Goal: Obtain resource: Download file/media

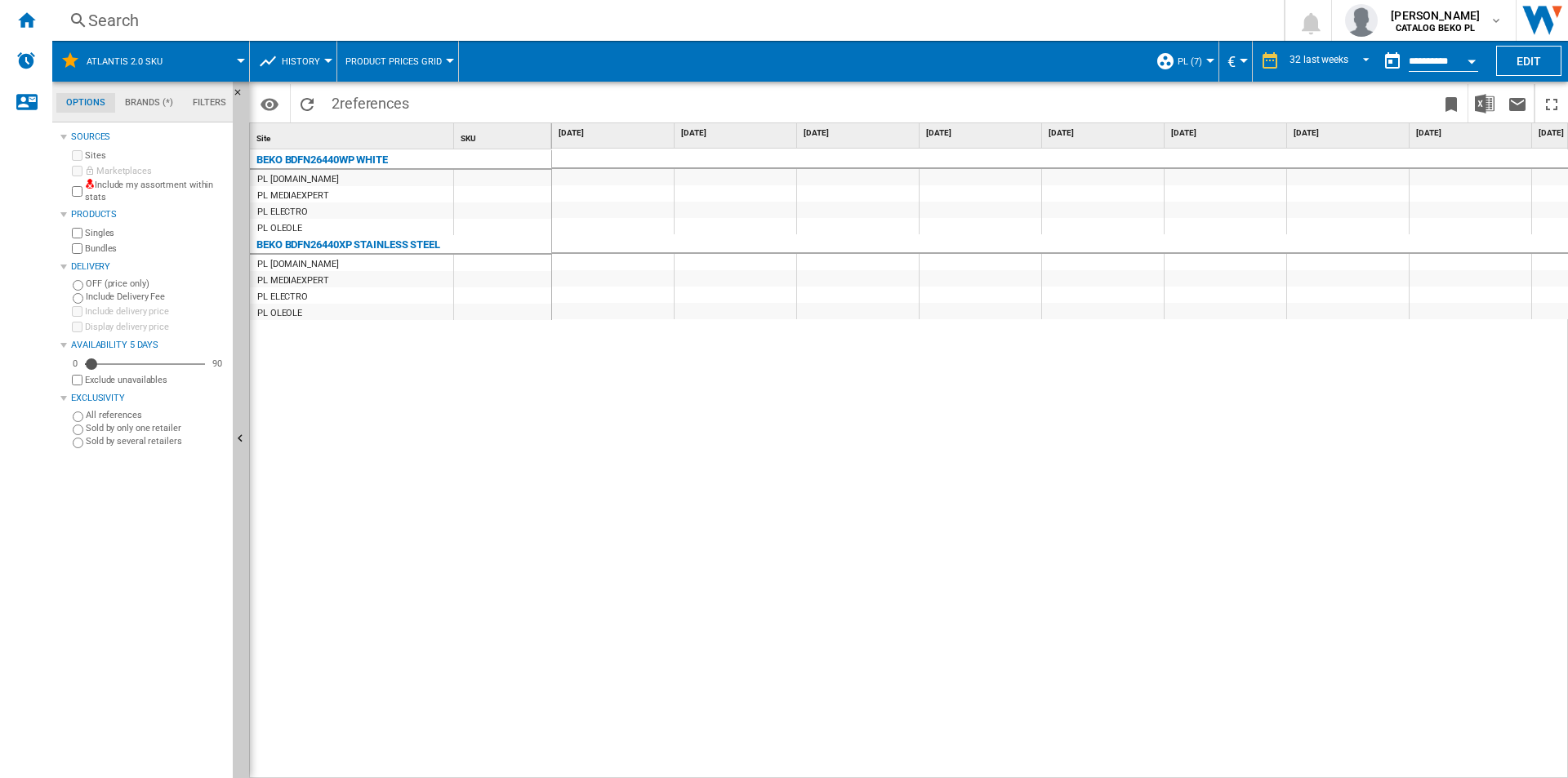
click at [642, 457] on div at bounding box center [1060, 464] width 1017 height 630
drag, startPoint x: 723, startPoint y: 459, endPoint x: 141, endPoint y: 31, distance: 722.4
click at [723, 459] on div at bounding box center [1060, 464] width 1017 height 630
click at [1205, 55] on button "PL (7)" at bounding box center [1194, 60] width 33 height 41
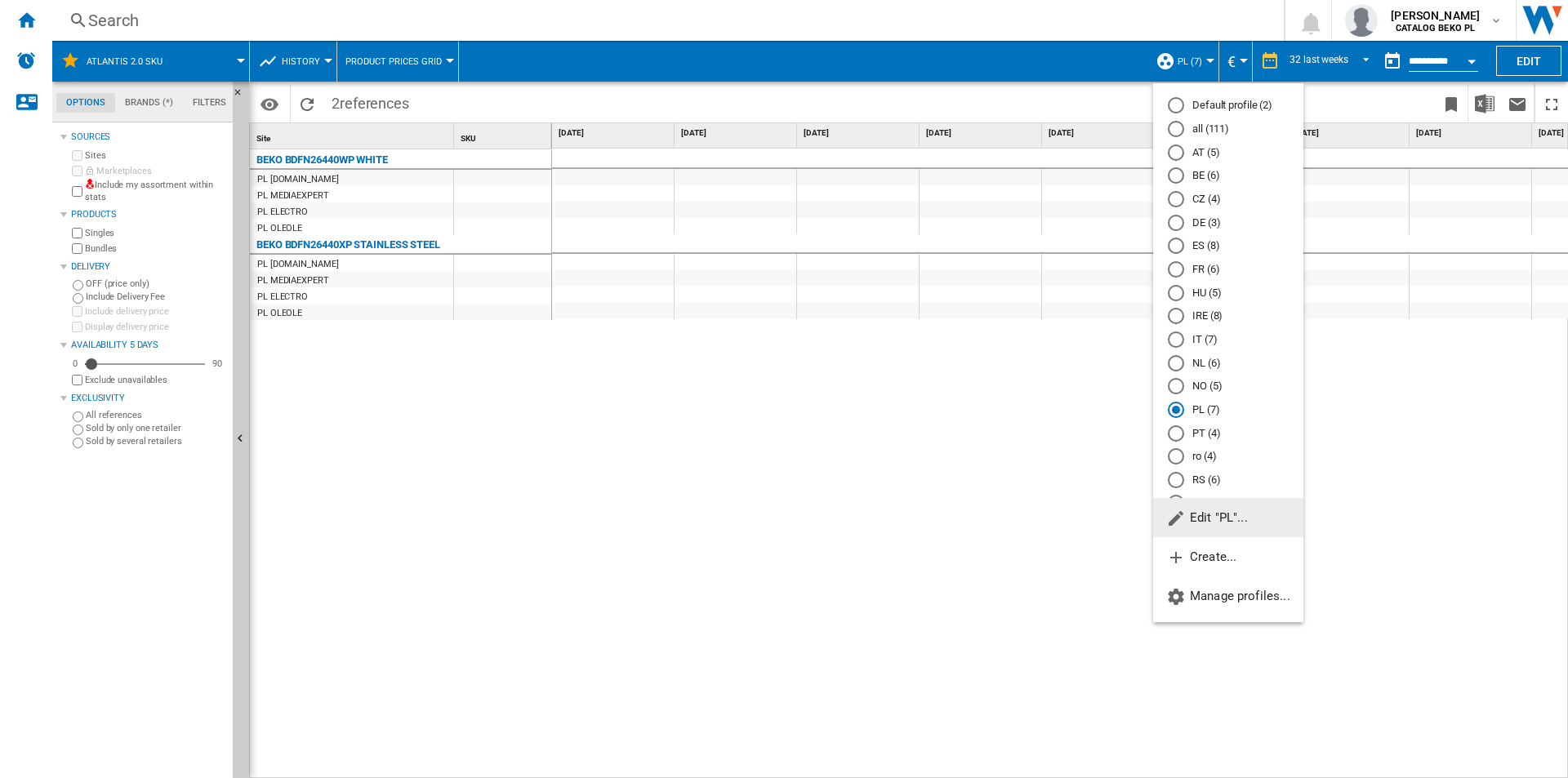
click at [1208, 264] on md-radio-button "FR (6)" at bounding box center [1228, 269] width 121 height 16
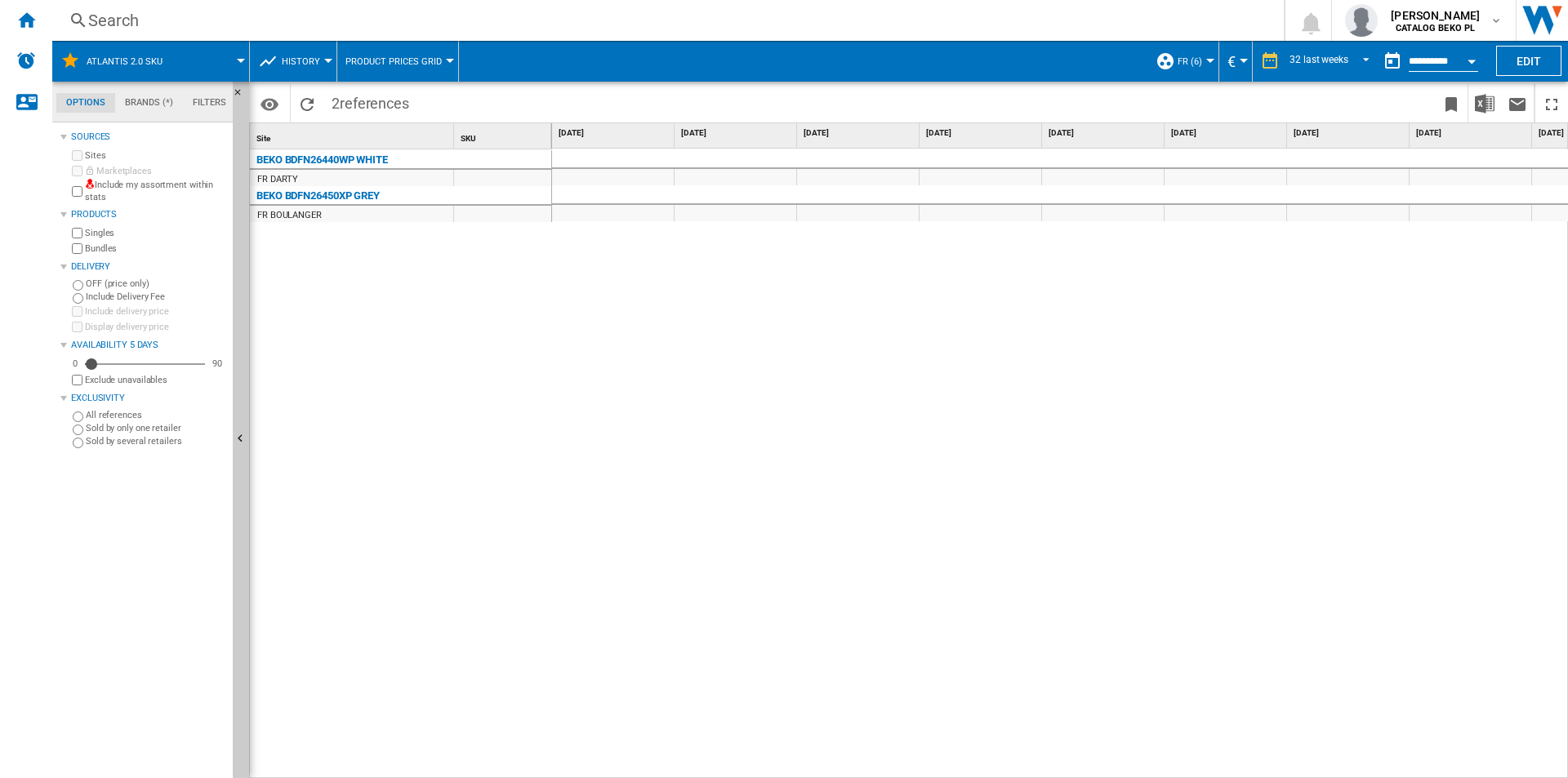
click at [1201, 278] on div at bounding box center [1060, 464] width 1017 height 630
click at [607, 597] on div "€499.99 €549 €549 €549 €549" at bounding box center [1060, 464] width 1017 height 630
click at [1107, 366] on div "€499.99 €549 €549 €549 €549" at bounding box center [1060, 464] width 1017 height 630
click at [1082, 363] on div "€499.99 €549 €549 €549 €549" at bounding box center [1060, 464] width 1017 height 630
click at [885, 88] on span at bounding box center [671, 103] width 509 height 38
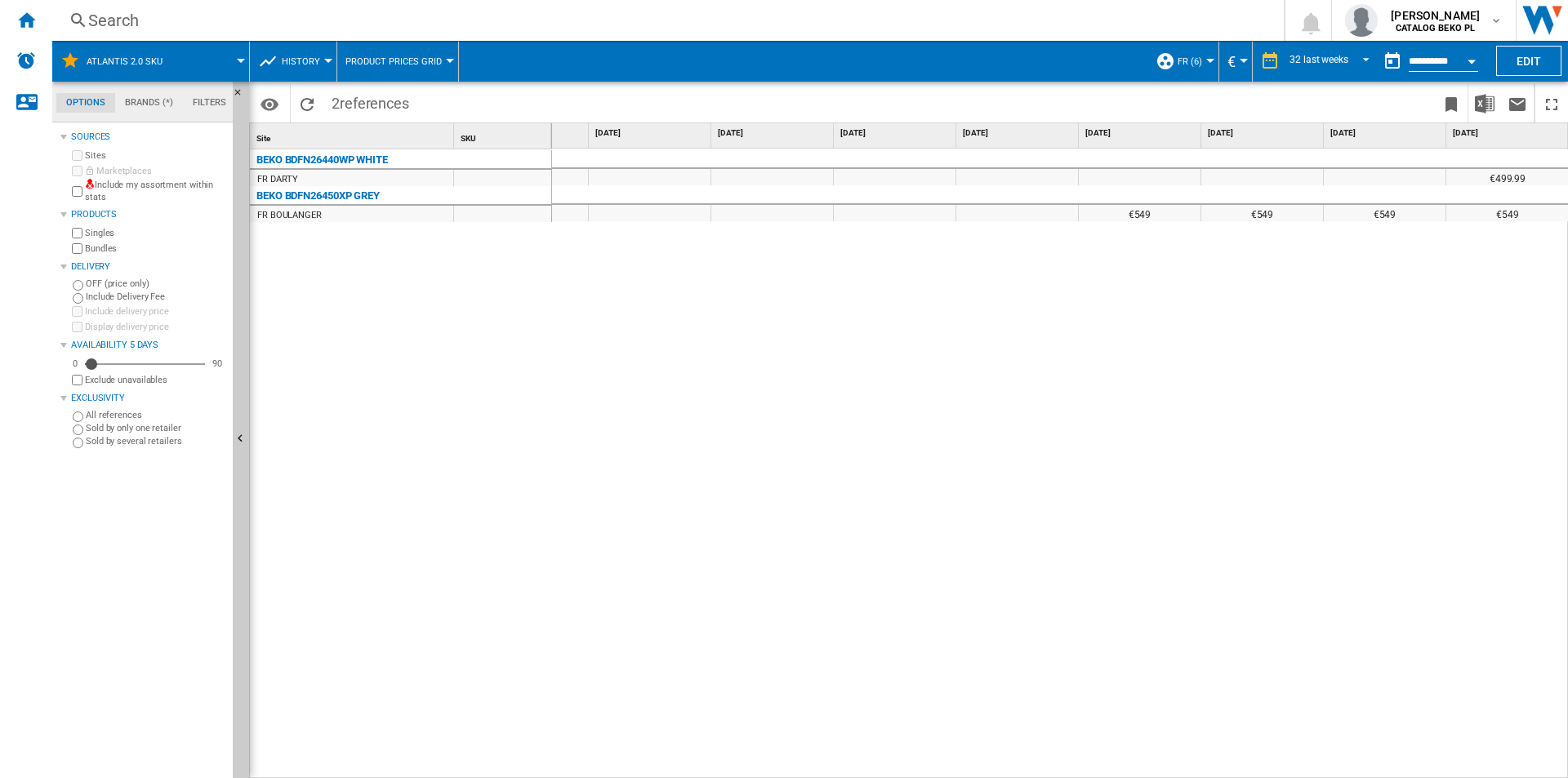
click at [877, 96] on span at bounding box center [671, 103] width 509 height 38
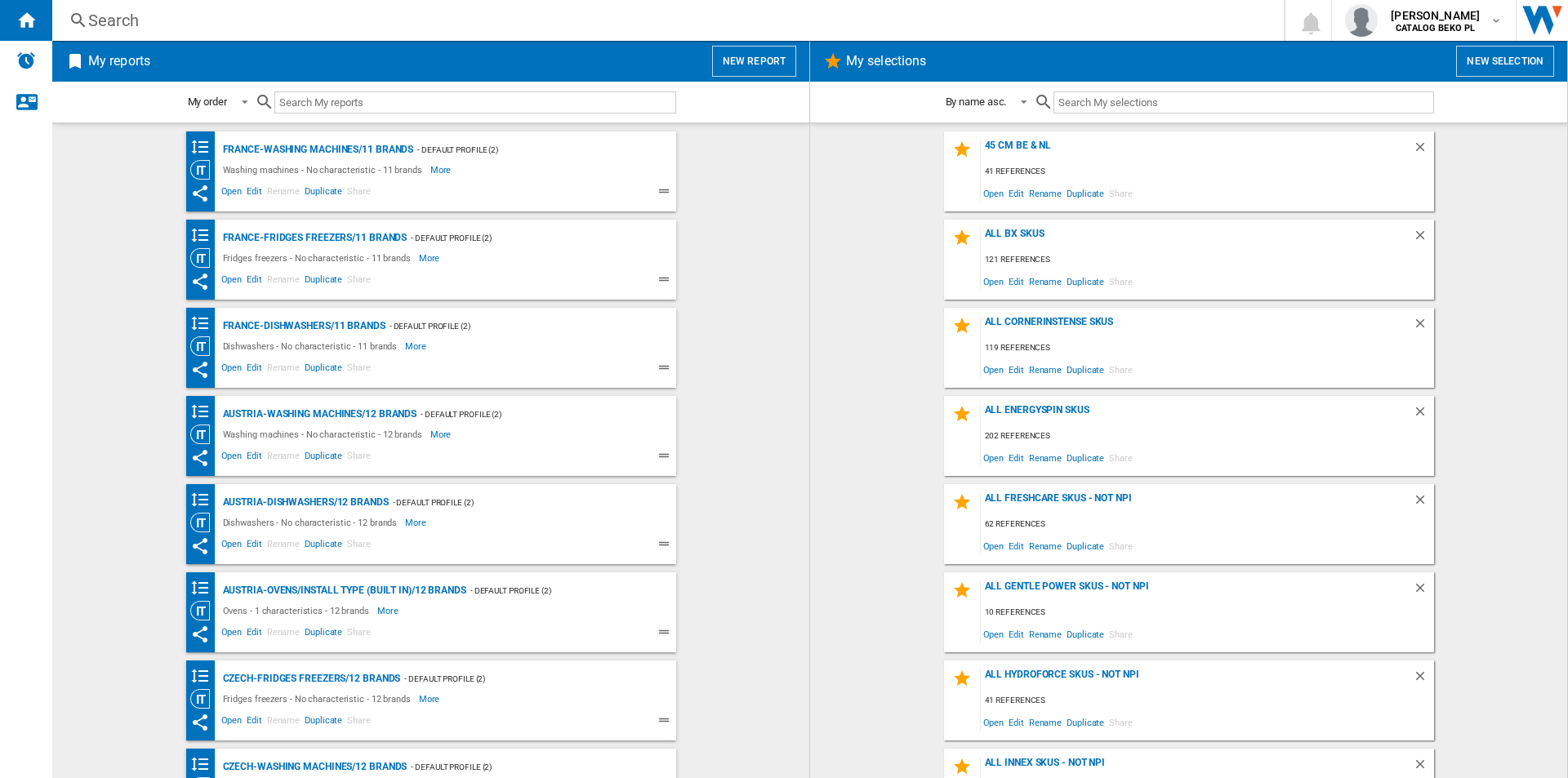
click at [759, 55] on button "New report" at bounding box center [753, 61] width 84 height 31
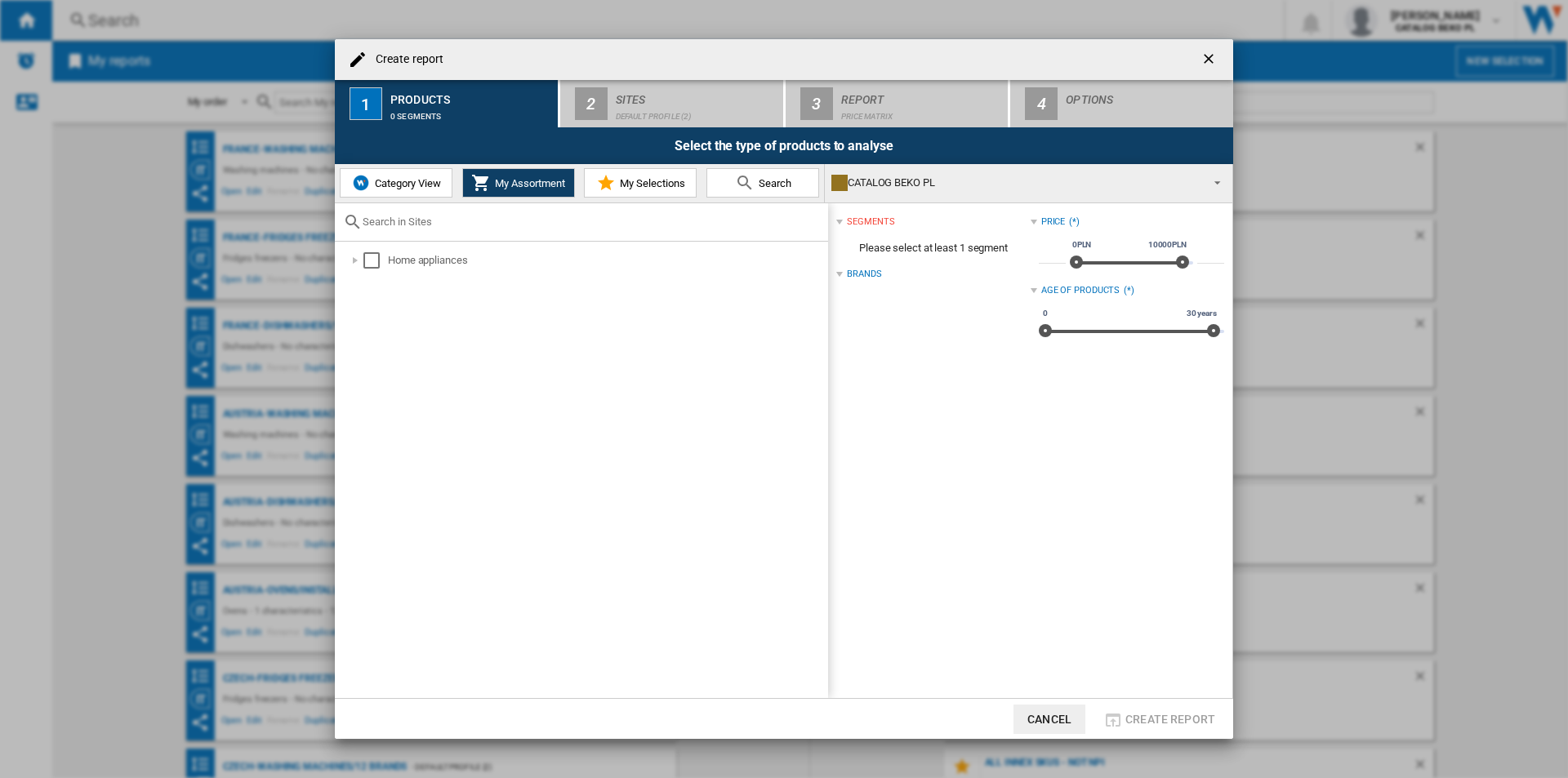
click at [409, 191] on button "Category View" at bounding box center [396, 183] width 112 height 29
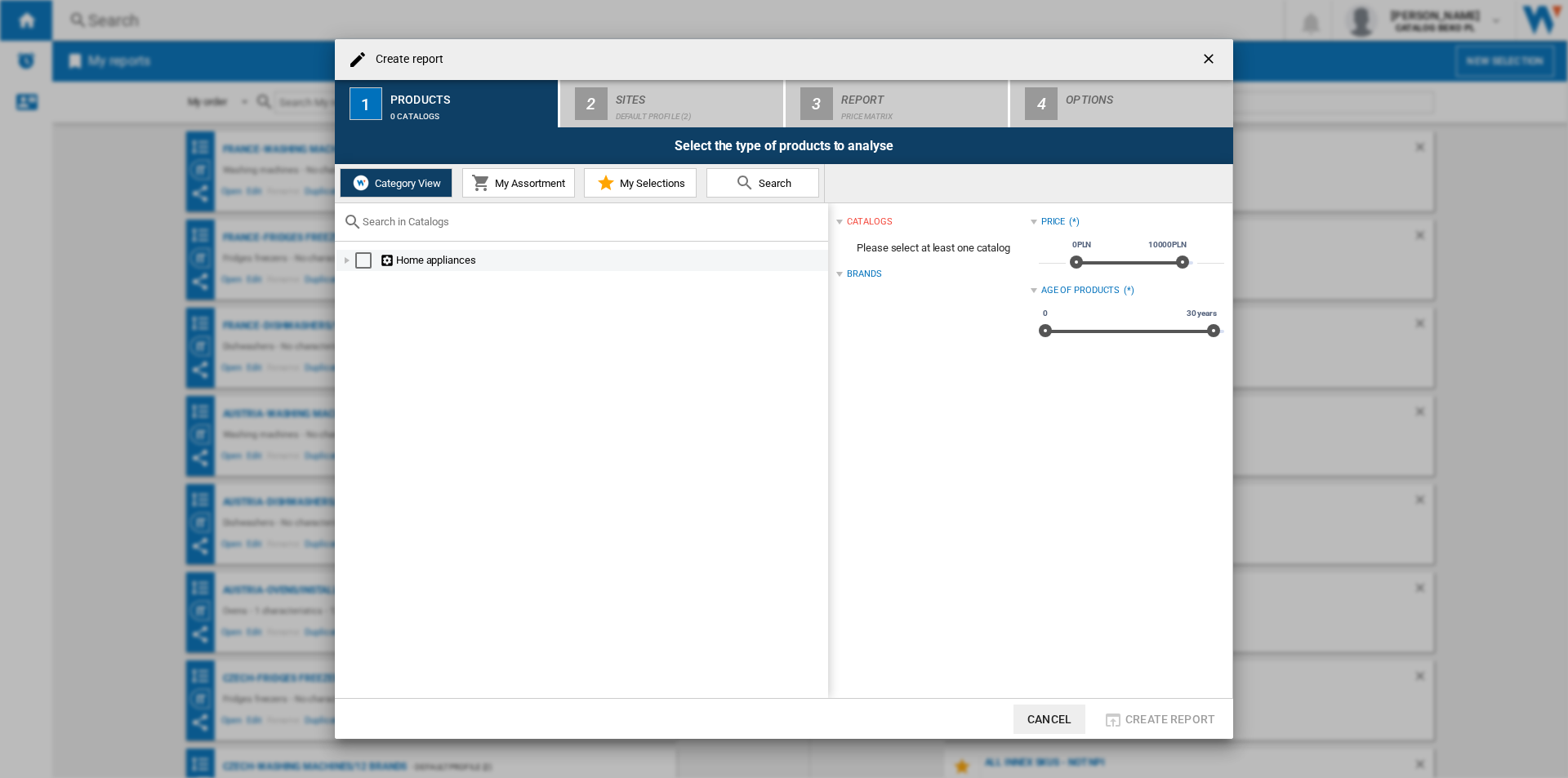
click at [346, 261] on div at bounding box center [346, 260] width 16 height 16
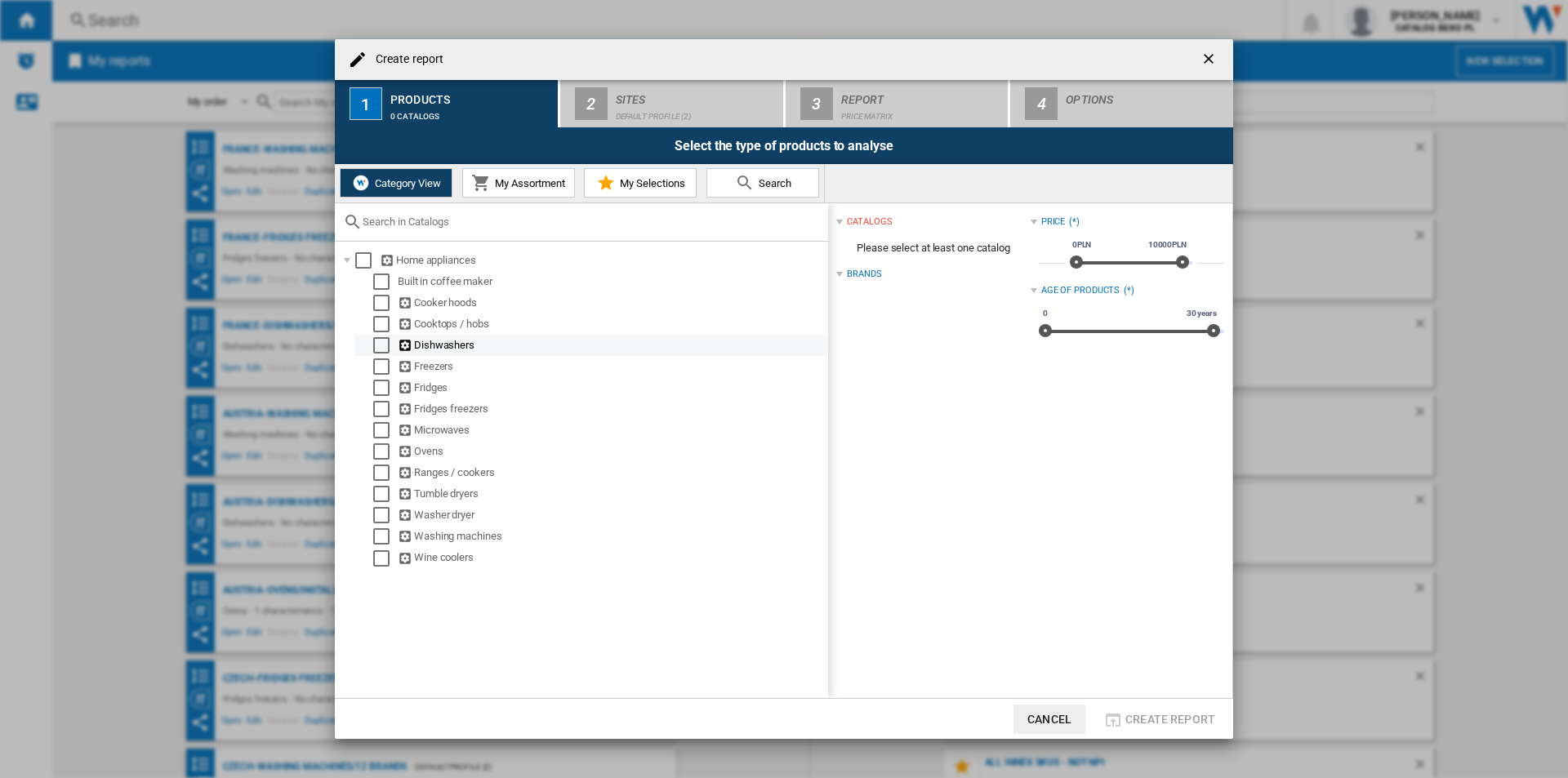
click at [383, 343] on div "Select" at bounding box center [381, 345] width 16 height 16
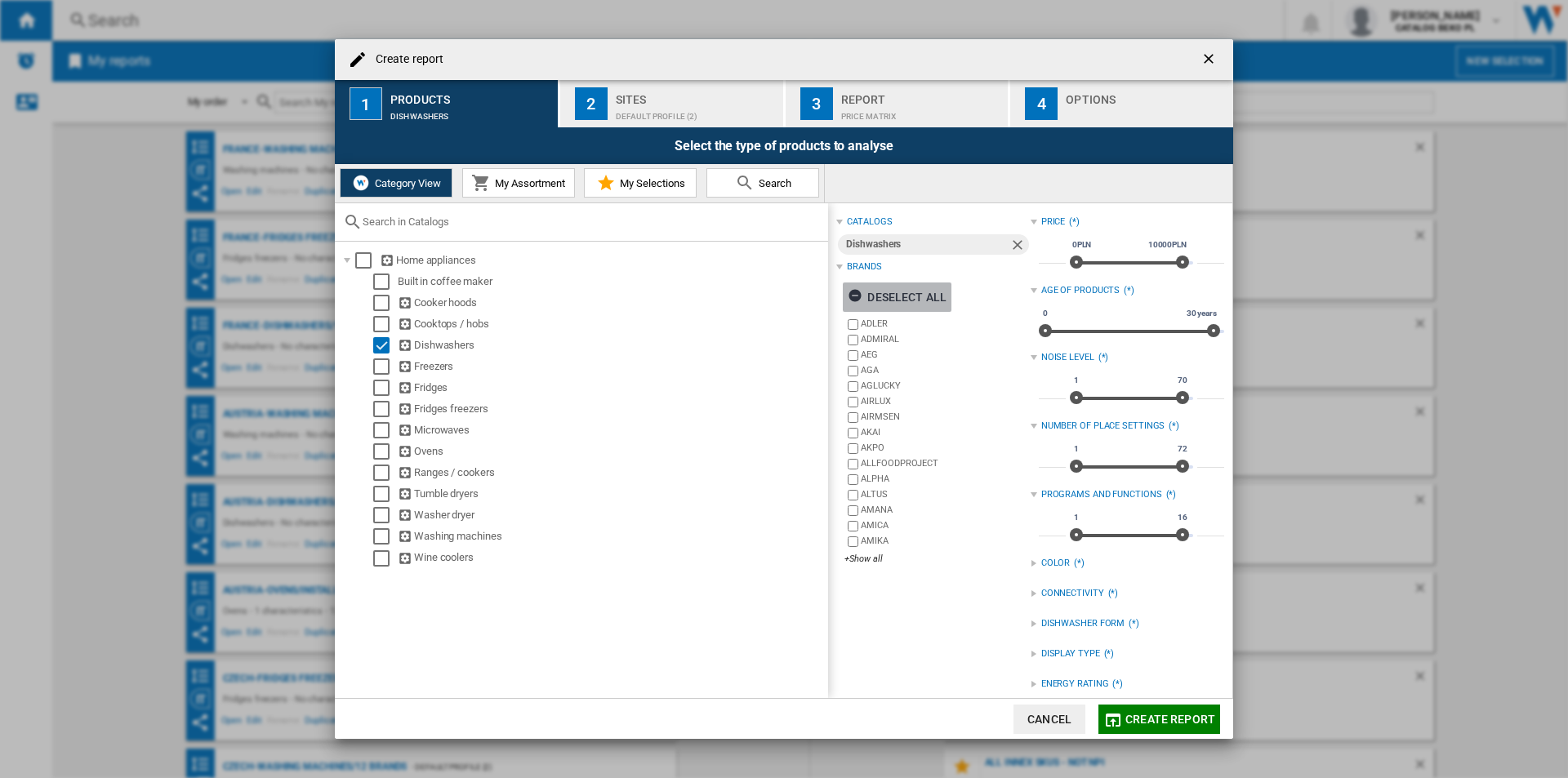
click at [914, 293] on div "Deselect all" at bounding box center [897, 297] width 98 height 29
click at [854, 562] on div "+Show all" at bounding box center [936, 559] width 186 height 12
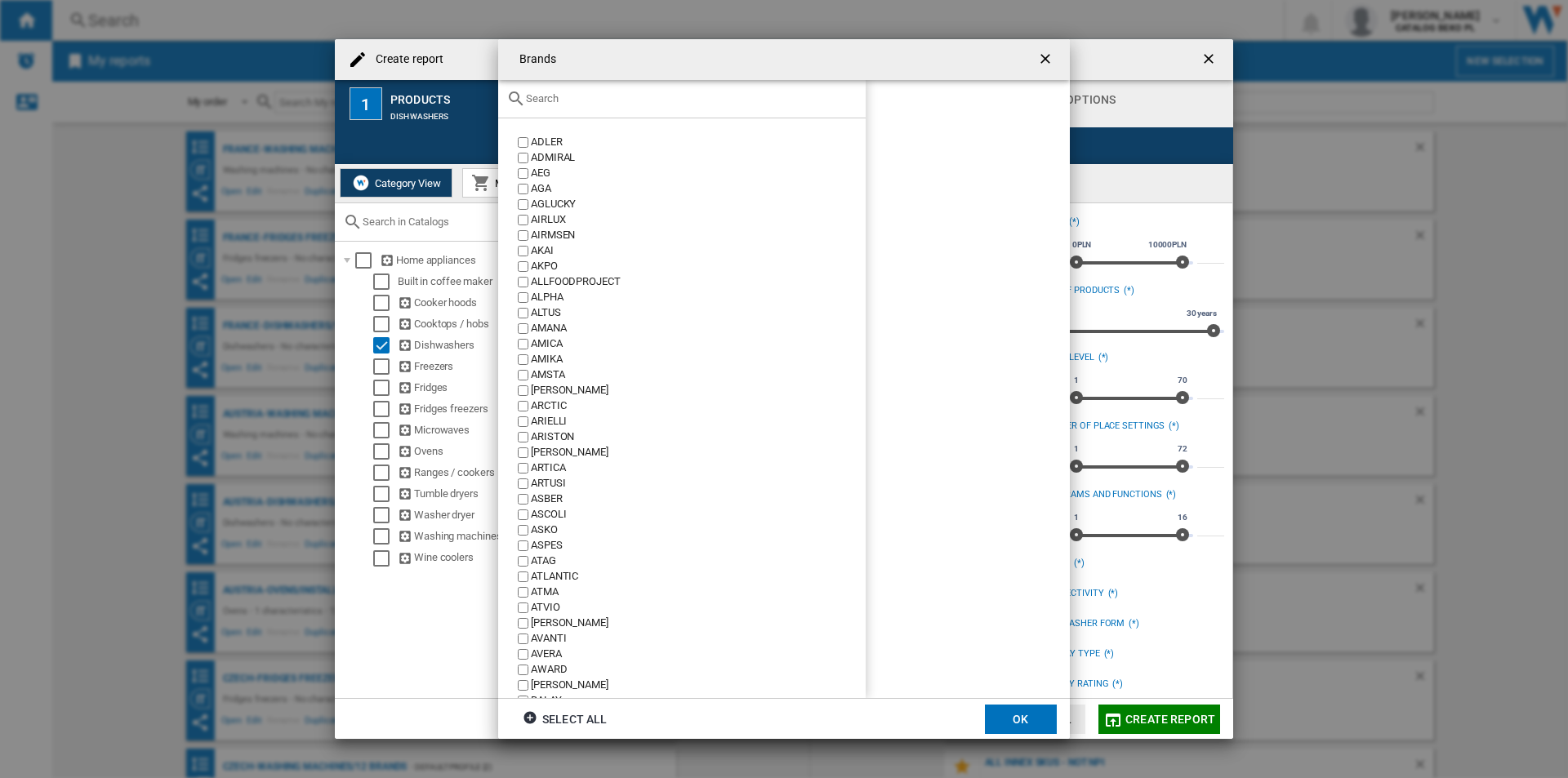
click at [634, 101] on input "text" at bounding box center [692, 98] width 332 height 12
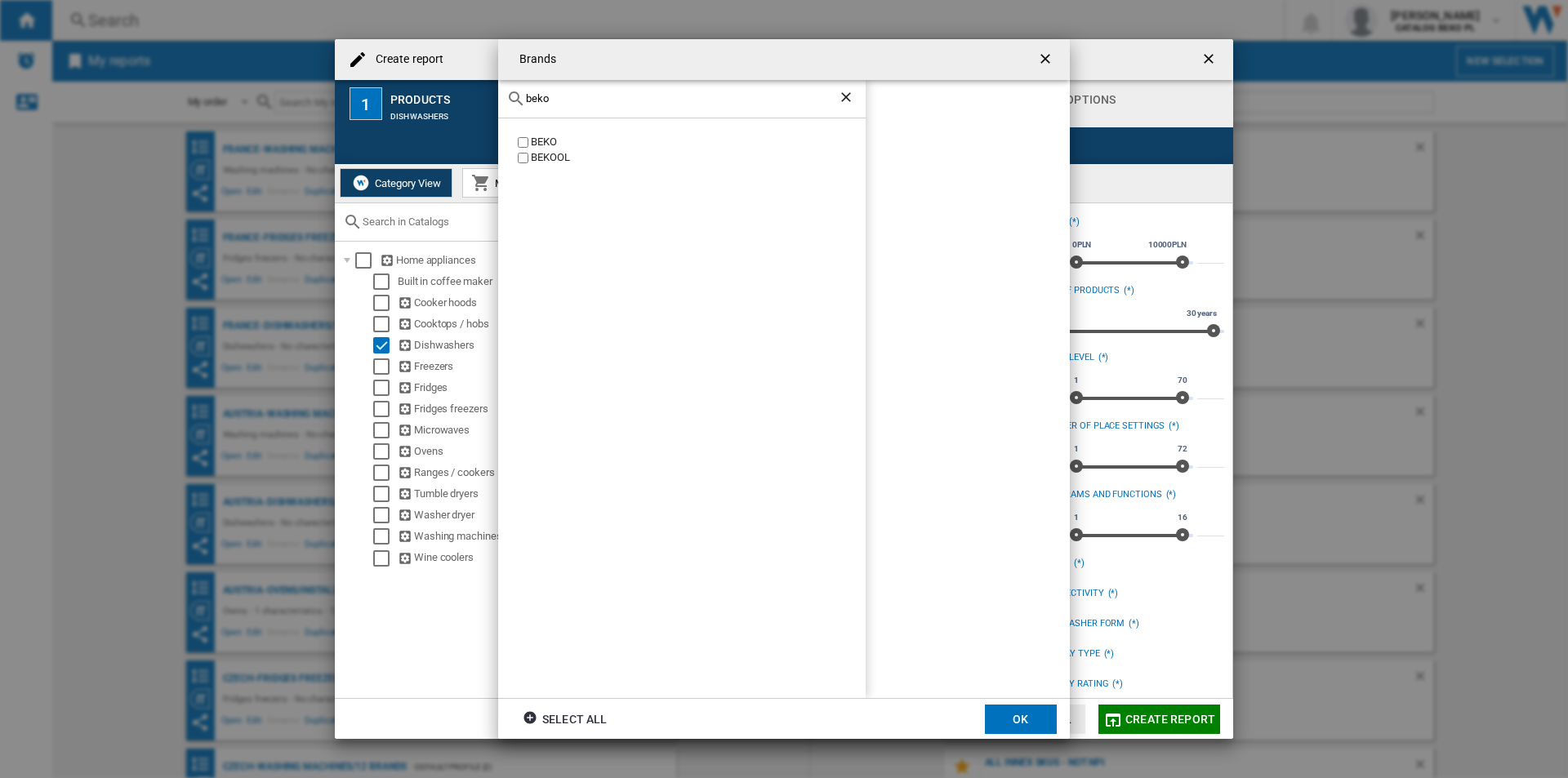
click at [530, 138] on label "BEKO" at bounding box center [690, 142] width 351 height 16
click at [564, 98] on input "beko" at bounding box center [682, 98] width 312 height 12
click at [536, 148] on div "BOSCH" at bounding box center [698, 142] width 335 height 16
click at [586, 104] on input "bosc" at bounding box center [682, 98] width 312 height 12
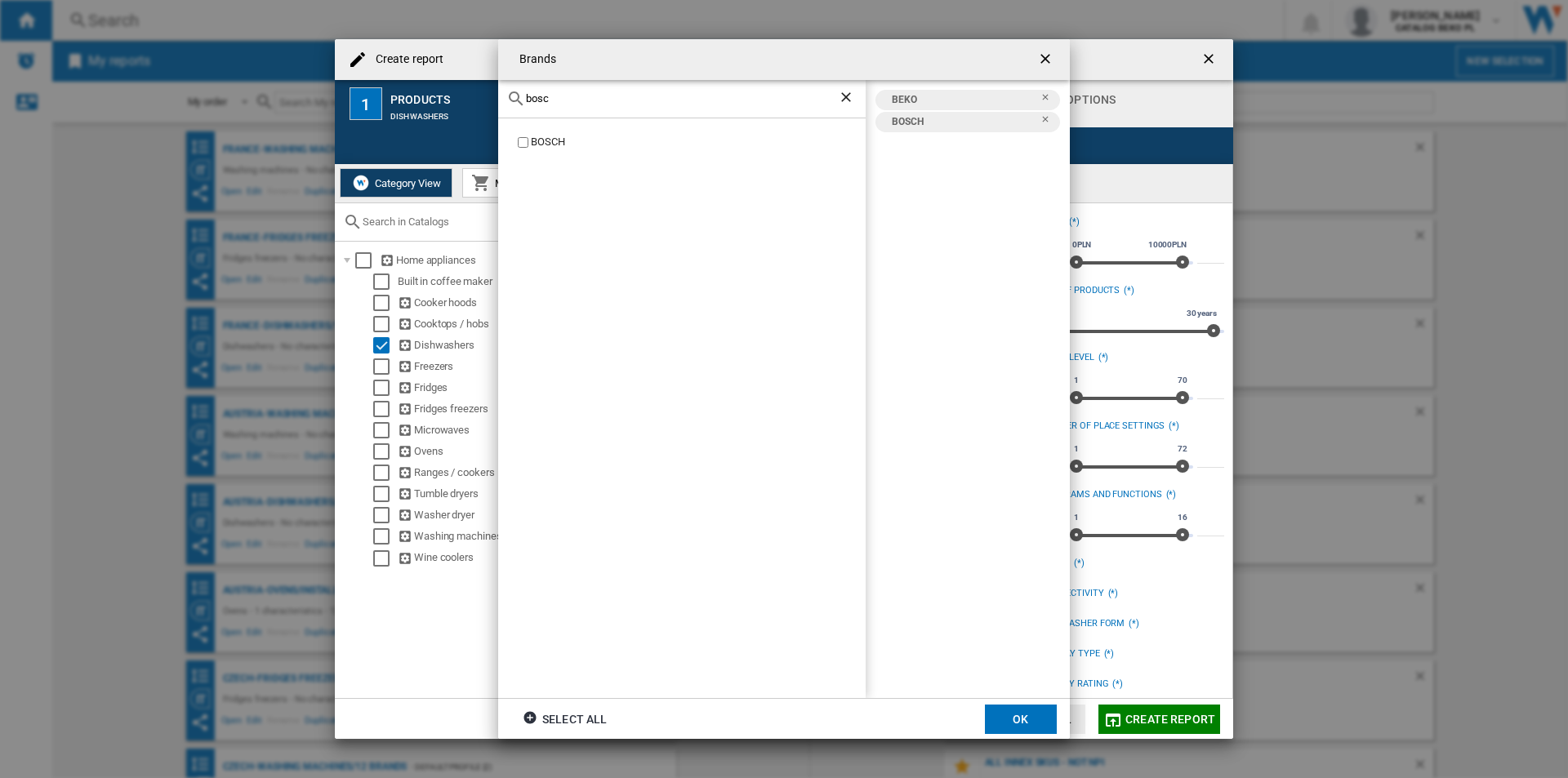
click at [586, 104] on input "bosc" at bounding box center [682, 98] width 312 height 12
click at [559, 143] on div "HOTPOINT" at bounding box center [698, 142] width 335 height 16
click at [564, 159] on div "HOTPOINT ARISTON" at bounding box center [698, 158] width 335 height 16
click at [564, 93] on input "hotp" at bounding box center [682, 98] width 312 height 12
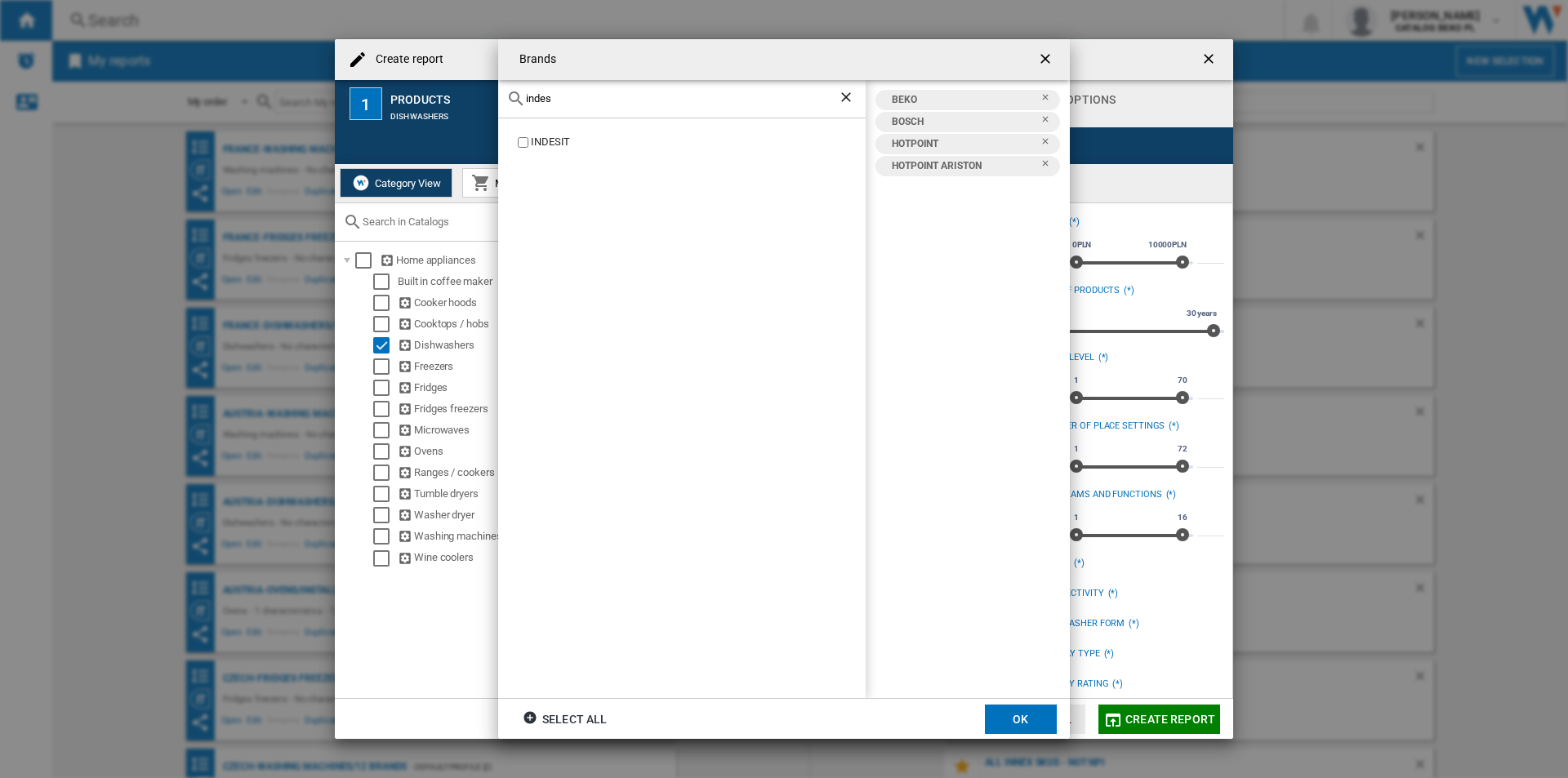
click at [544, 141] on div "INDESIT" at bounding box center [698, 142] width 335 height 16
click at [598, 93] on input "indes" at bounding box center [682, 98] width 312 height 12
click at [571, 139] on div "WHIRLPOOL" at bounding box center [698, 142] width 335 height 16
click at [603, 98] on input "whi" at bounding box center [682, 98] width 312 height 12
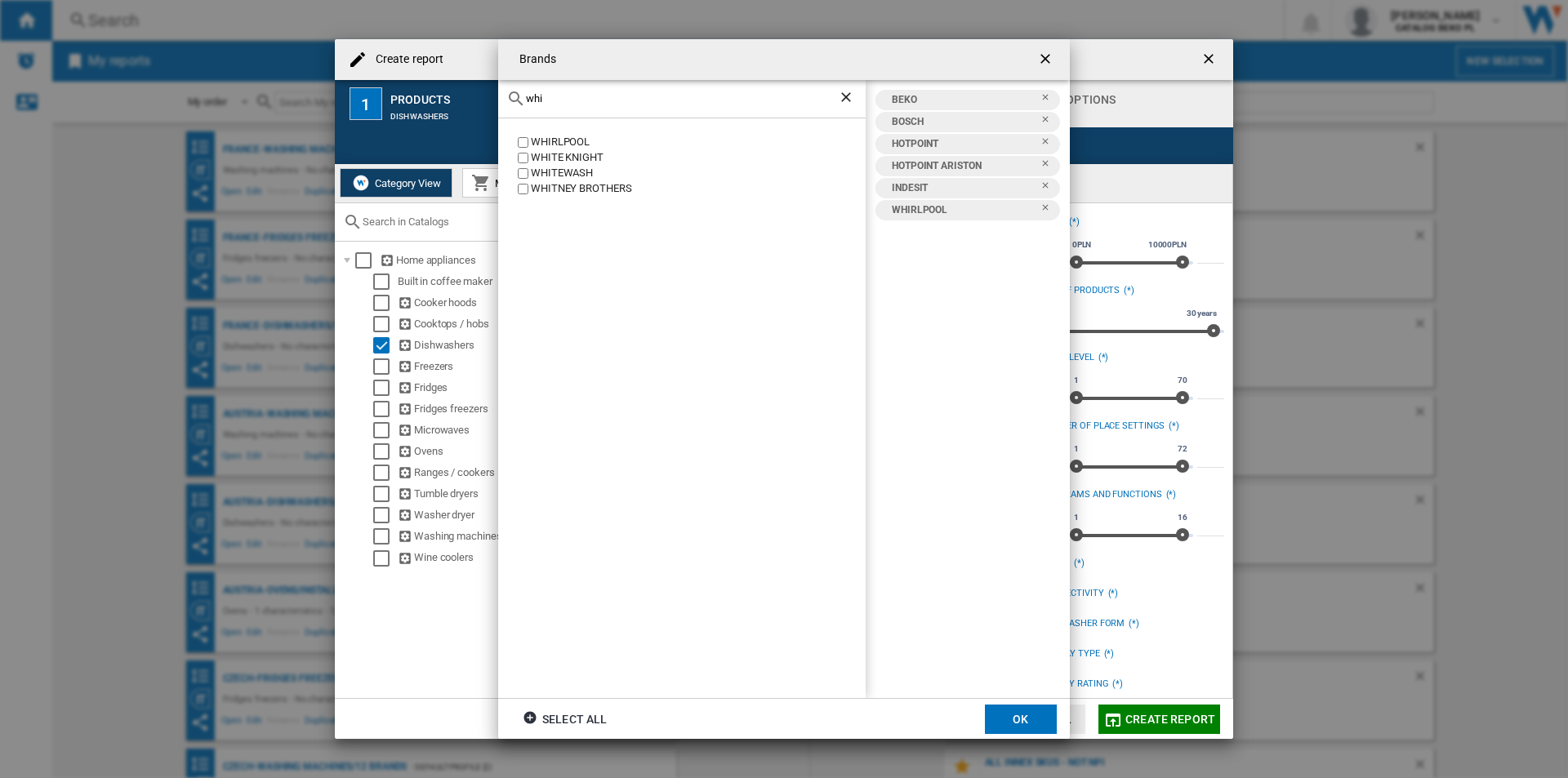
click at [603, 98] on input "whi" at bounding box center [682, 98] width 312 height 12
click at [549, 142] on div "HAIER" at bounding box center [698, 142] width 335 height 16
click at [606, 102] on input "haier" at bounding box center [682, 98] width 312 height 12
click at [540, 136] on div "MIELE" at bounding box center [698, 142] width 335 height 16
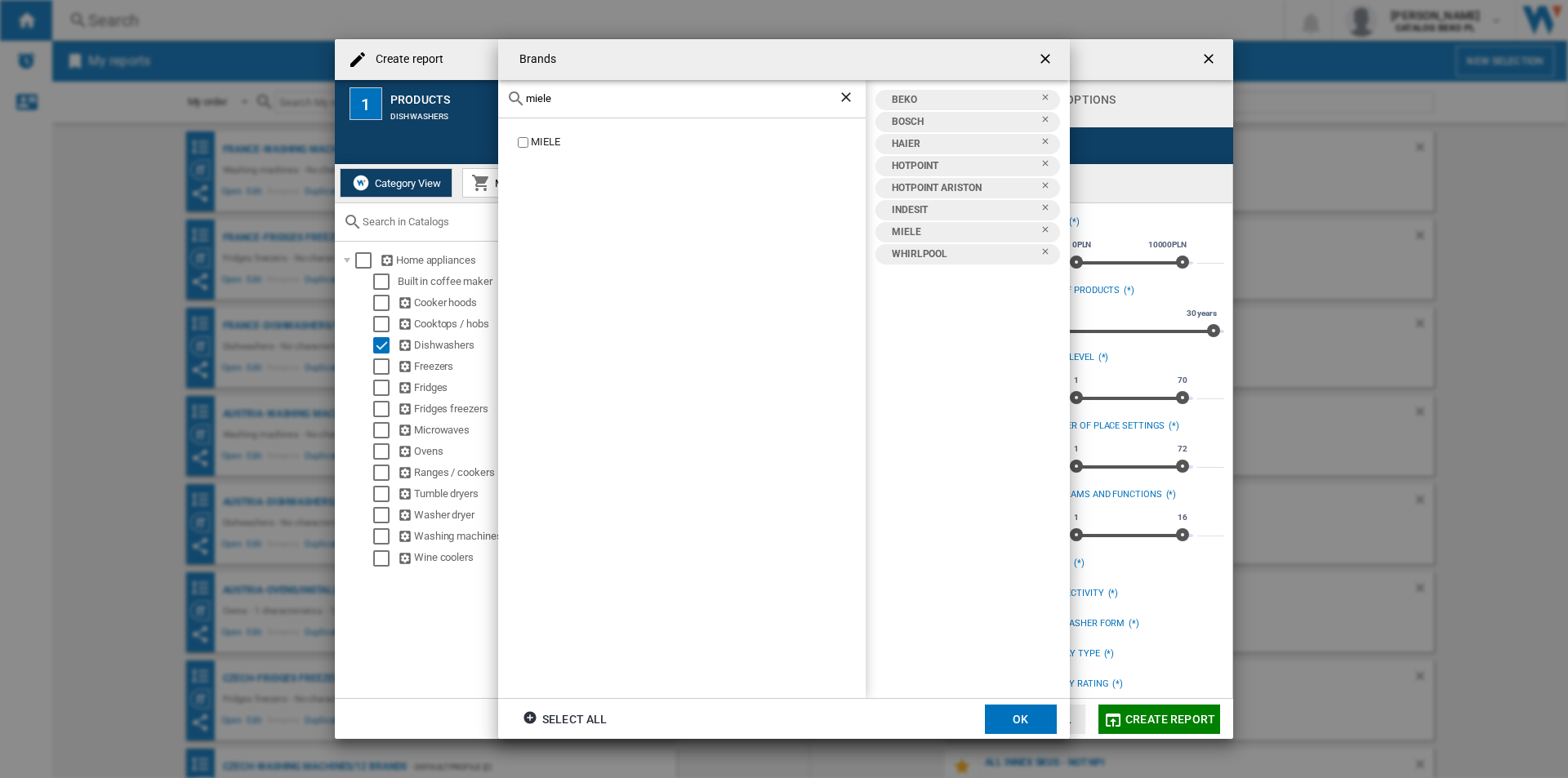
click at [539, 140] on div "MIELE" at bounding box center [698, 142] width 335 height 16
click at [574, 94] on input "miele" at bounding box center [682, 98] width 312 height 12
click at [541, 142] on div "SIEMENS" at bounding box center [698, 142] width 335 height 16
click at [598, 107] on div "sieme" at bounding box center [682, 99] width 367 height 38
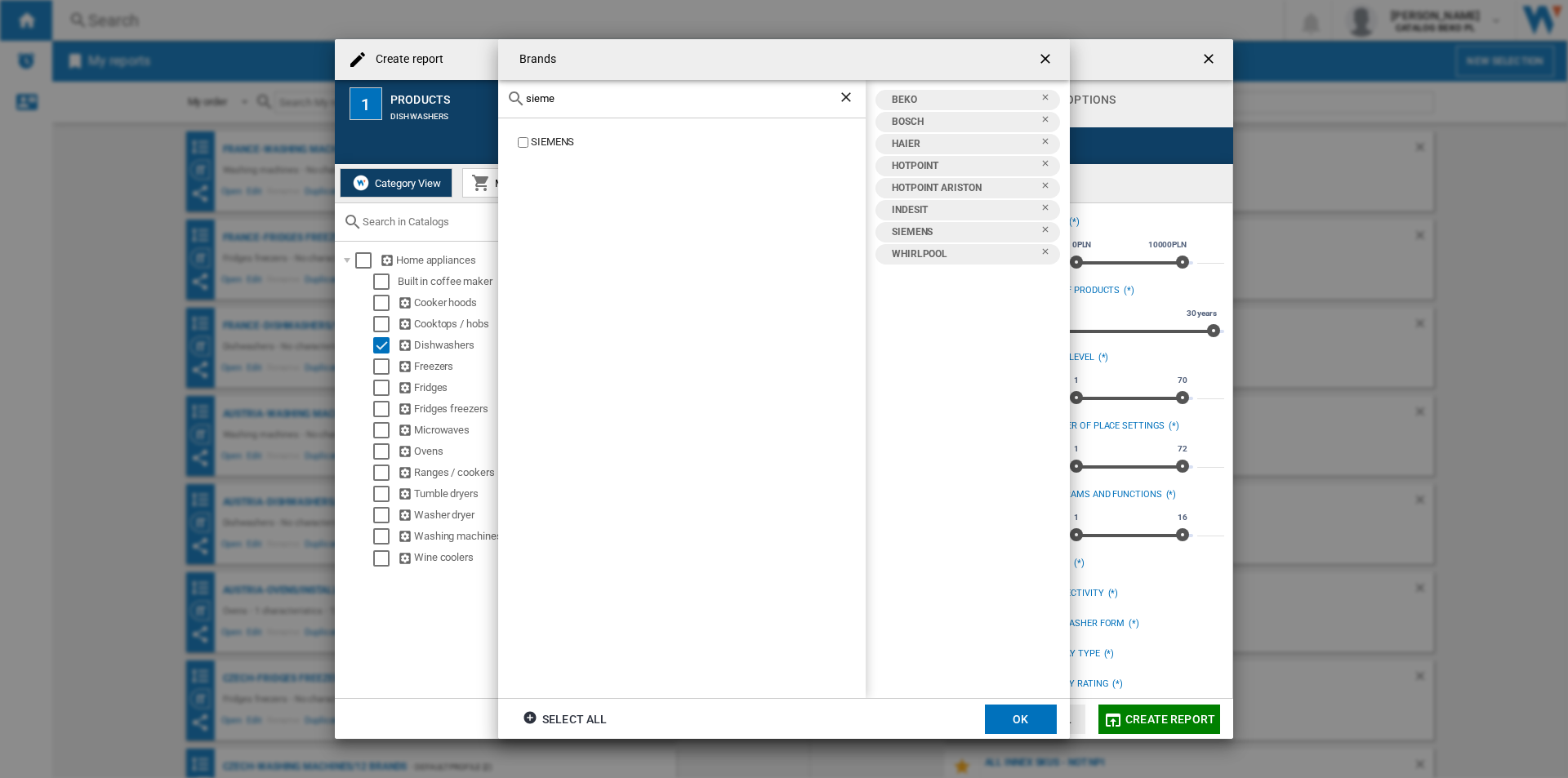
click at [599, 102] on input "sieme" at bounding box center [682, 98] width 312 height 12
type input "electrolu"
click at [558, 141] on div "ELECTROLUX" at bounding box center [698, 142] width 335 height 16
click at [1016, 484] on div "BEKO BOSCH ELECTROLUX HAIER HOTPOINT HOTPOINT ARISTON INDESIT SIEMENS WHIRLPOOL" at bounding box center [968, 389] width 204 height 619
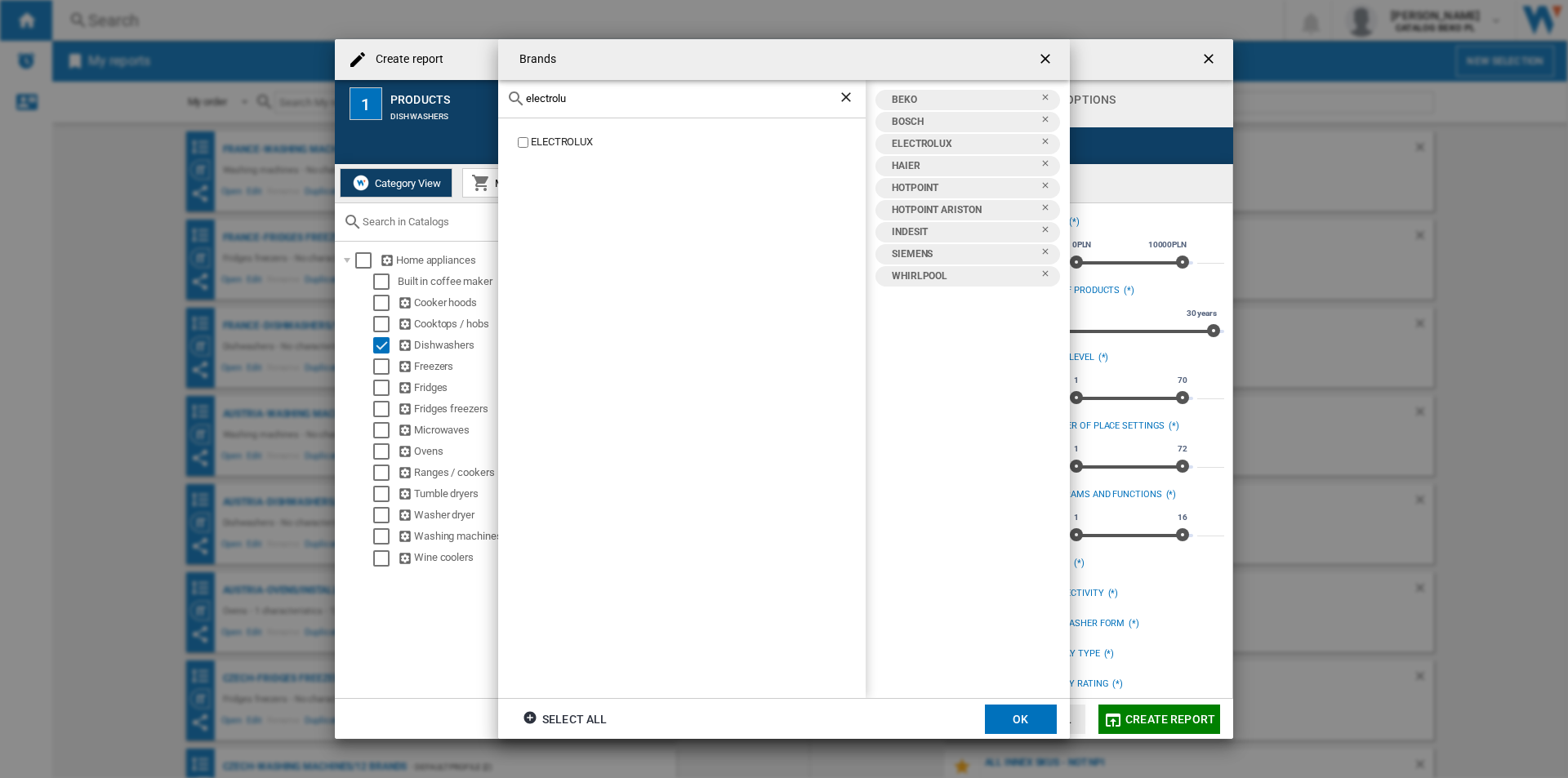
click at [1011, 724] on button "OK" at bounding box center [1020, 719] width 72 height 29
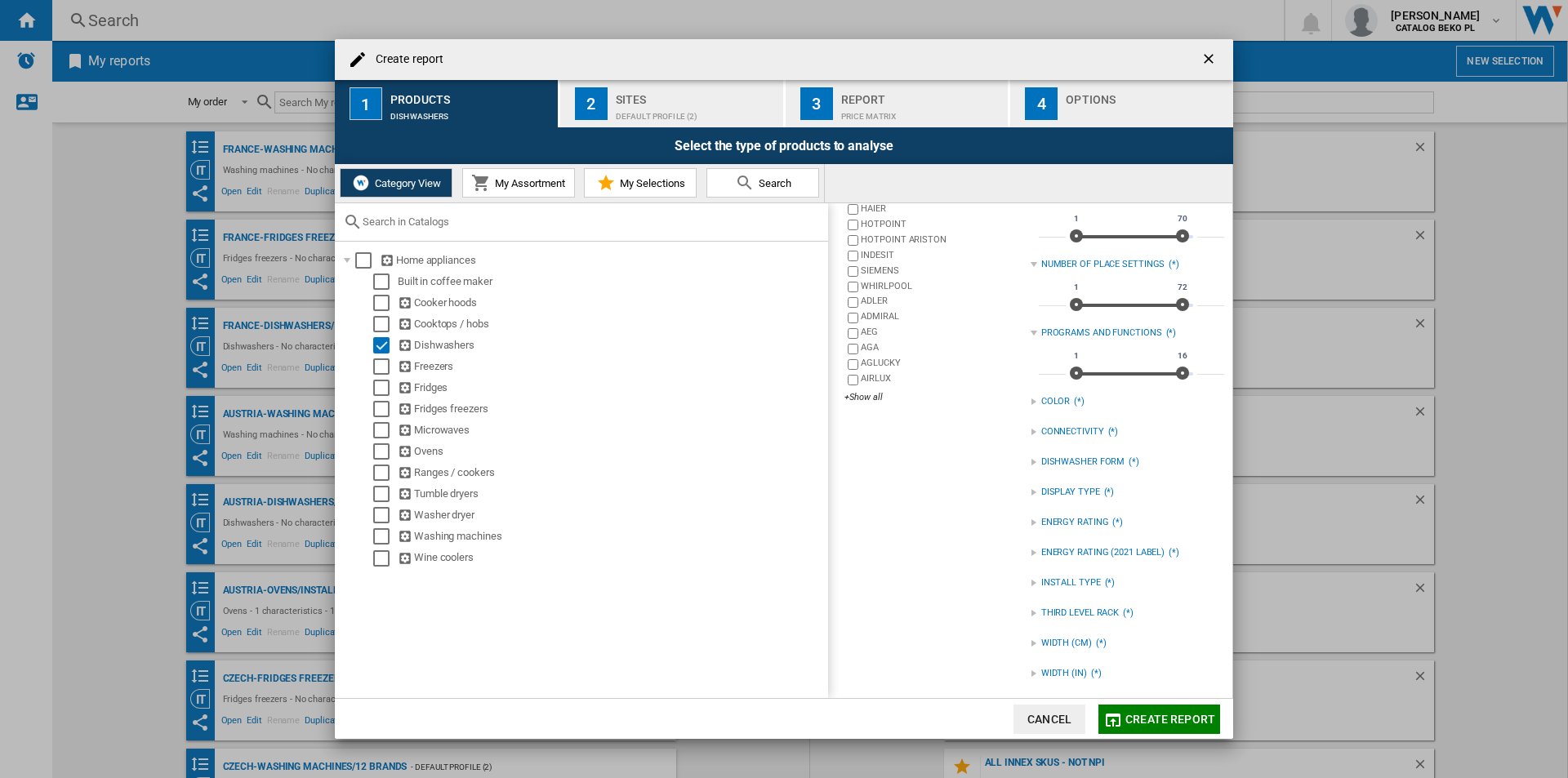
scroll to position [164, 0]
click at [1024, 578] on div "catalogs Dishwashers Brands Select all BEKO BOSCH ELECTROLUX HAIER HOTPOINT HOT…" at bounding box center [933, 369] width 194 height 643
click at [1031, 578] on div at bounding box center [1034, 580] width 7 height 7
click at [1031, 461] on div at bounding box center [1034, 459] width 7 height 7
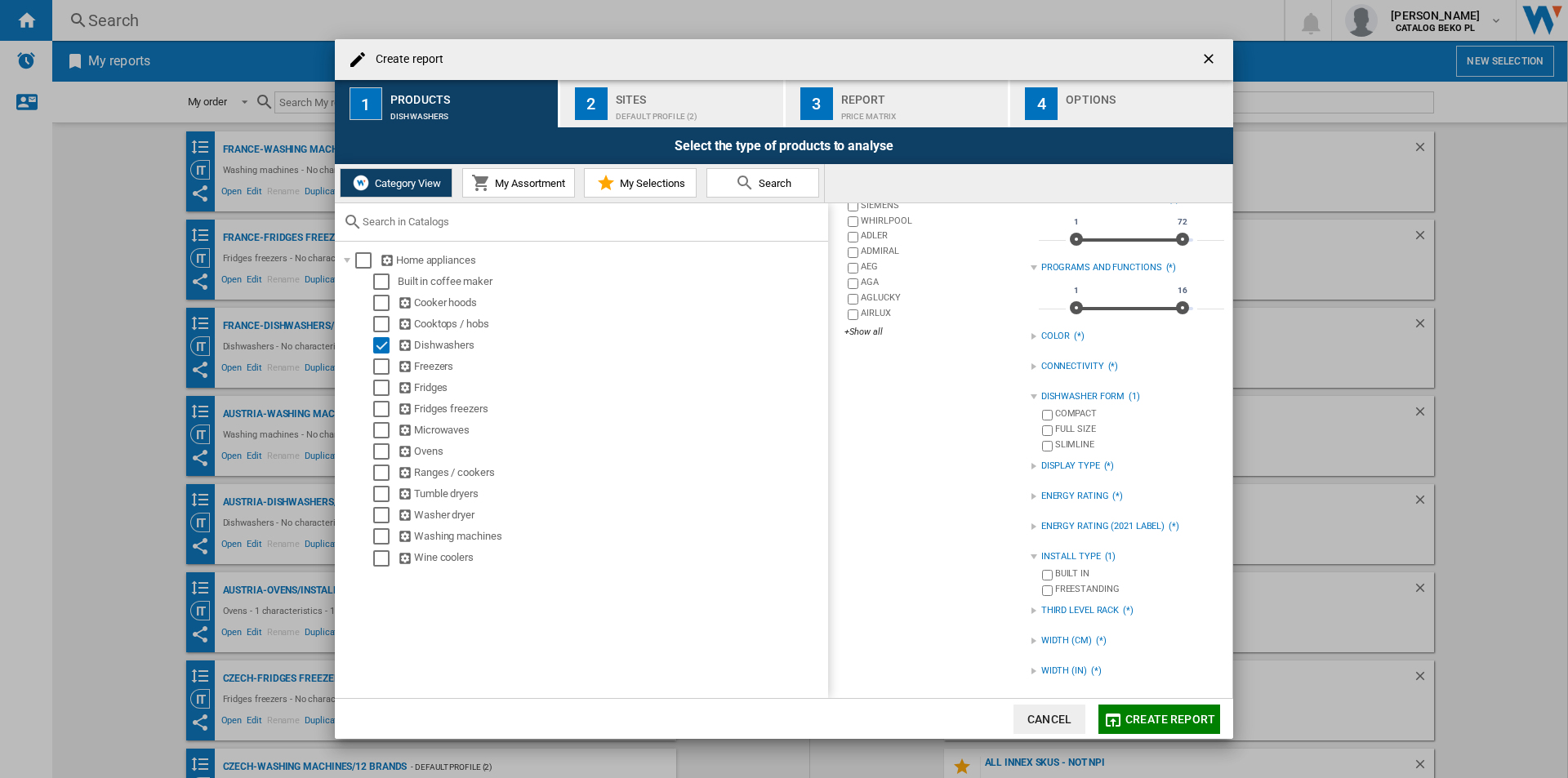
scroll to position [0, 0]
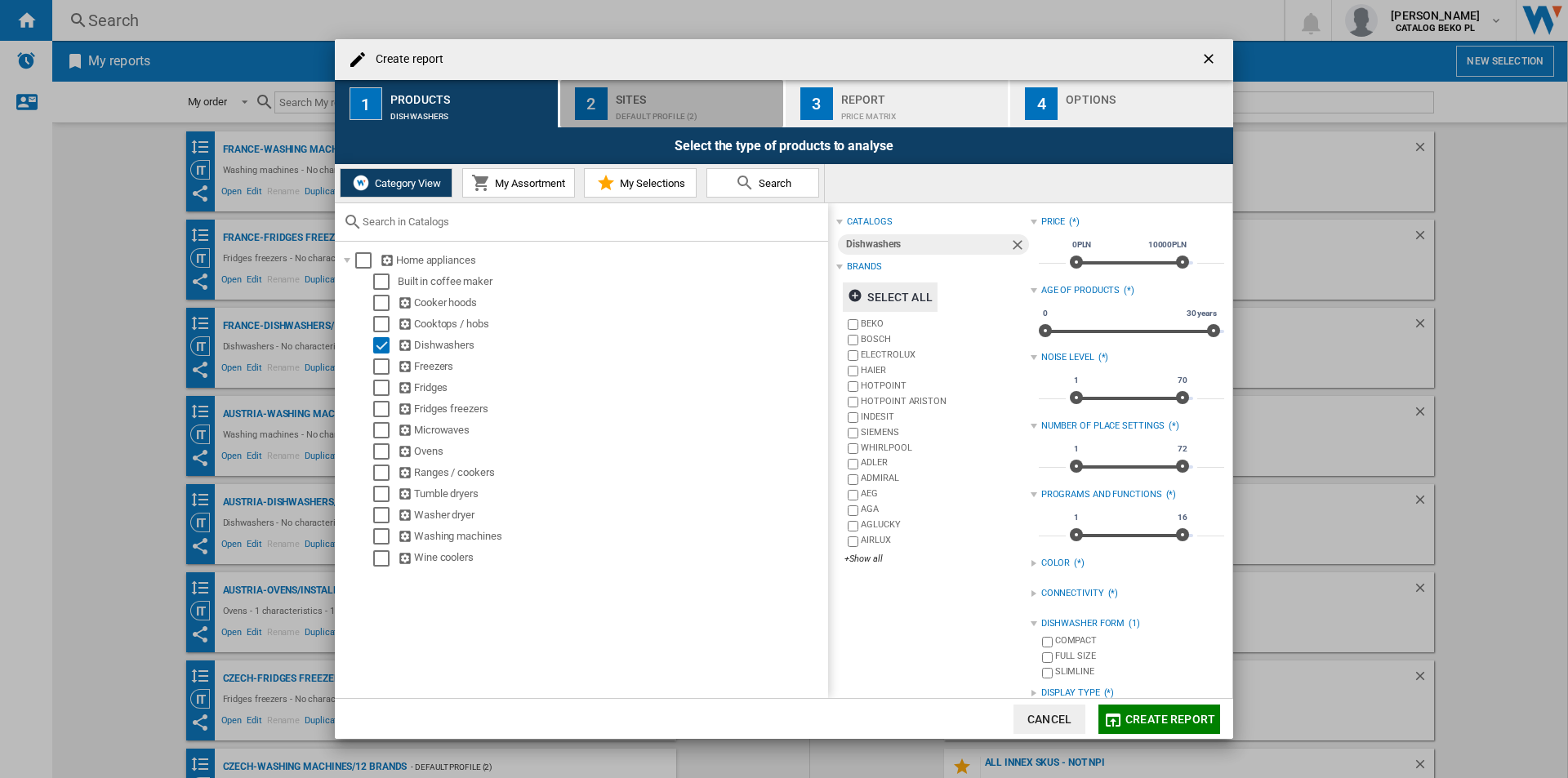
click at [680, 97] on div "Sites" at bounding box center [696, 95] width 161 height 17
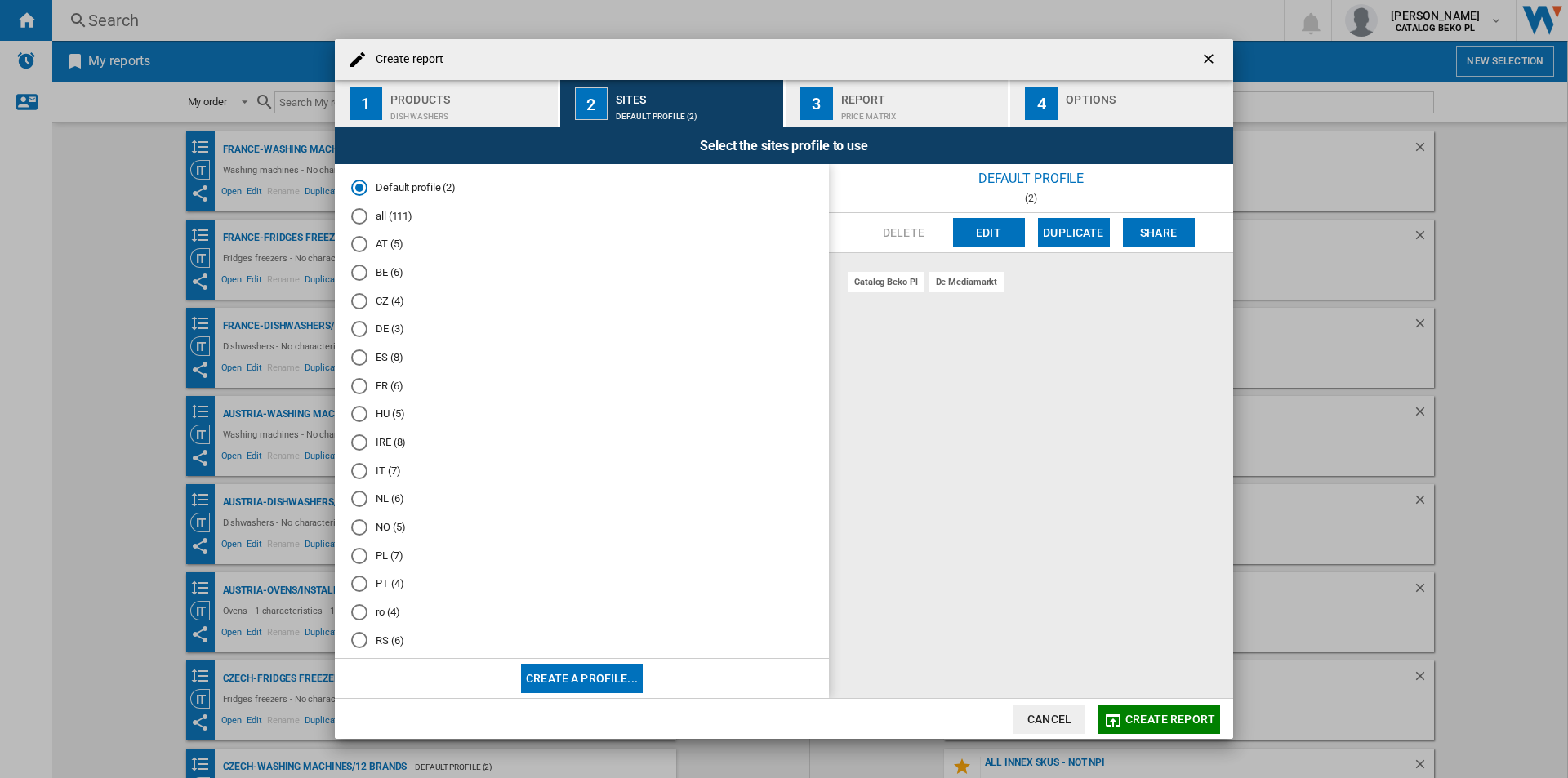
click at [356, 387] on div "FR (6)" at bounding box center [359, 386] width 16 height 16
click at [1136, 93] on div "Options" at bounding box center [1146, 95] width 161 height 17
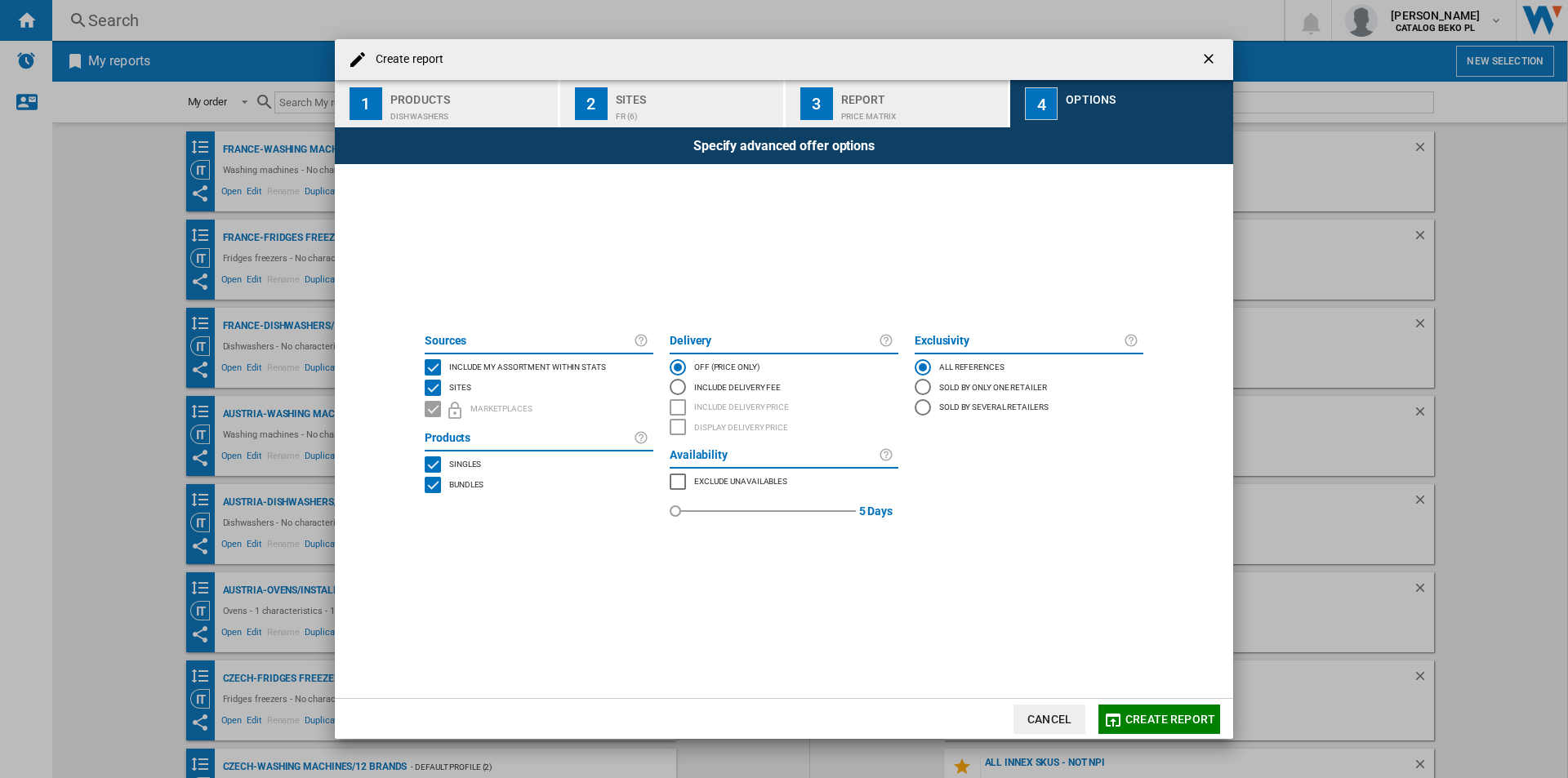
click at [546, 362] on span "Include my assortment within stats" at bounding box center [528, 365] width 157 height 11
click at [1141, 718] on span "Create report" at bounding box center [1171, 718] width 90 height 13
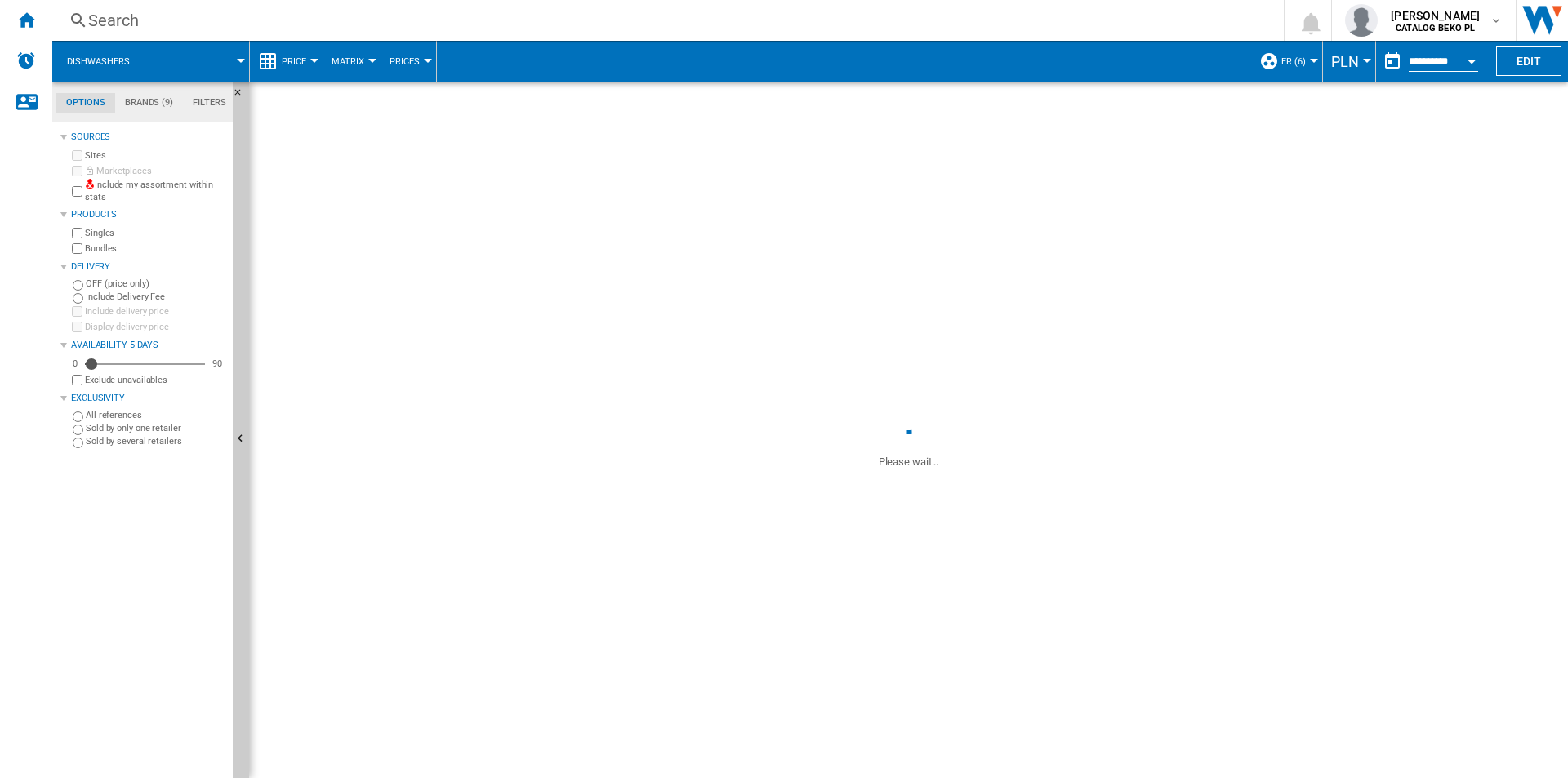
click at [1332, 73] on button "PLN" at bounding box center [1349, 60] width 36 height 41
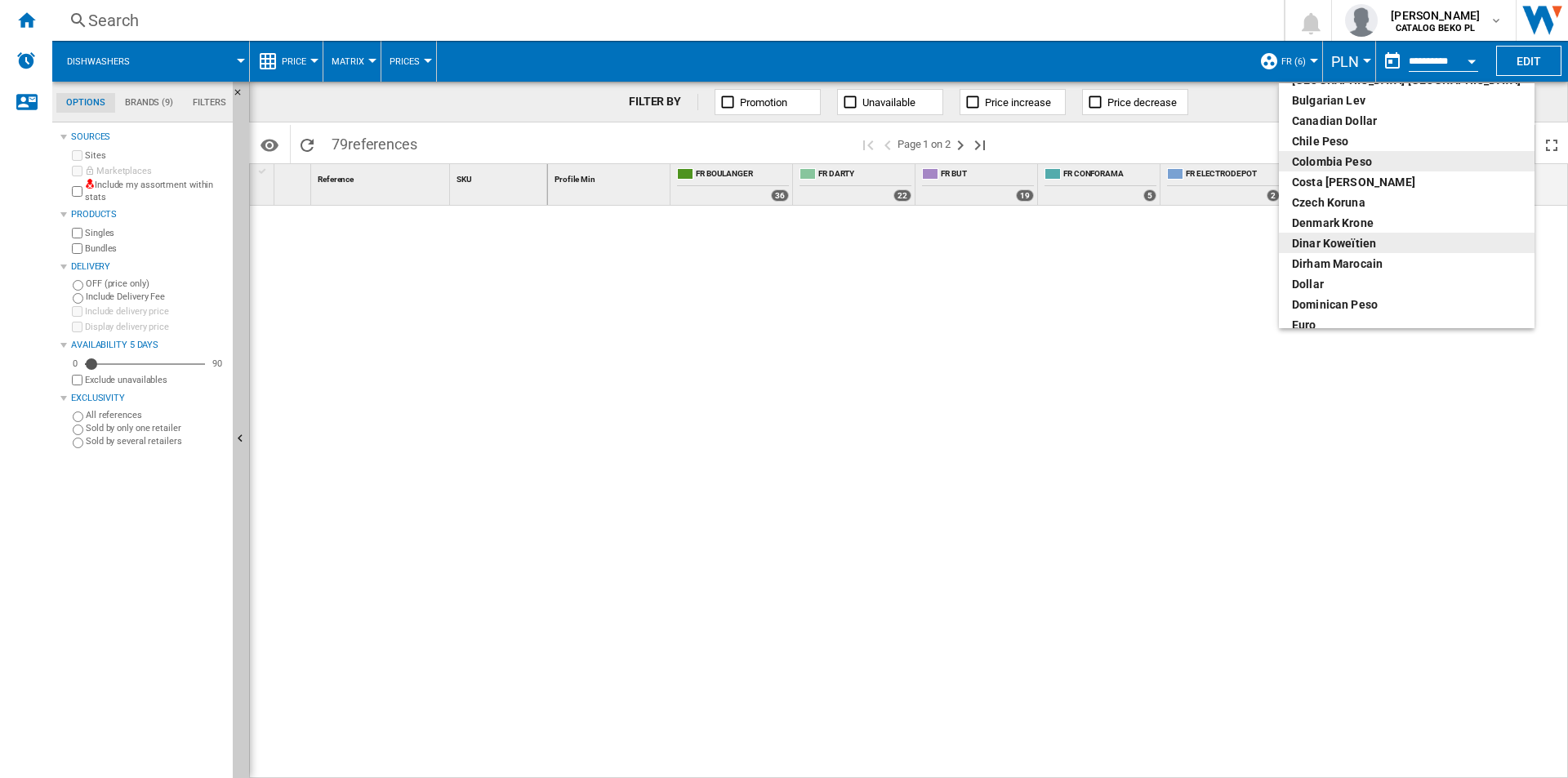
scroll to position [144, 0]
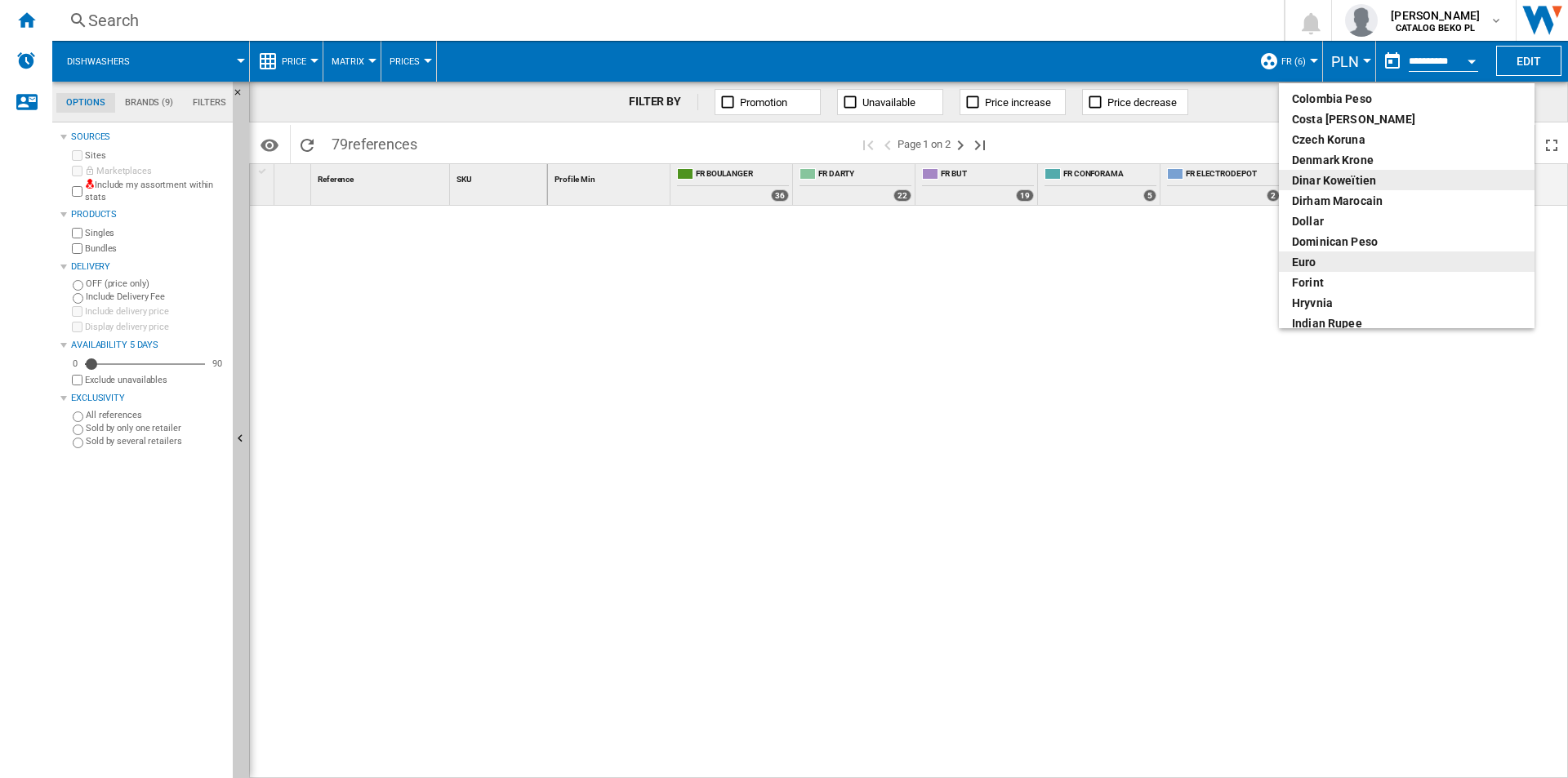
click at [1314, 254] on div "euro" at bounding box center [1407, 262] width 230 height 16
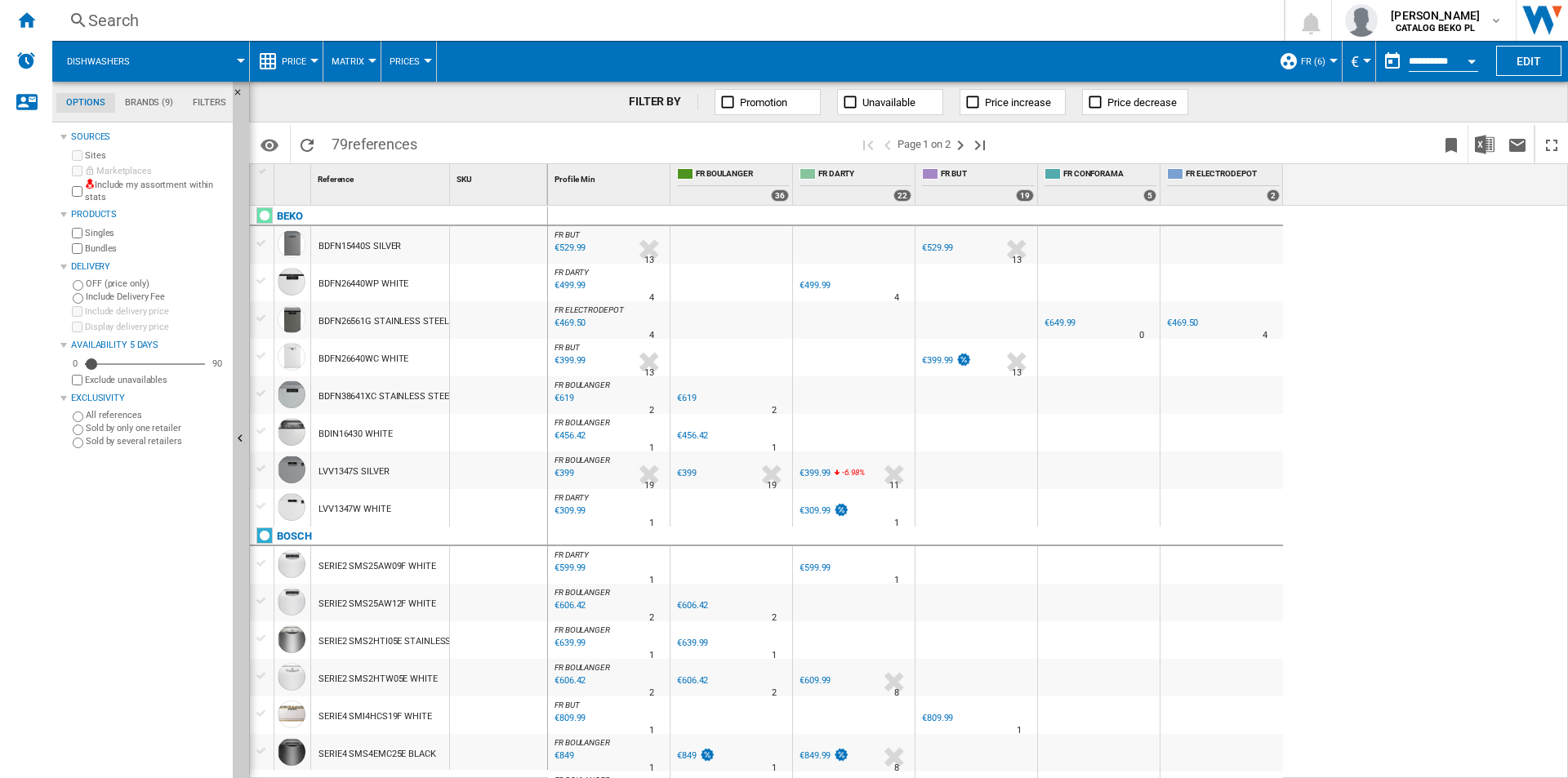
click at [299, 65] on span "Price" at bounding box center [294, 61] width 24 height 10
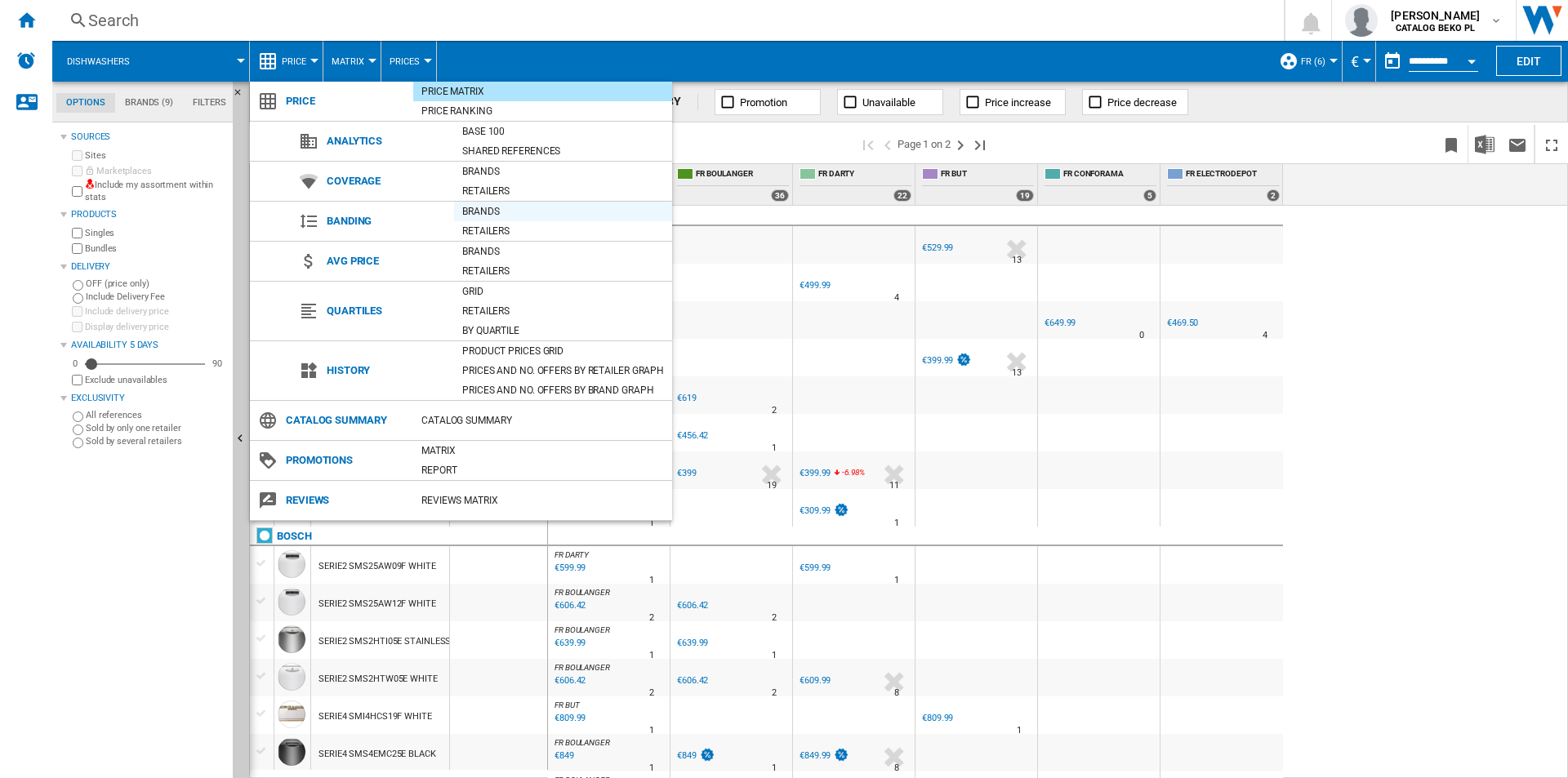
click at [489, 217] on div "Brands" at bounding box center [563, 211] width 218 height 16
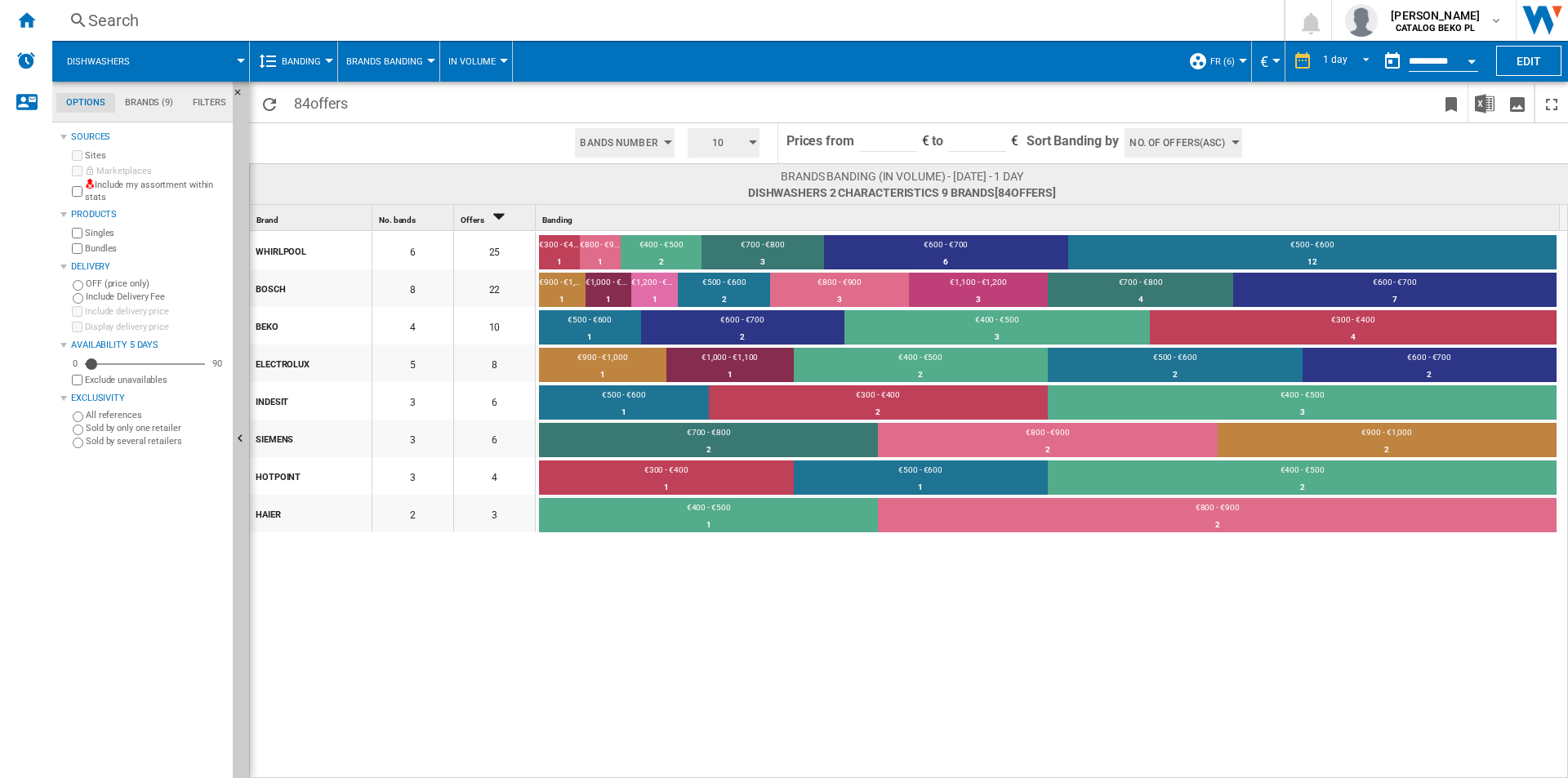
click at [379, 68] on button "Brands Banding" at bounding box center [389, 60] width 85 height 41
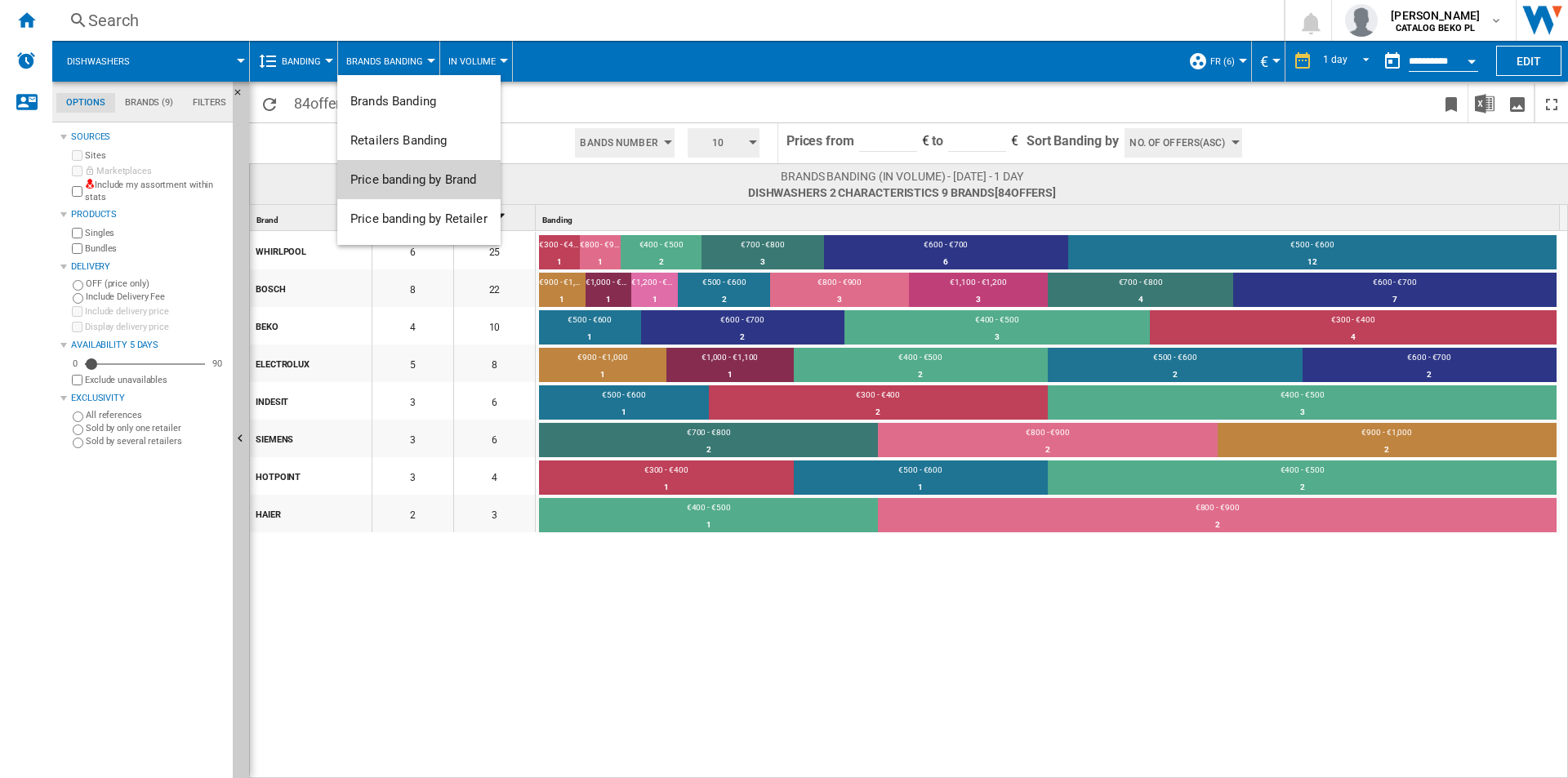
click at [419, 175] on span "Price banding by Brand" at bounding box center [414, 179] width 126 height 15
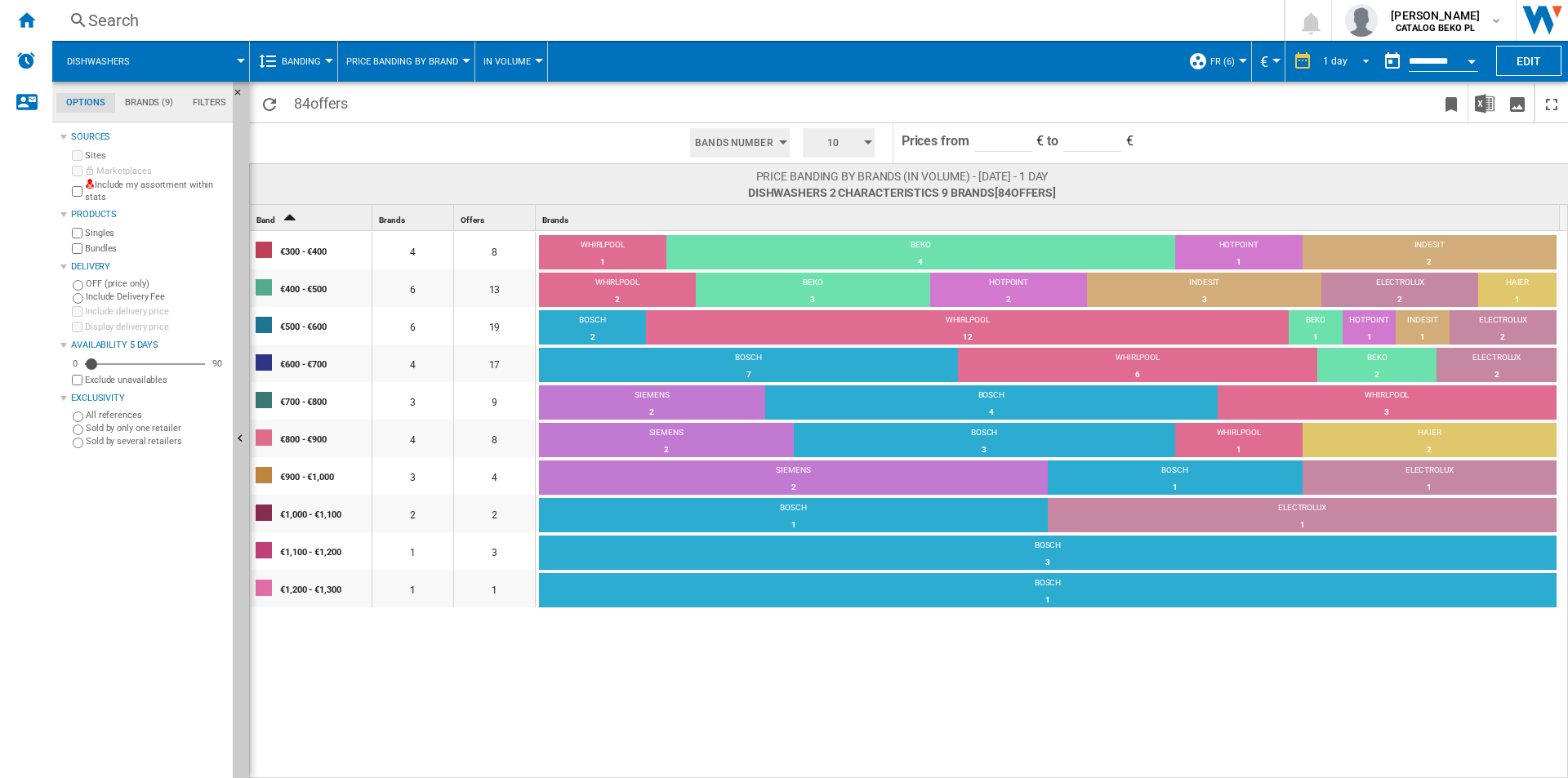
click at [1352, 62] on span "REPORTS.WIZARD.STEPS.REPORT.STEPS.REPORT_OPTIONS.PERIOD: 1 day" at bounding box center [1362, 60] width 20 height 15
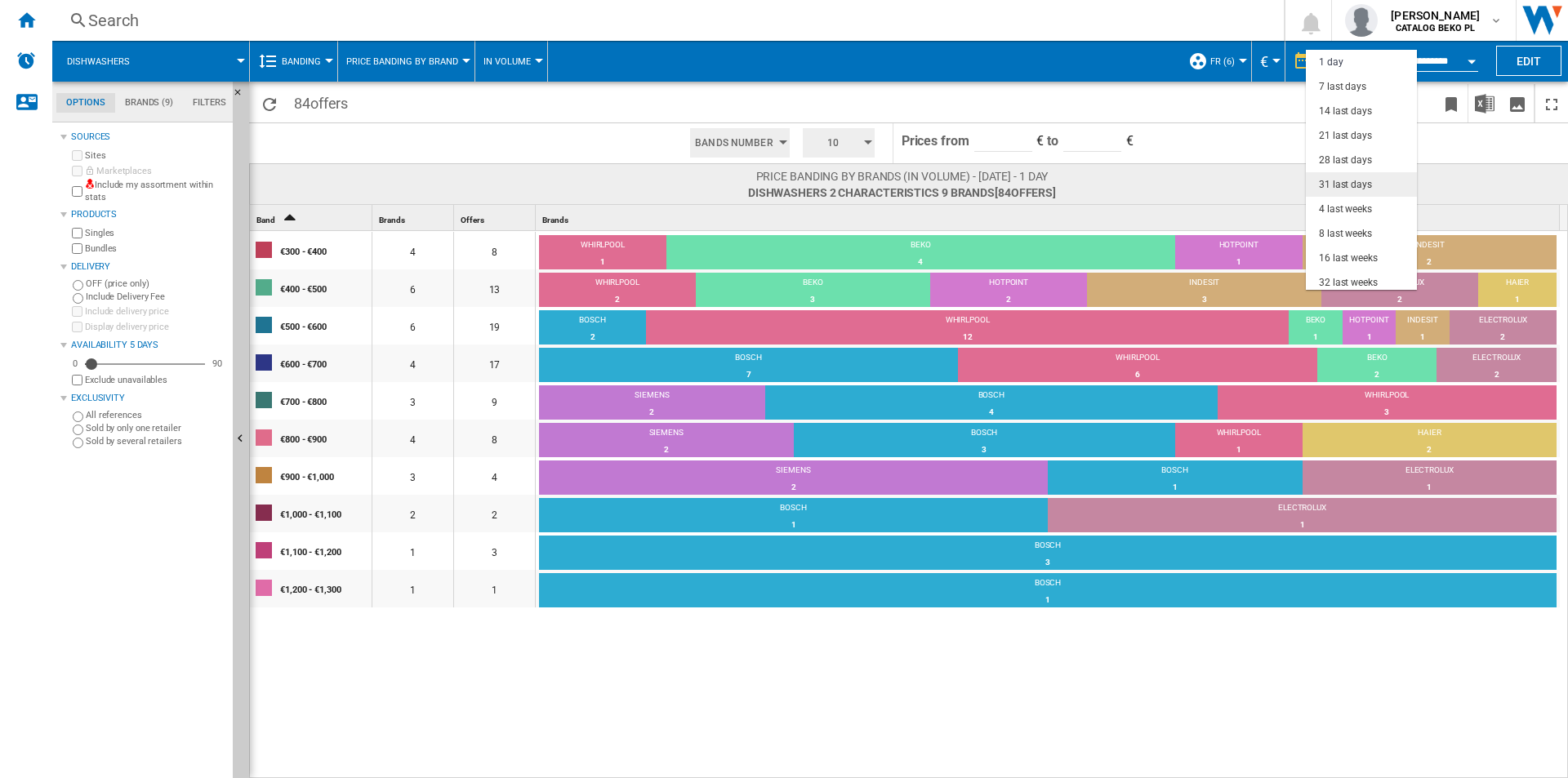
click at [1350, 186] on div "31 last days" at bounding box center [1345, 185] width 53 height 14
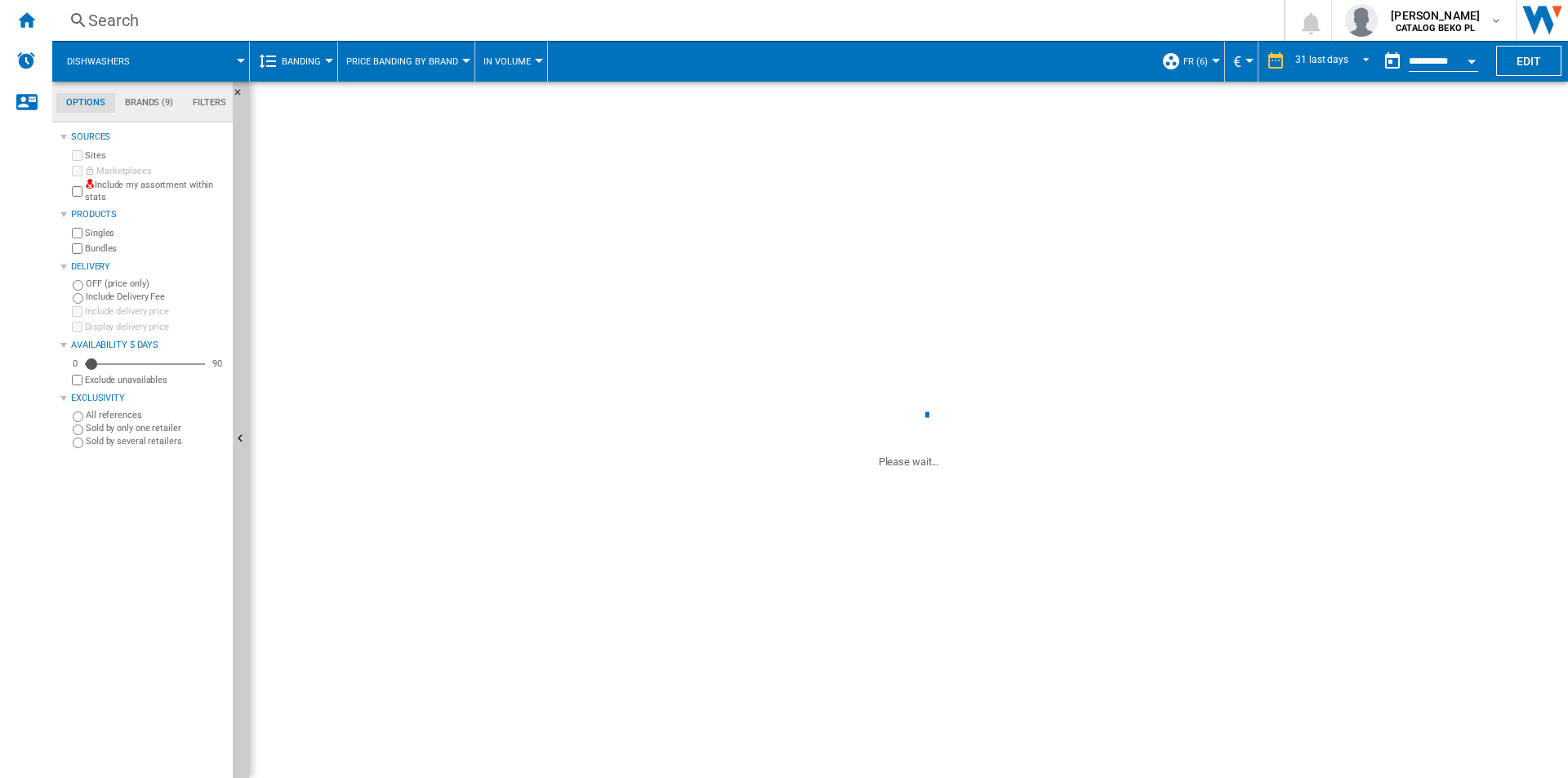
click at [281, 65] on div "Banding" at bounding box center [294, 60] width 71 height 41
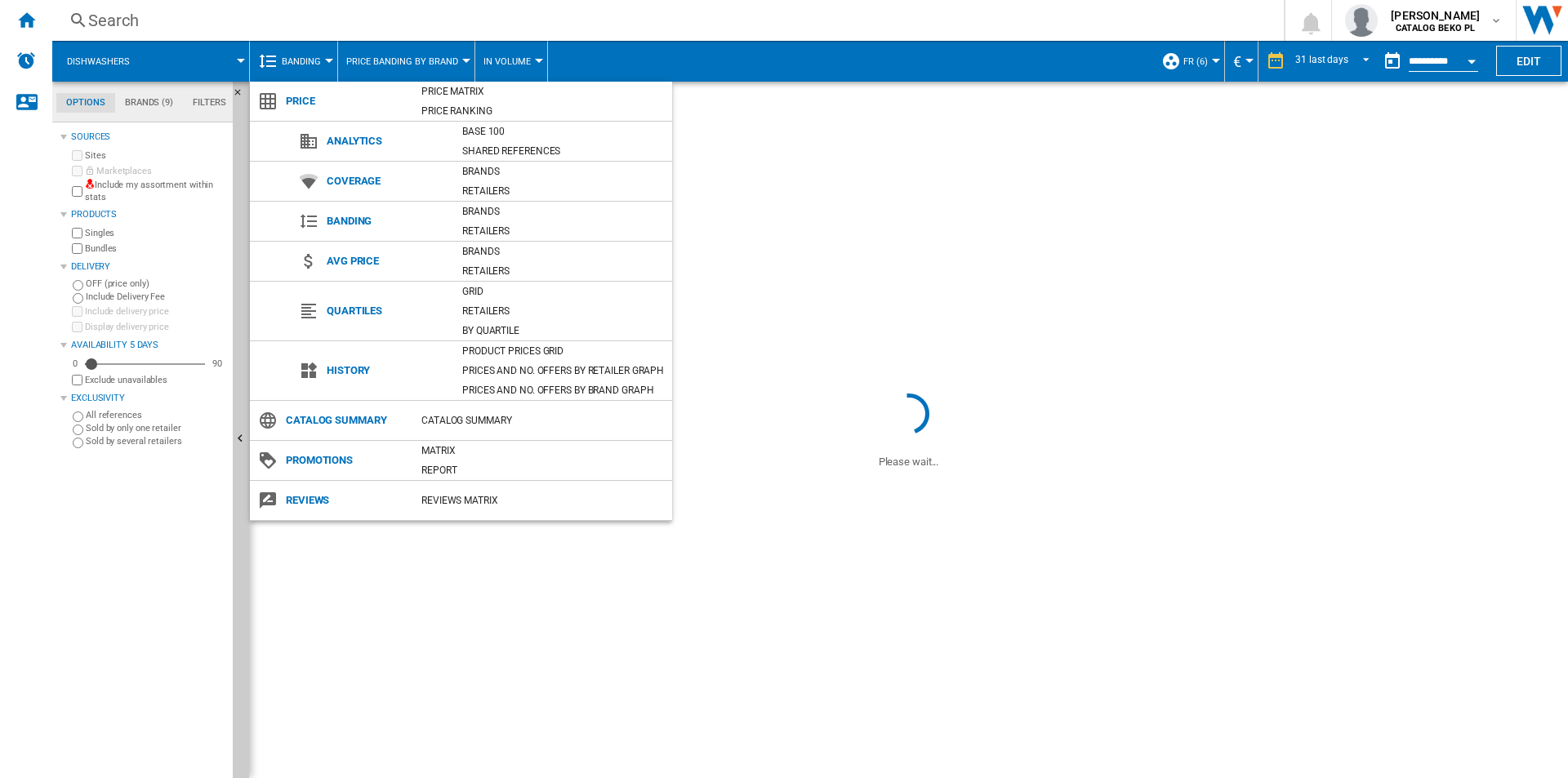
click at [905, 31] on md-backdrop at bounding box center [784, 389] width 1568 height 778
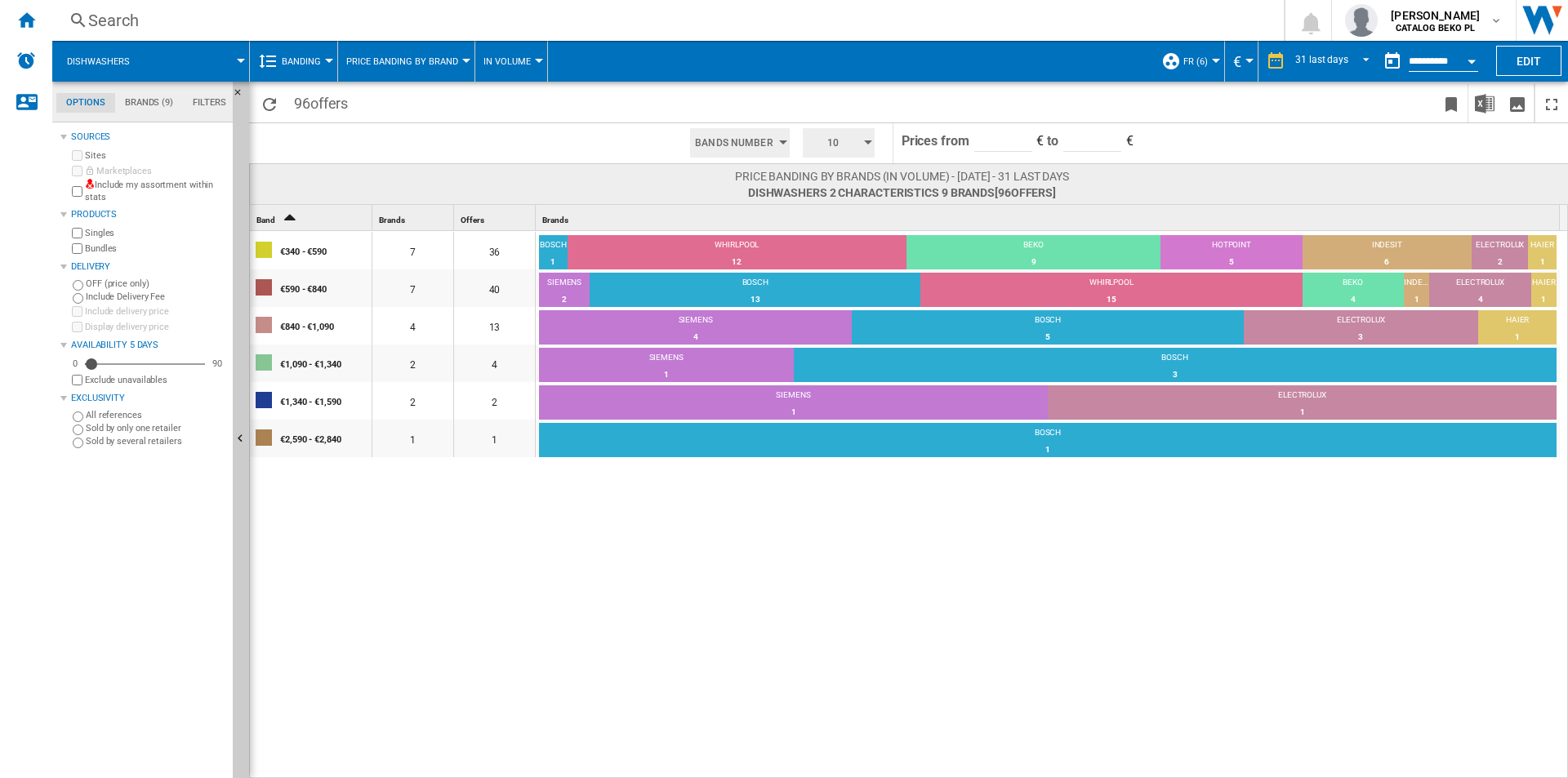
click at [837, 146] on span "10" at bounding box center [833, 142] width 51 height 29
click at [834, 208] on button "5" at bounding box center [840, 205] width 79 height 16
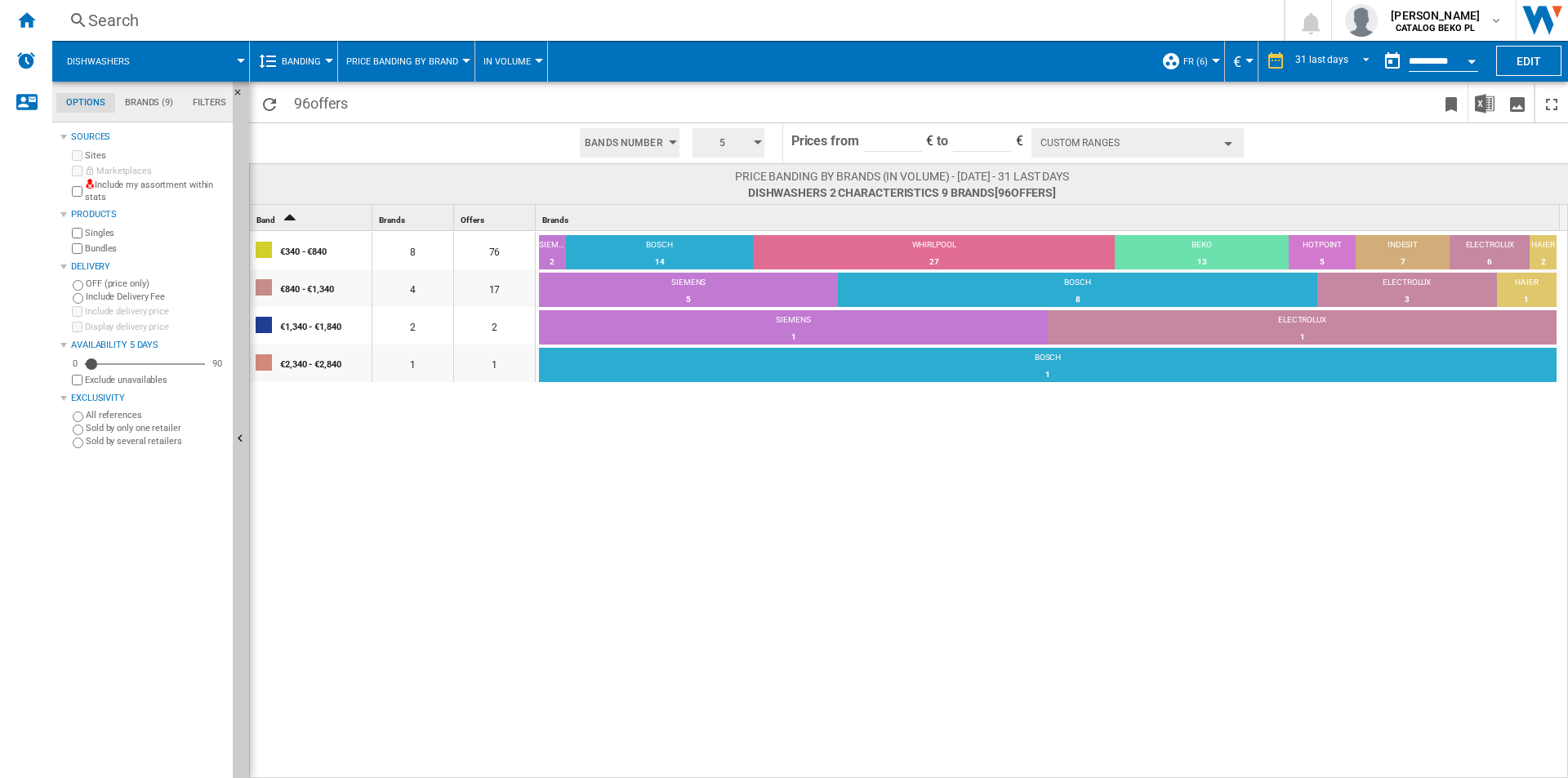
click at [764, 146] on div "5" at bounding box center [728, 142] width 85 height 39
click at [433, 64] on md-backdrop at bounding box center [784, 389] width 1568 height 778
click at [433, 64] on span "Price banding by Brand" at bounding box center [403, 61] width 112 height 10
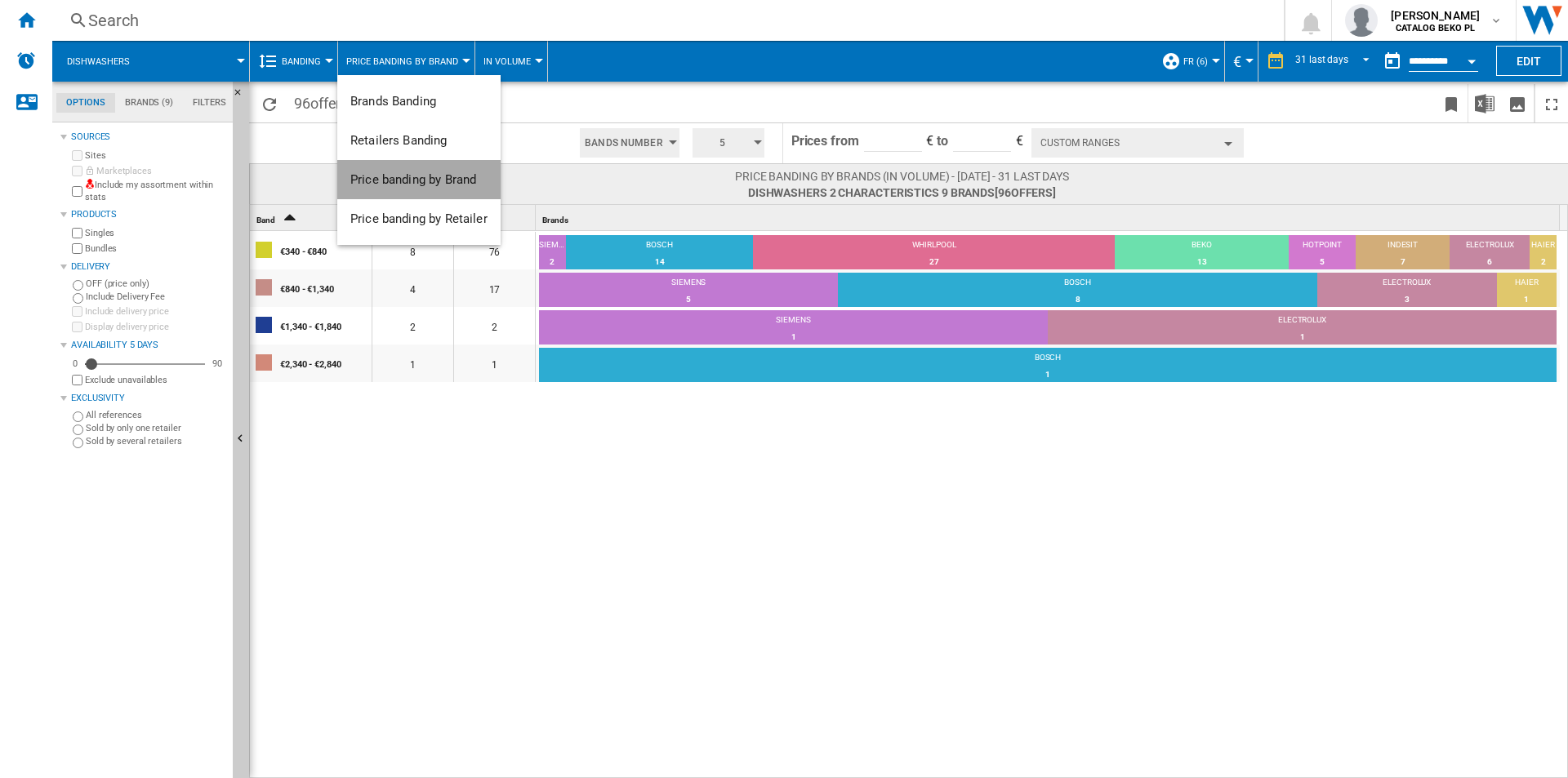
click at [435, 179] on span "Price banding by Brand" at bounding box center [414, 179] width 126 height 15
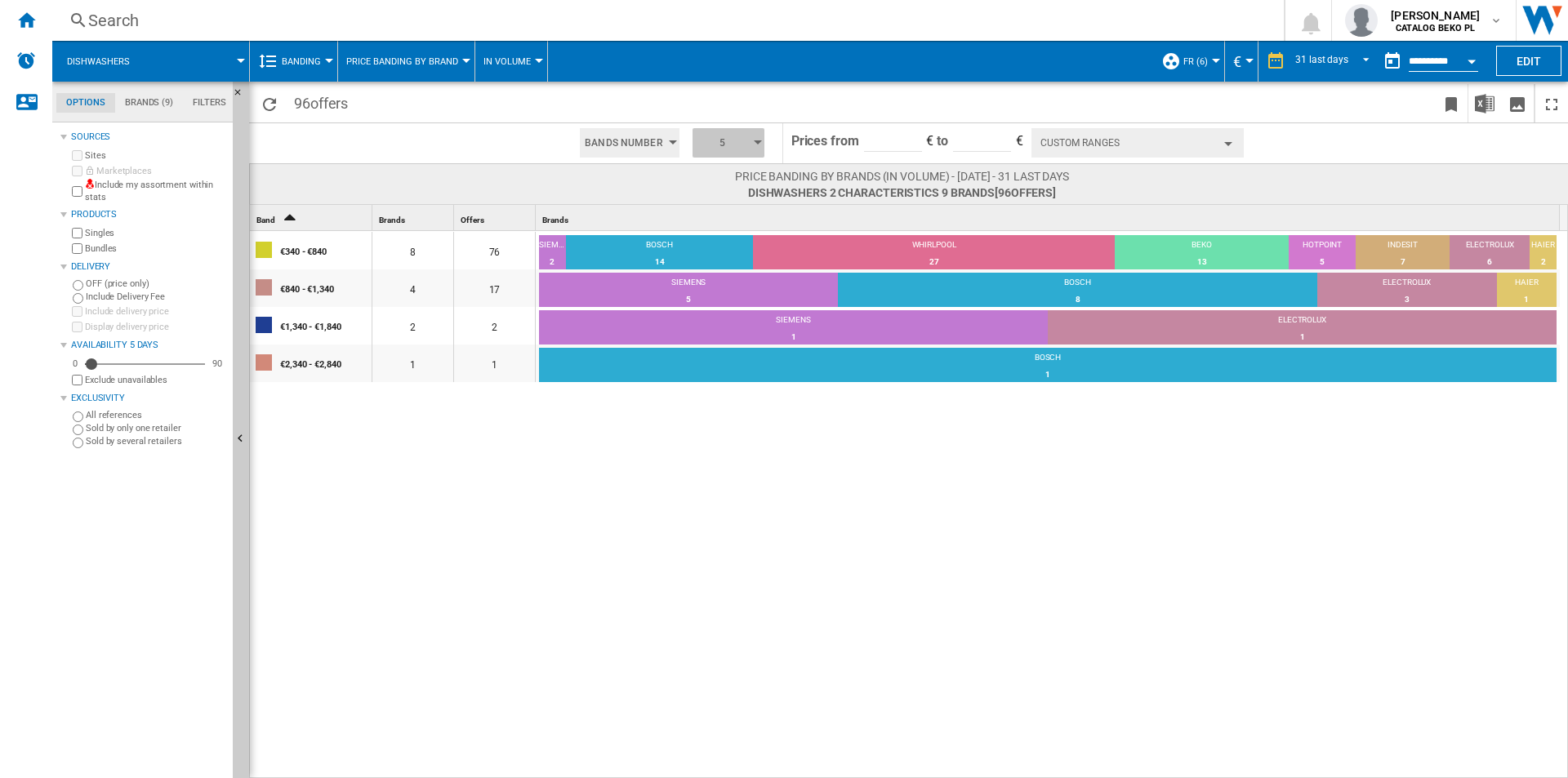
click at [755, 136] on button "5" at bounding box center [728, 142] width 72 height 29
click at [725, 208] on button "5" at bounding box center [730, 205] width 79 height 16
click at [728, 127] on div "5" at bounding box center [728, 142] width 85 height 39
click at [711, 214] on button "6" at bounding box center [730, 221] width 79 height 16
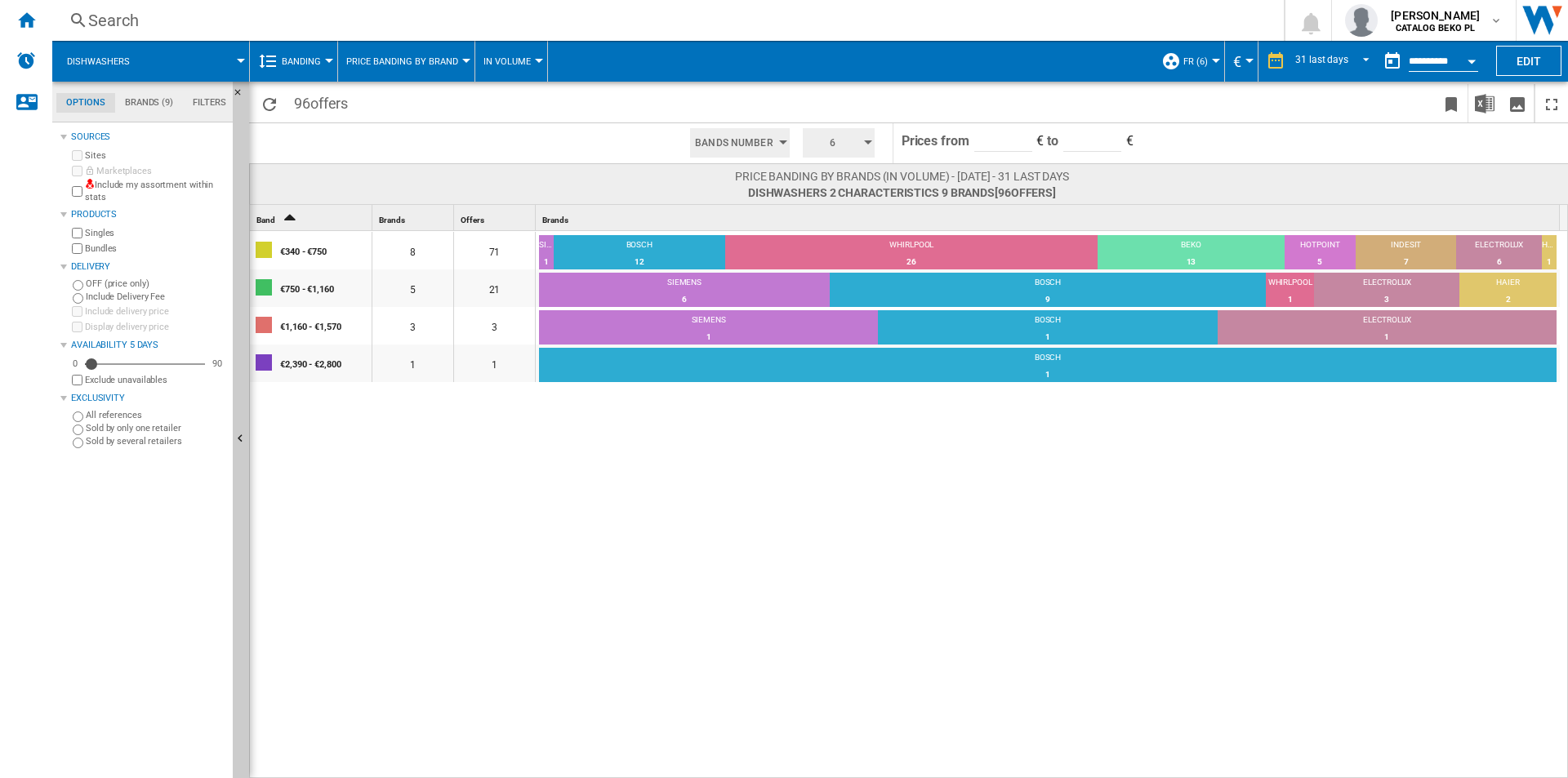
click at [710, 138] on span "Bands Number" at bounding box center [733, 142] width 78 height 29
click at [829, 133] on md-backdrop at bounding box center [784, 389] width 1568 height 778
click at [831, 144] on span "6" at bounding box center [833, 142] width 51 height 29
click at [840, 207] on button "5" at bounding box center [840, 205] width 79 height 16
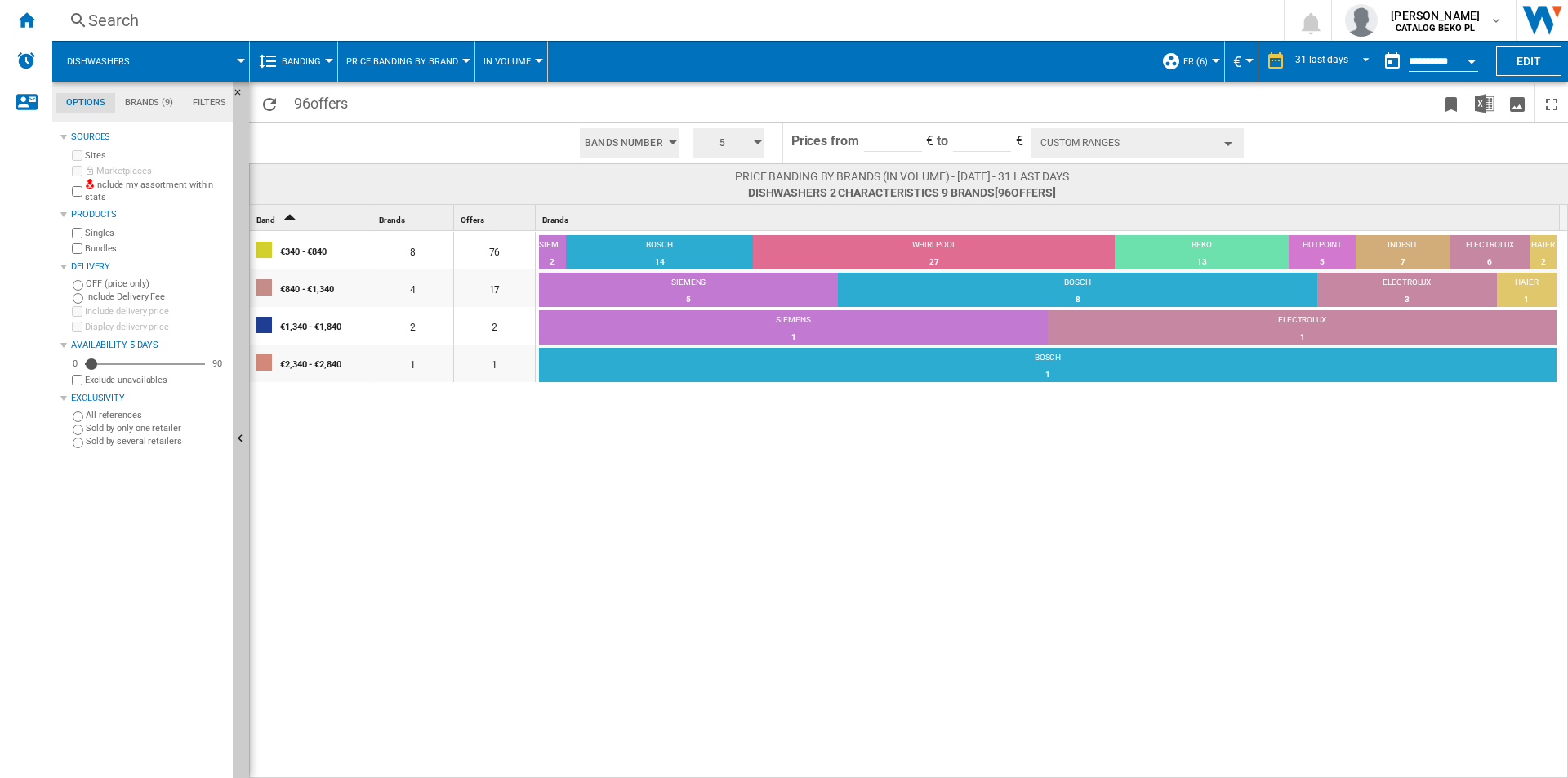
click at [1084, 148] on button "Custom Ranges" at bounding box center [1138, 142] width 213 height 29
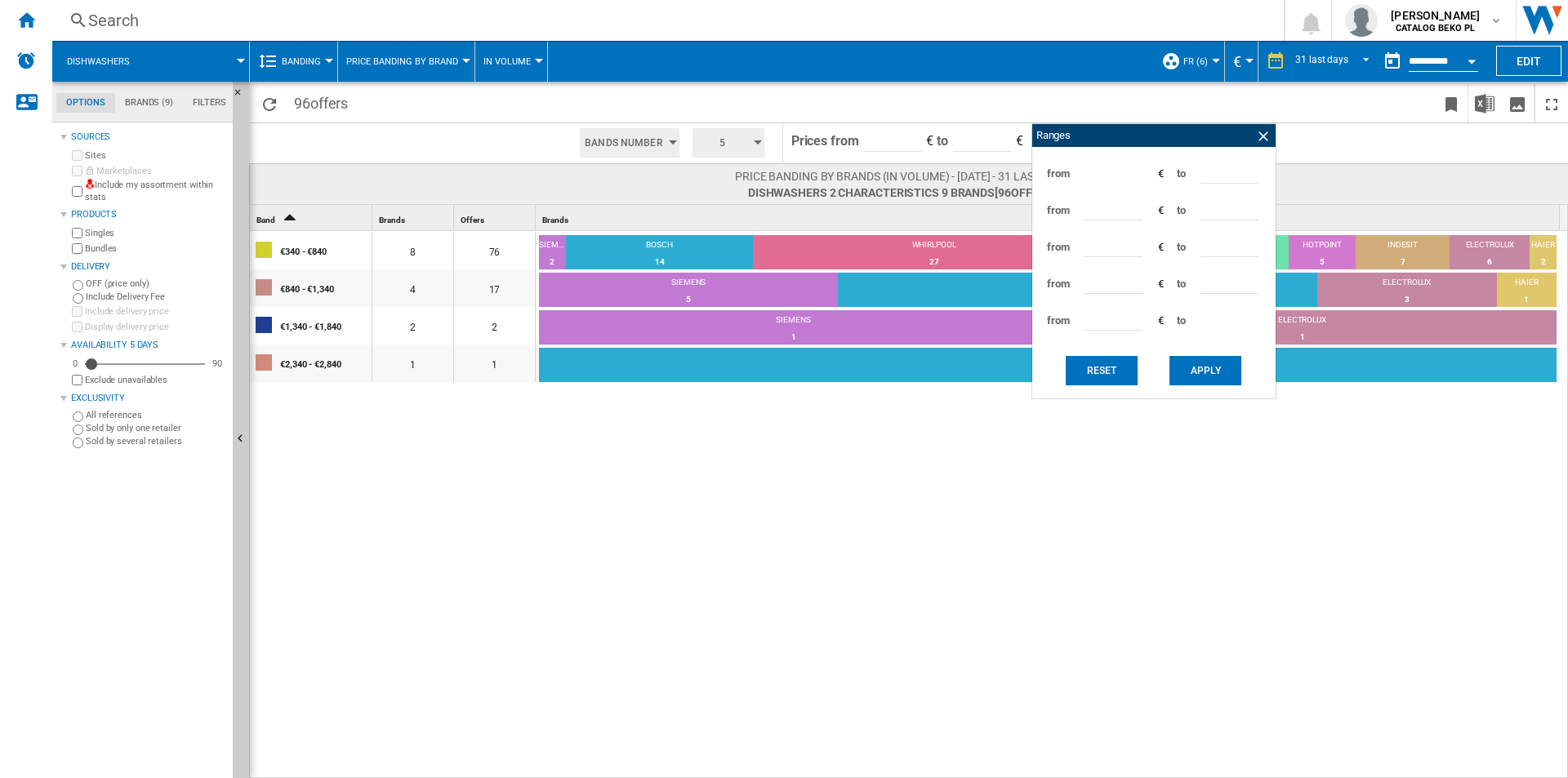
click at [1168, 168] on div "from *** € to ***" at bounding box center [1153, 174] width 227 height 37
click at [1211, 169] on input "***" at bounding box center [1229, 171] width 58 height 24
type input "***"
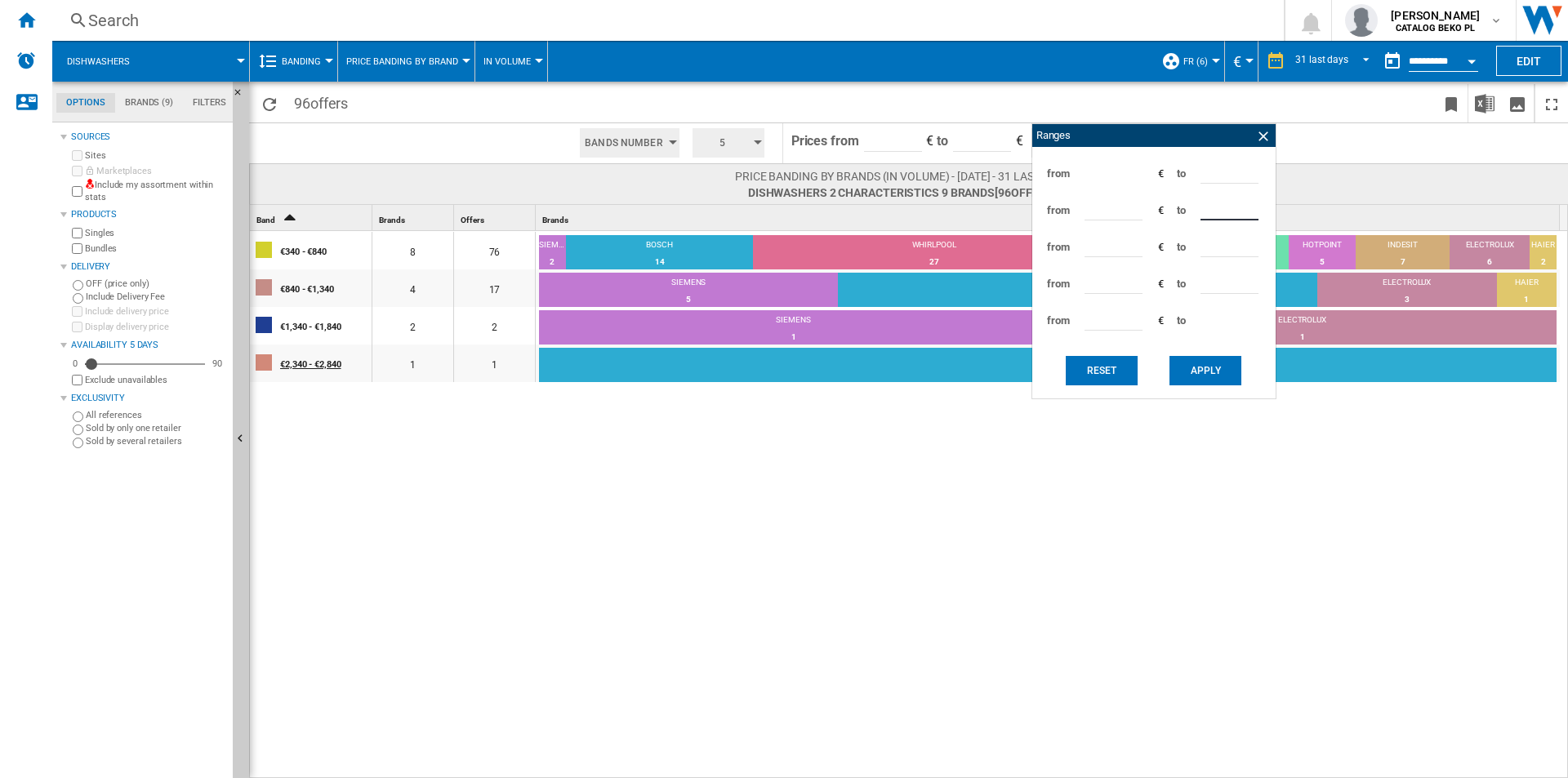
type input "***"
click at [1210, 361] on button "Apply" at bounding box center [1205, 370] width 72 height 29
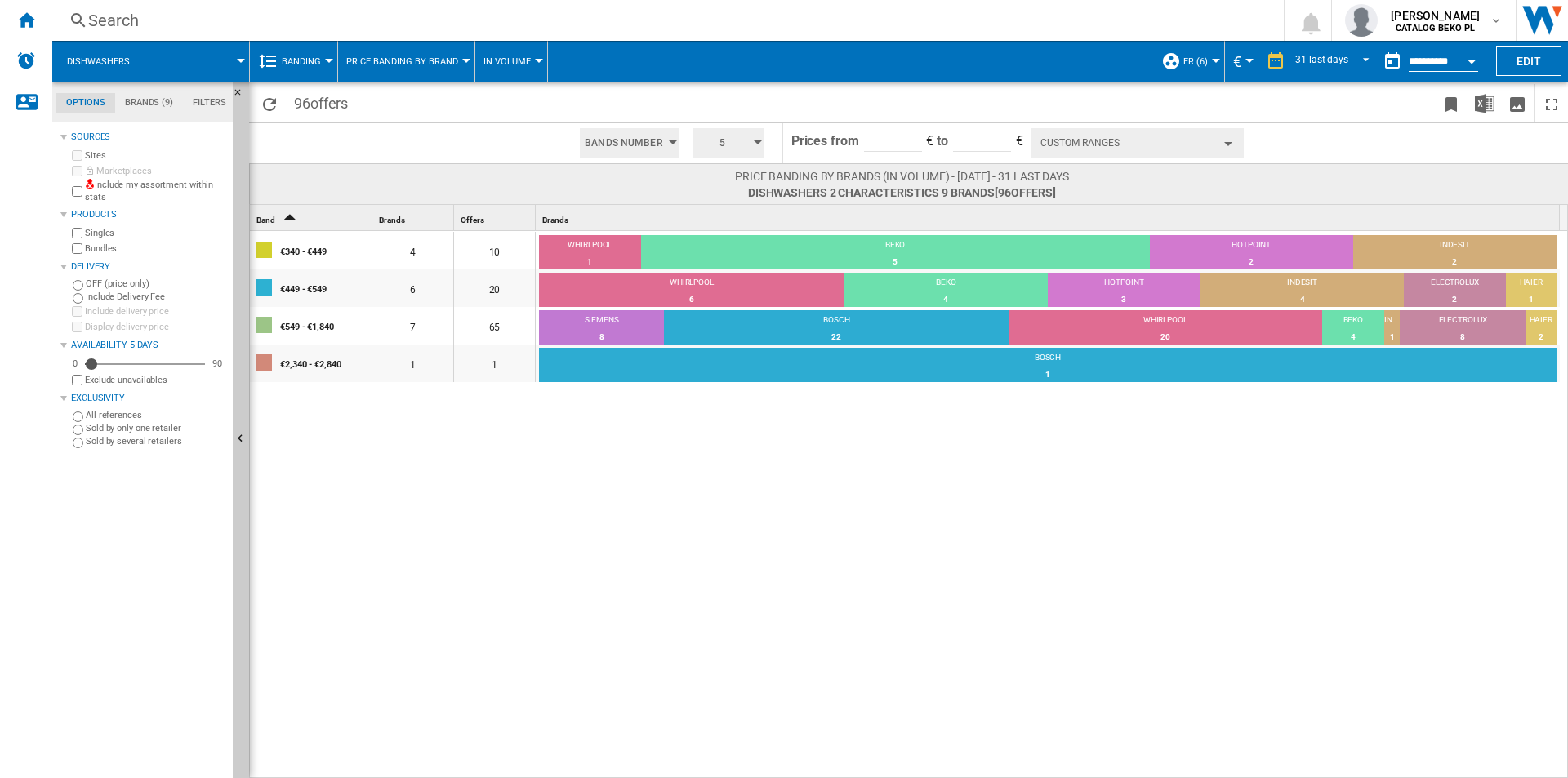
click at [1098, 532] on div "€340 - €449 4 10 WHIRLPOOL 1 10% BEKO 5 50% HOTPOINT 2 20% INDESIT 2 20% €449 -…" at bounding box center [909, 505] width 1319 height 548
click at [1186, 142] on button "Custom Ranges" at bounding box center [1138, 142] width 213 height 29
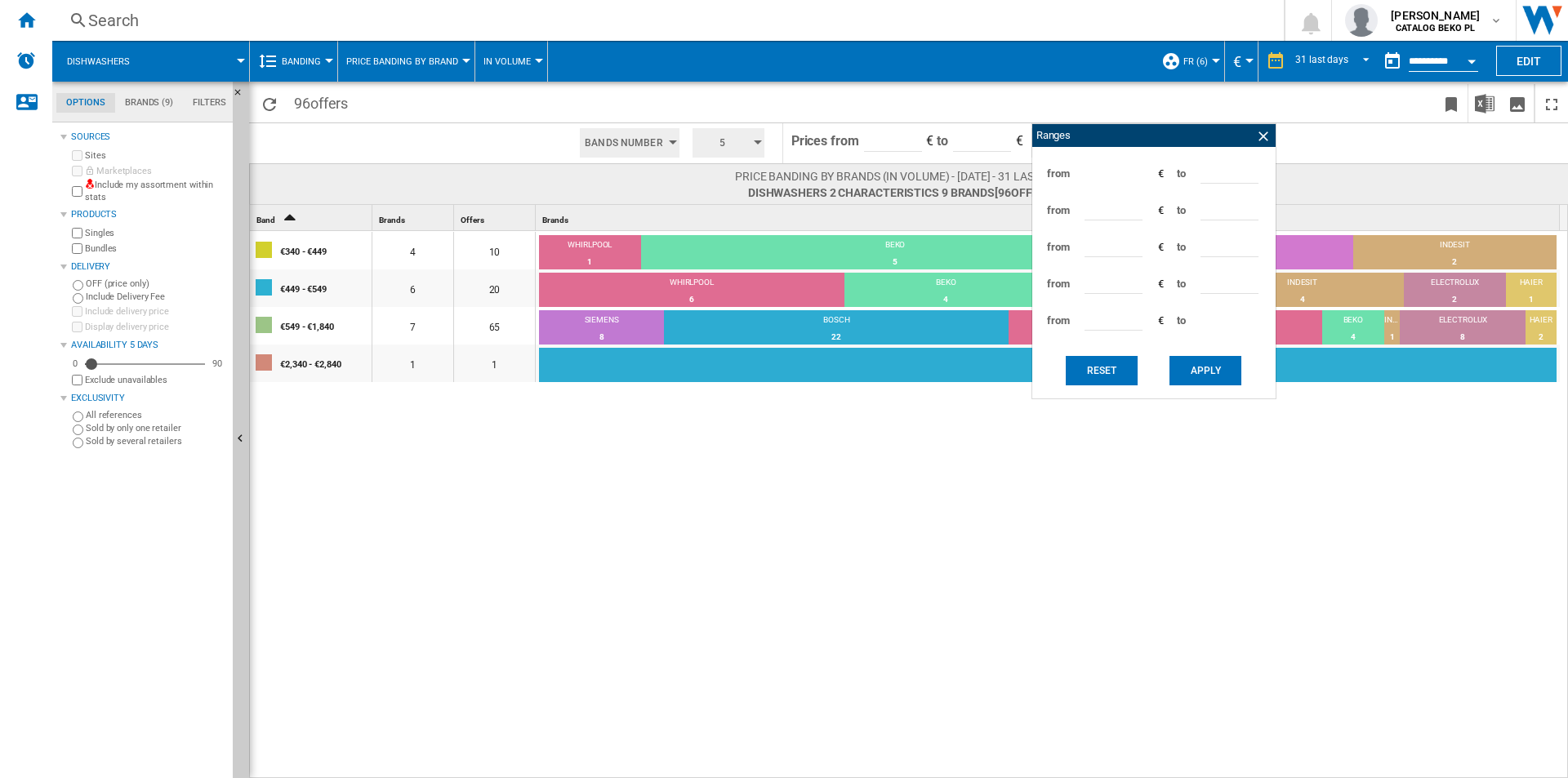
click at [1219, 249] on input "****" at bounding box center [1229, 244] width 58 height 24
type input "***"
type input "****"
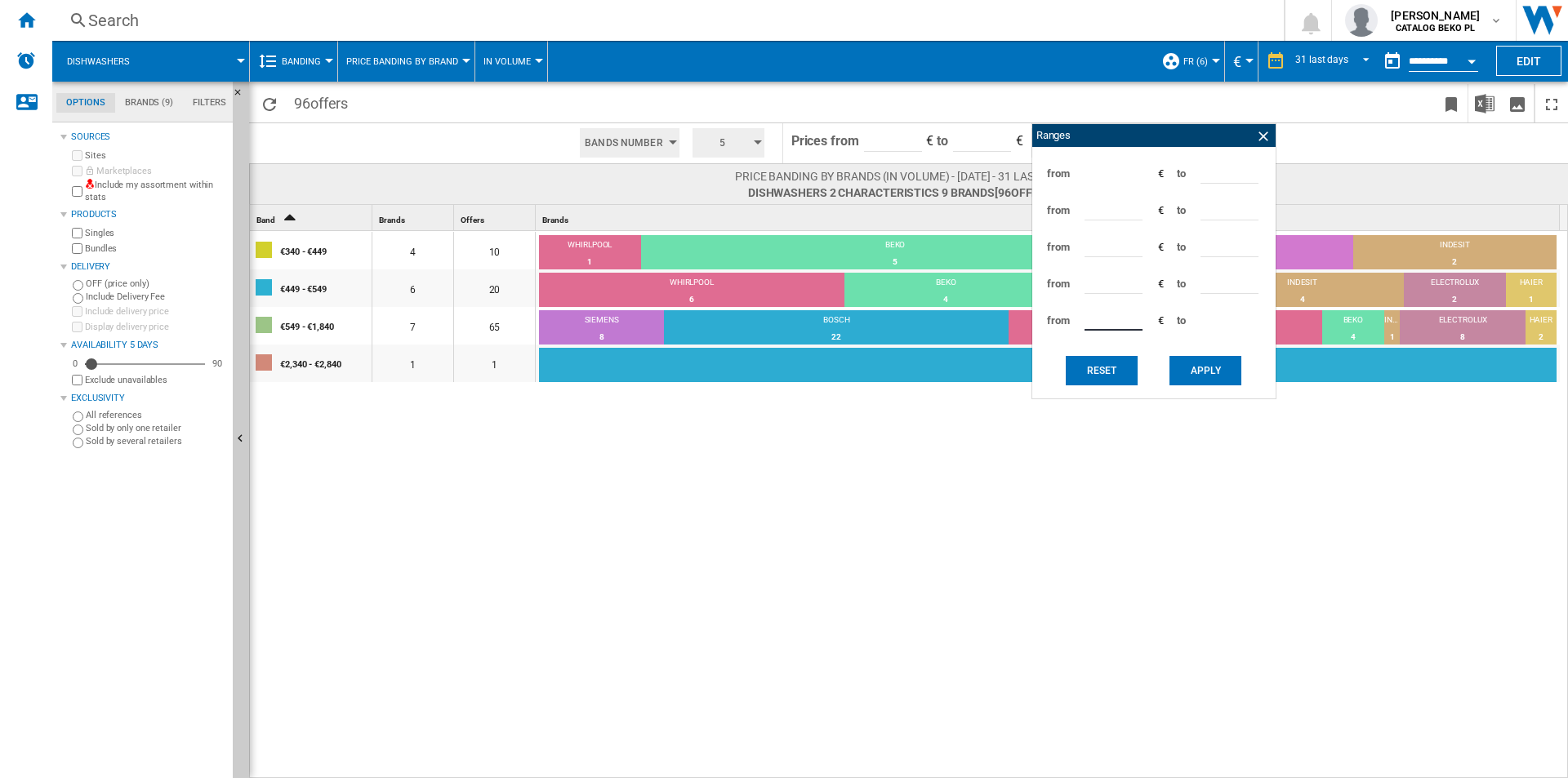
type input "****"
click at [1209, 369] on button "Apply" at bounding box center [1205, 370] width 72 height 29
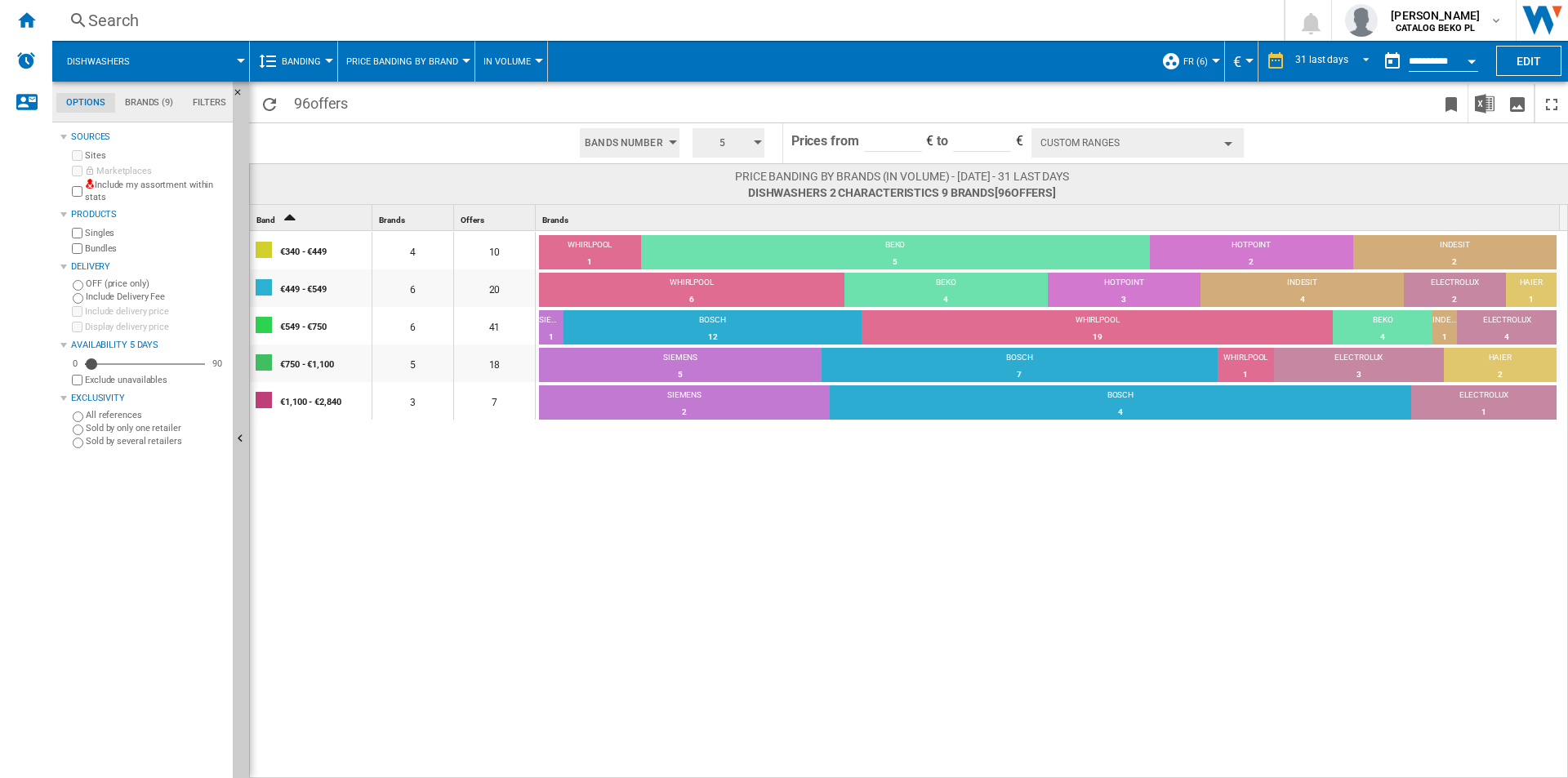
click at [990, 576] on div "€340 - €449 4 10 WHIRLPOOL 1 10% BEKO 5 50% HOTPOINT 2 20% INDESIT 2 20% €449 -…" at bounding box center [909, 505] width 1319 height 548
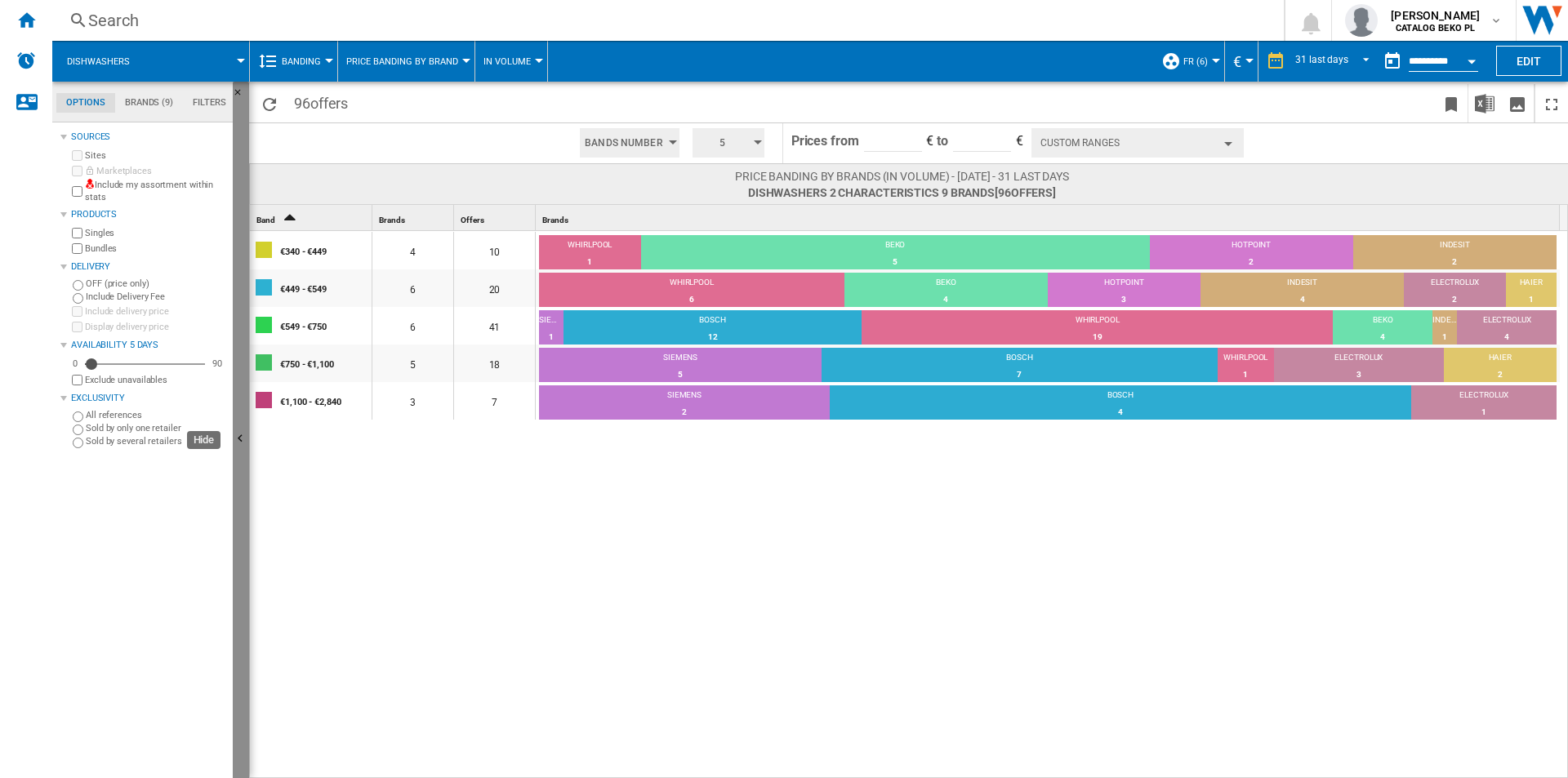
click at [246, 404] on button "Hide" at bounding box center [240, 440] width 16 height 716
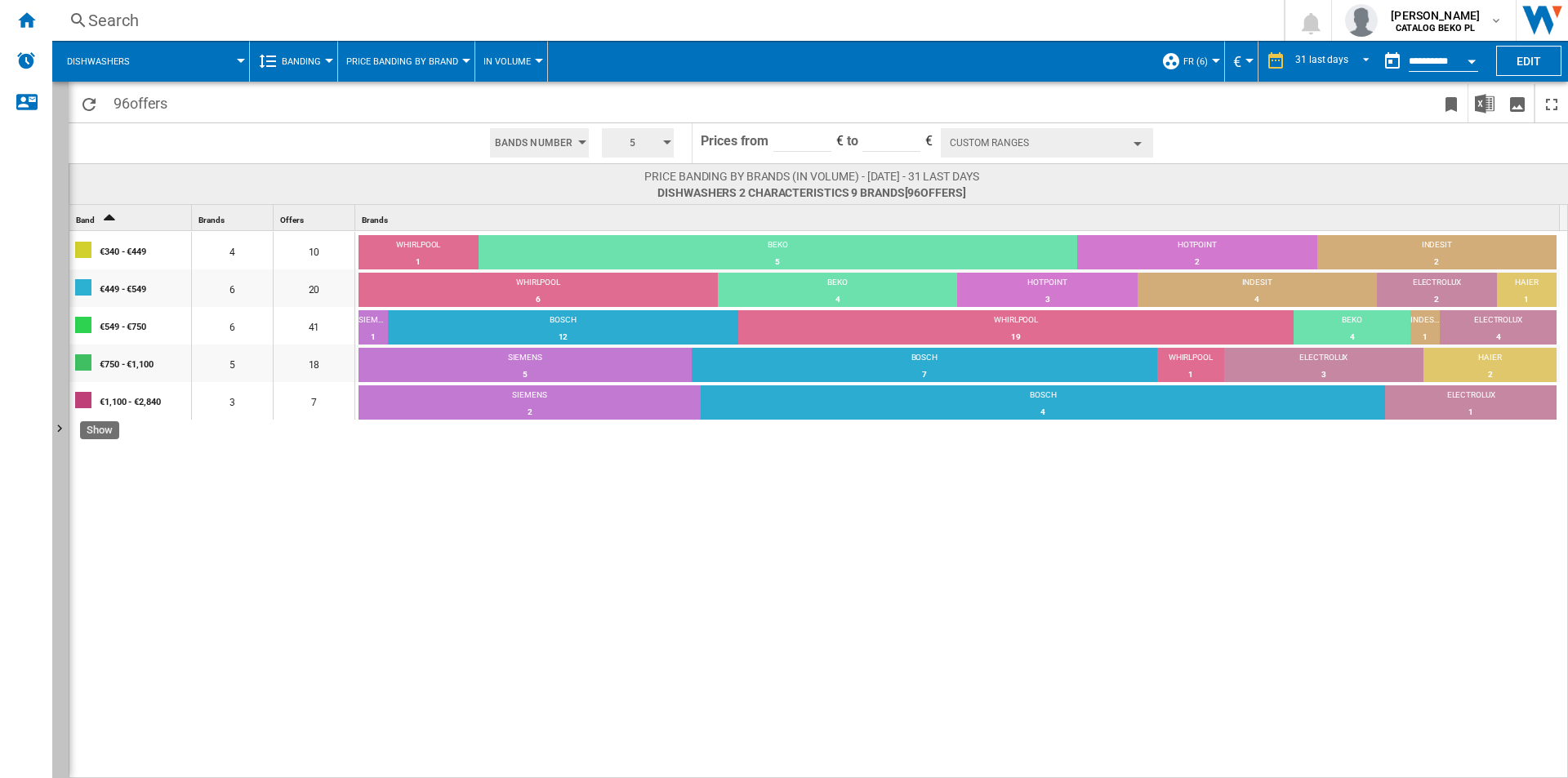
click at [62, 256] on button "Show" at bounding box center [60, 430] width 16 height 696
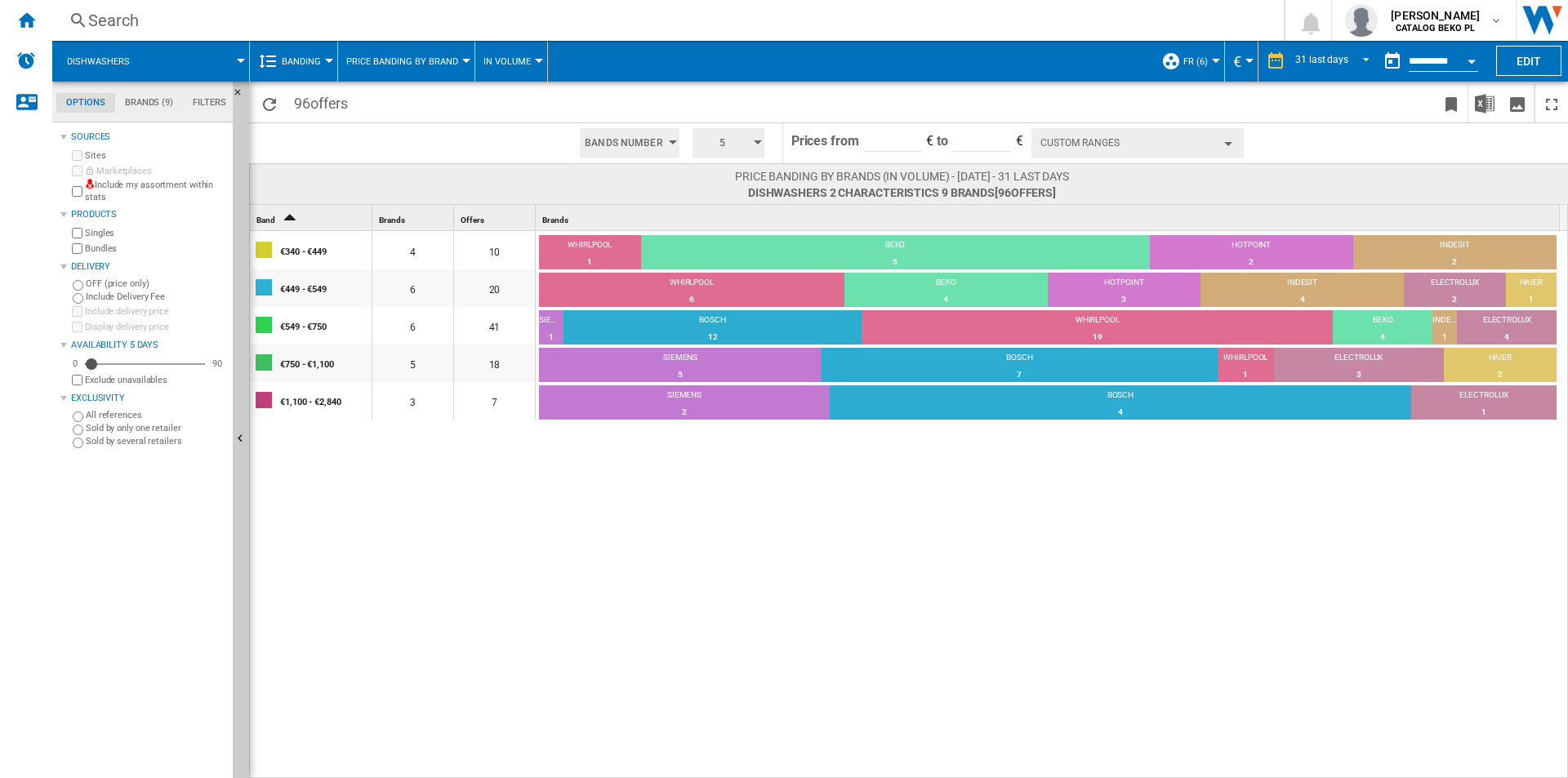
click at [638, 592] on div "€340 - €449 4 10 WHIRLPOOL 1 10% BEKO 5 50% HOTPOINT 2 20% INDESIT 2 20% €449 -…" at bounding box center [909, 505] width 1319 height 548
click at [669, 535] on div "€340 - €449 4 10 WHIRLPOOL 1 10% BEKO 5 50% HOTPOINT 2 20% INDESIT 2 20% €449 -…" at bounding box center [909, 505] width 1319 height 548
click at [525, 595] on div "€340 - €449 4 10 WHIRLPOOL 1 10% BEKO 5 50% HOTPOINT 2 20% INDESIT 2 20% €449 -…" at bounding box center [909, 505] width 1319 height 548
click at [297, 67] on button "Banding" at bounding box center [305, 60] width 48 height 41
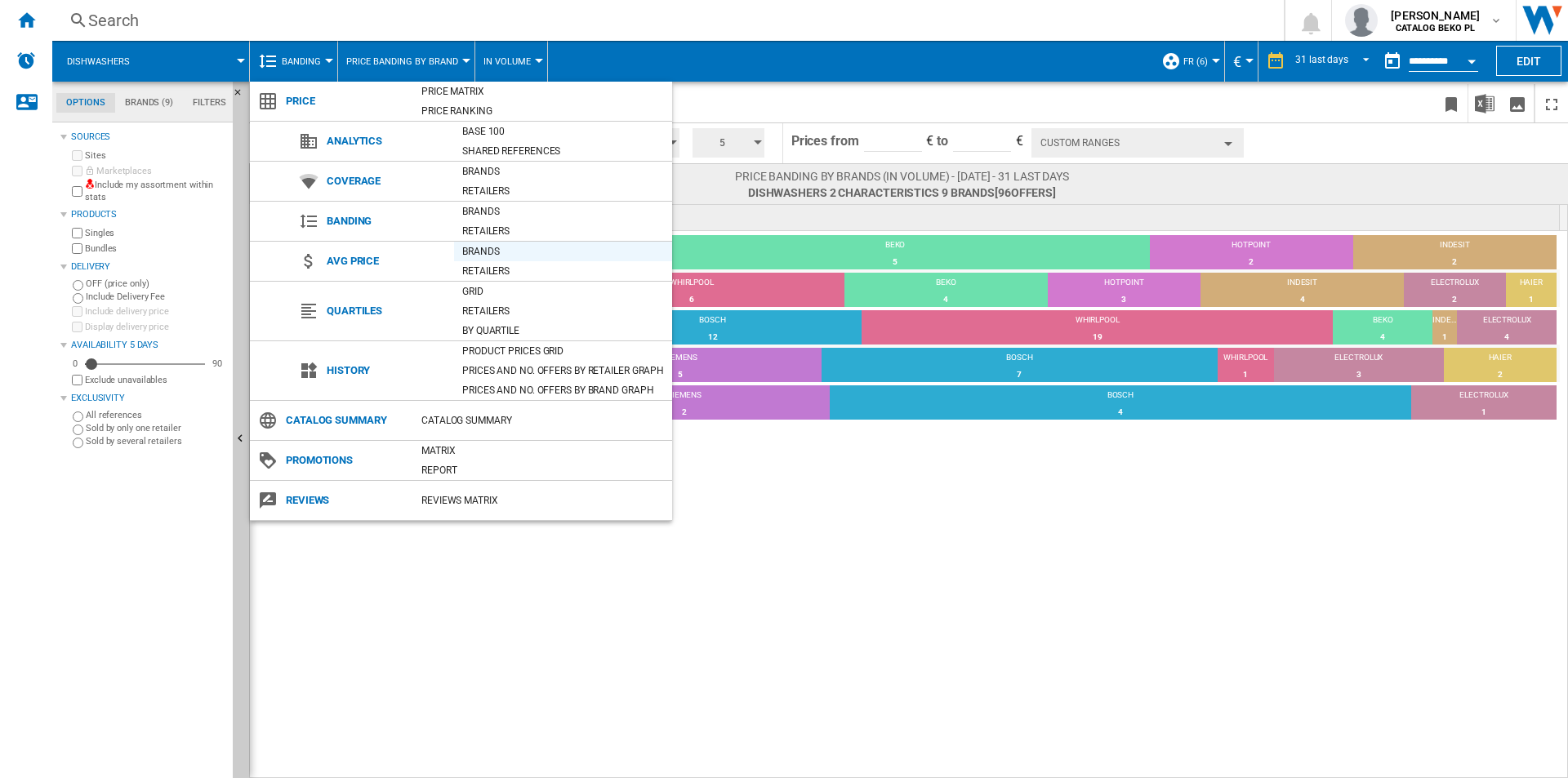
click at [484, 245] on div "Brands" at bounding box center [563, 251] width 218 height 16
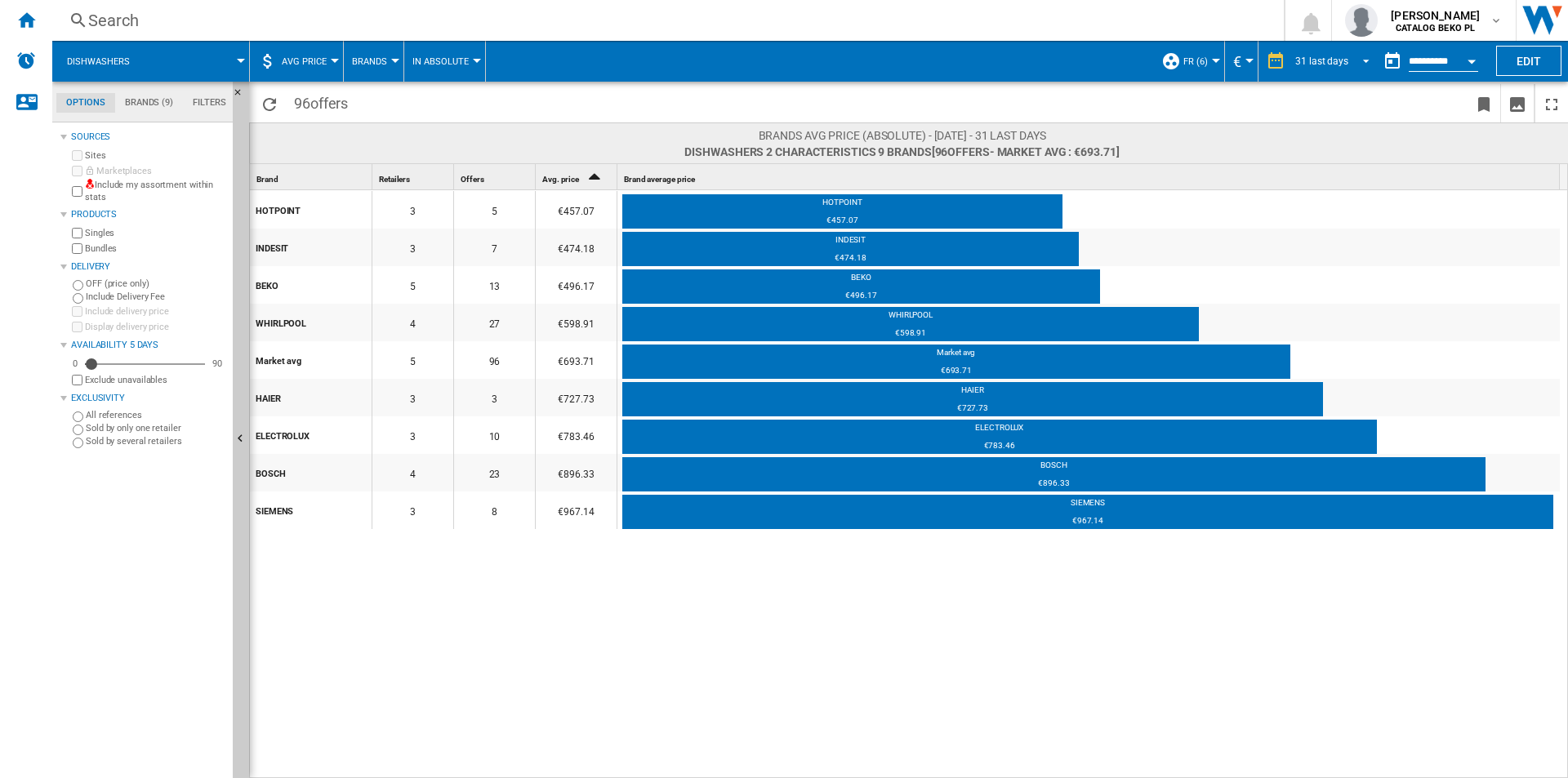
click at [1310, 60] on div "31 last days" at bounding box center [1321, 60] width 53 height 11
click at [1434, 112] on md-backdrop at bounding box center [784, 389] width 1568 height 778
click at [1471, 58] on button "Open calendar" at bounding box center [1471, 59] width 29 height 29
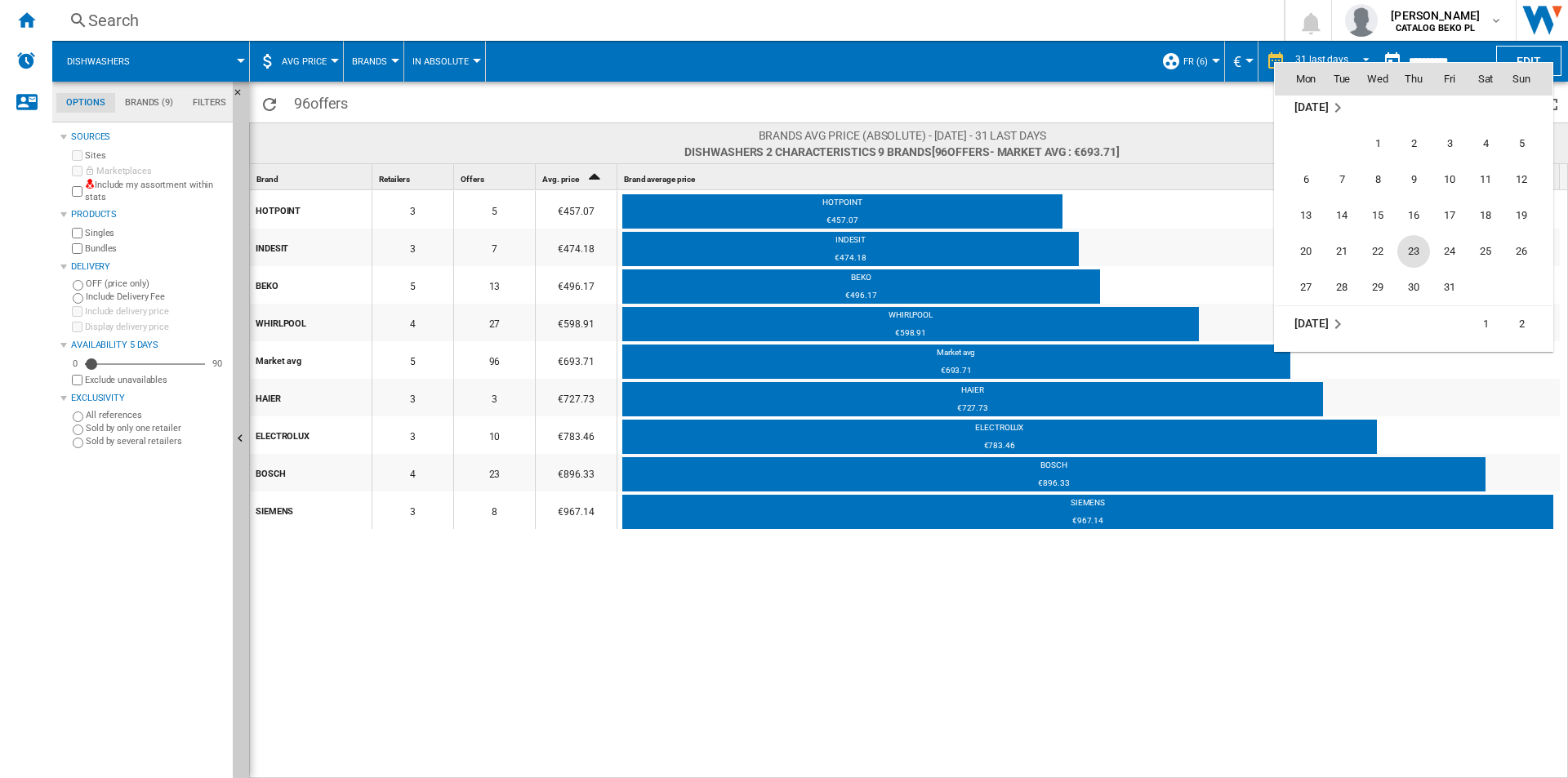
scroll to position [6318, 0]
click at [1449, 249] on span "31" at bounding box center [1450, 249] width 33 height 33
type input "**********"
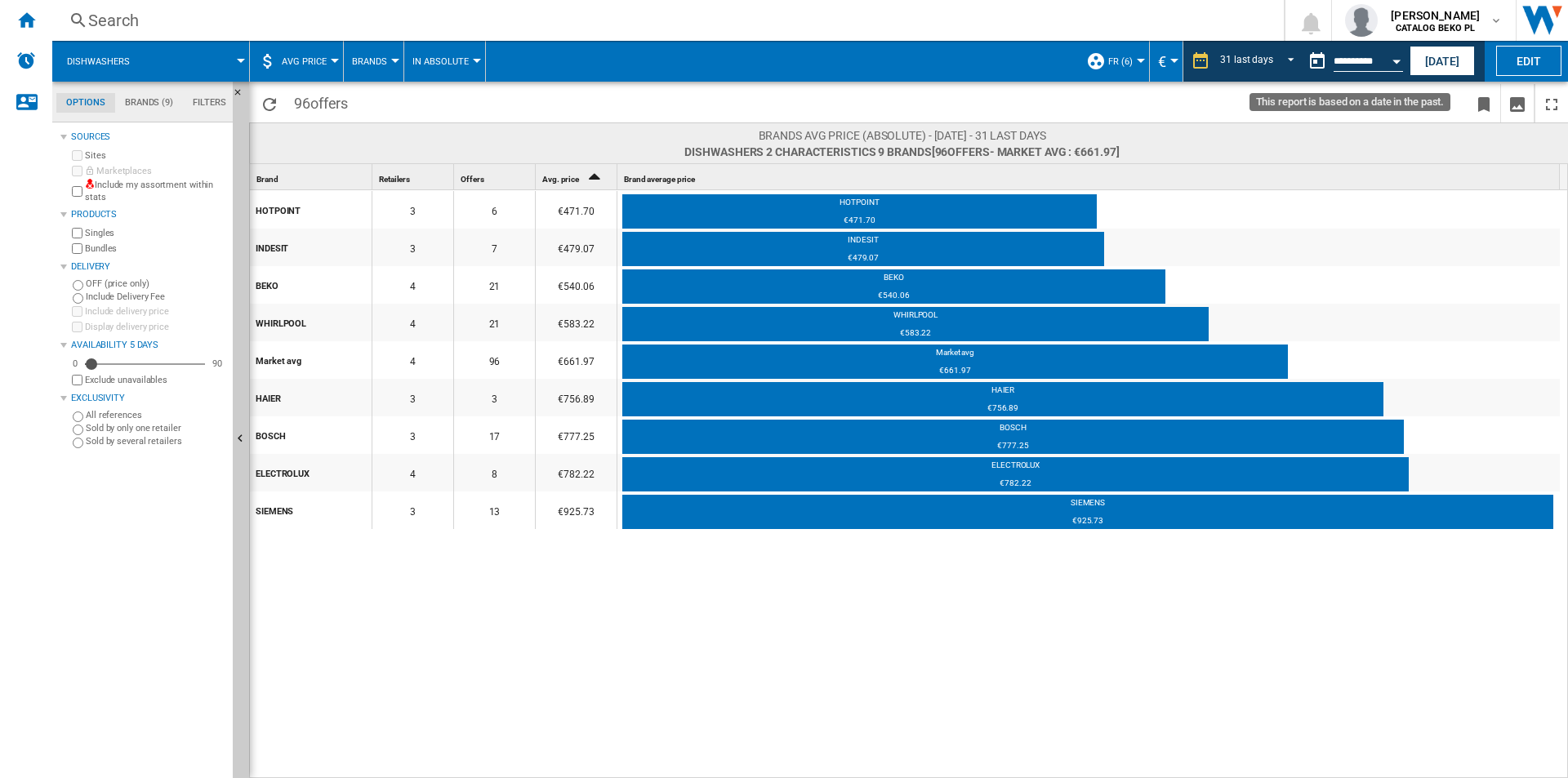
click at [1397, 54] on button "Open calendar" at bounding box center [1397, 59] width 29 height 29
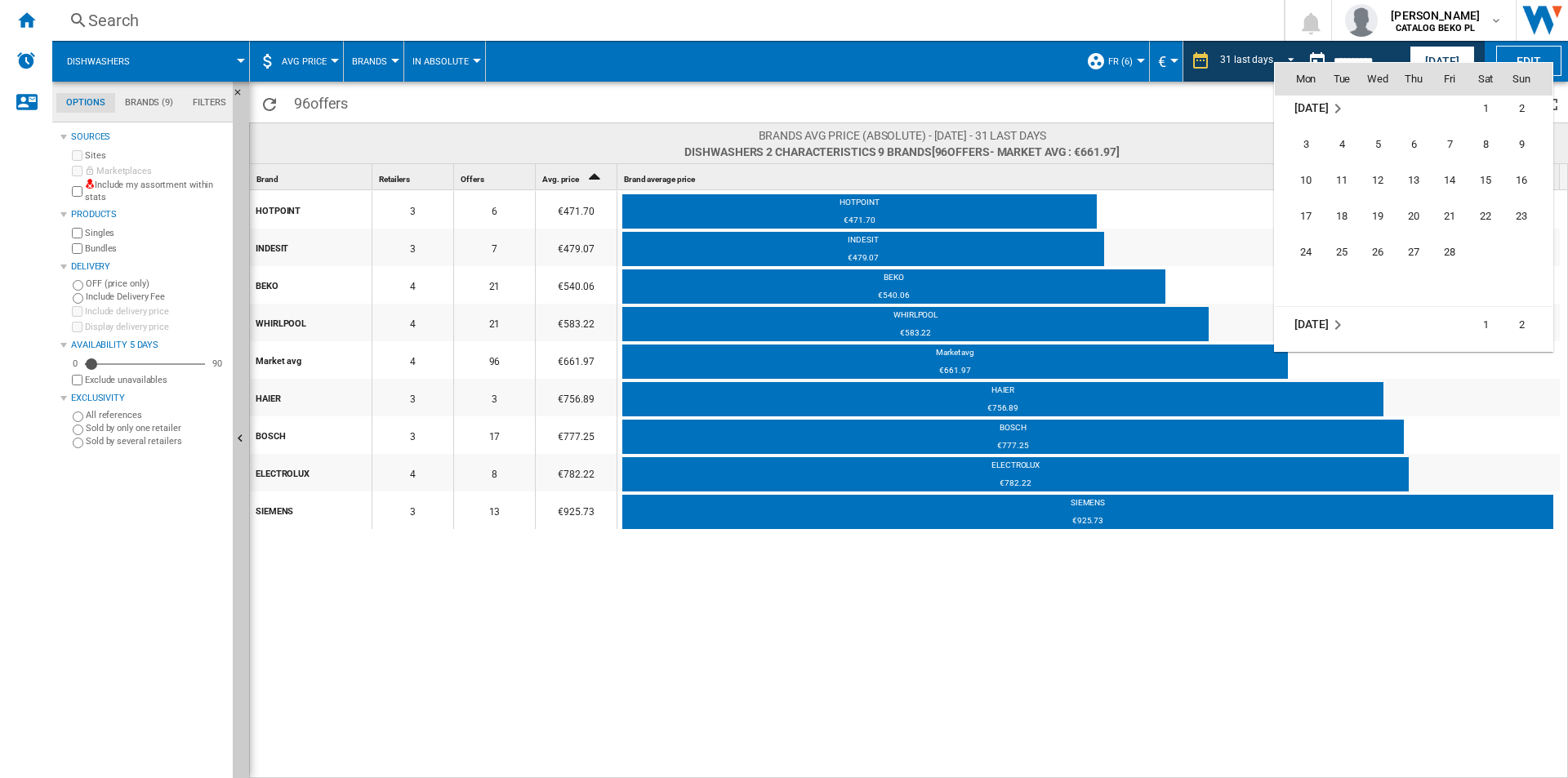
scroll to position [6518, 0]
click at [1450, 231] on span "28" at bounding box center [1450, 230] width 33 height 33
type input "**********"
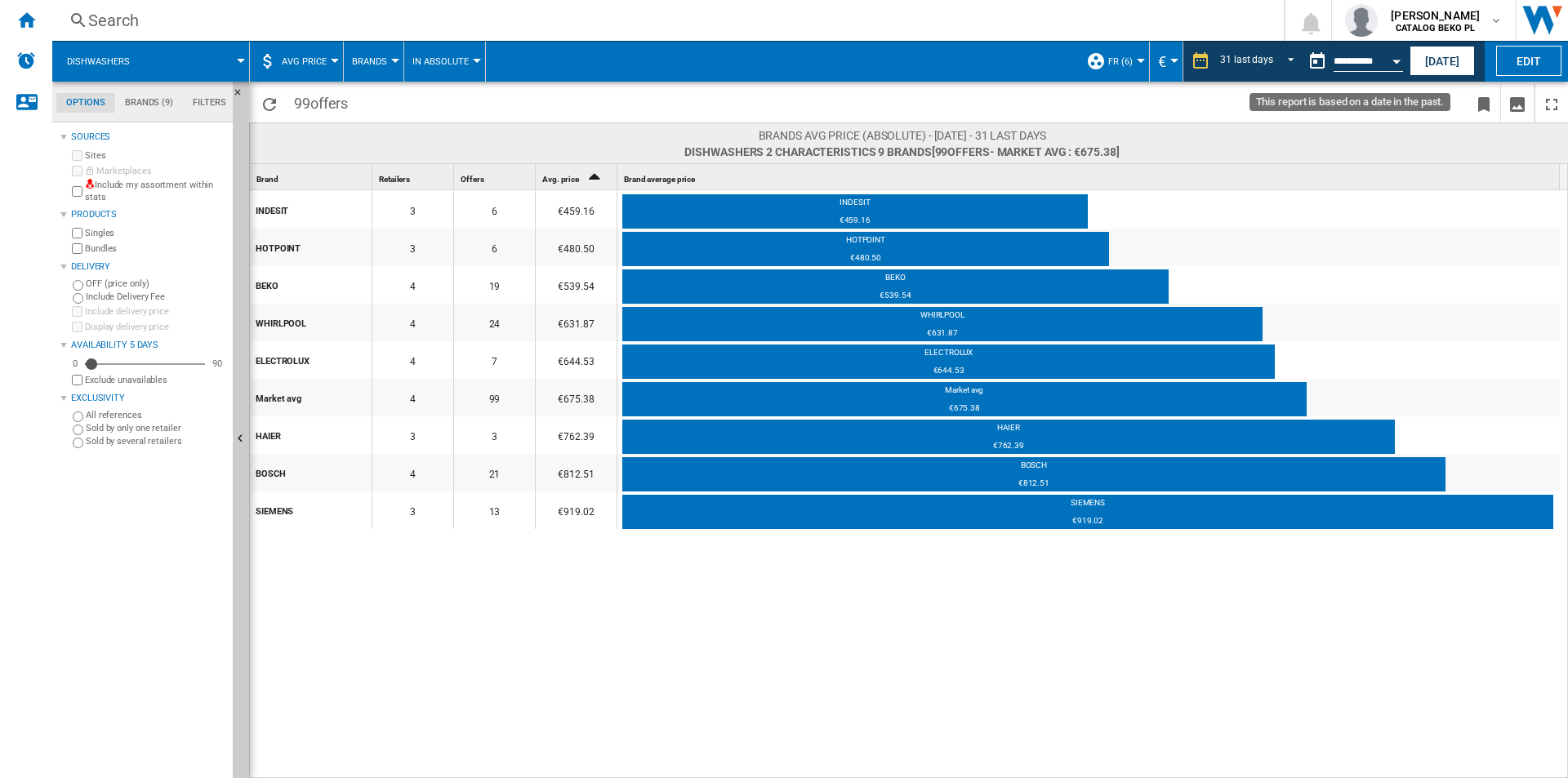
click at [1400, 60] on div "Open calendar" at bounding box center [1396, 61] width 8 height 4
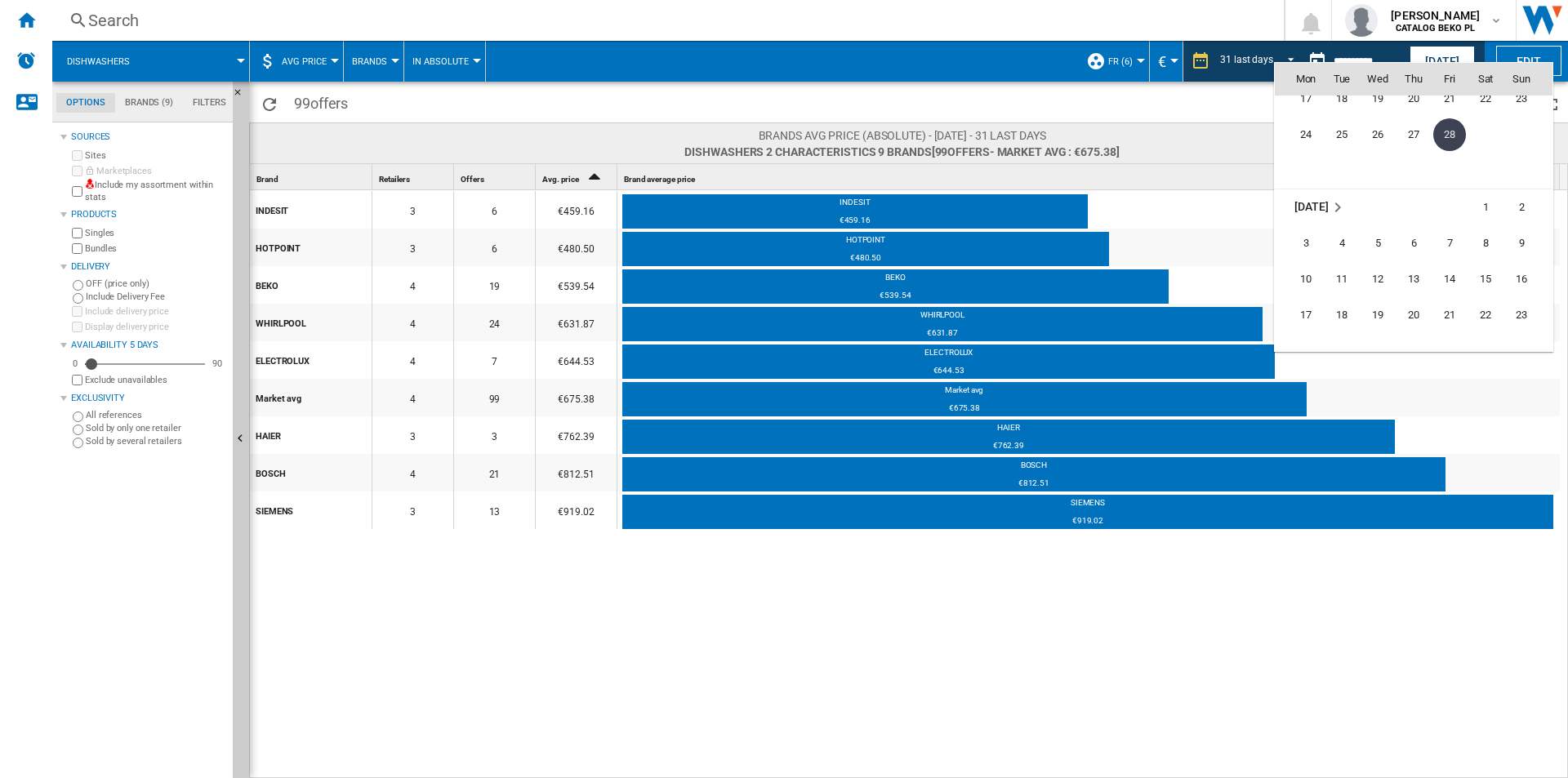
scroll to position [6816, 0]
click at [1311, 184] on span "31" at bounding box center [1306, 184] width 33 height 33
type input "**********"
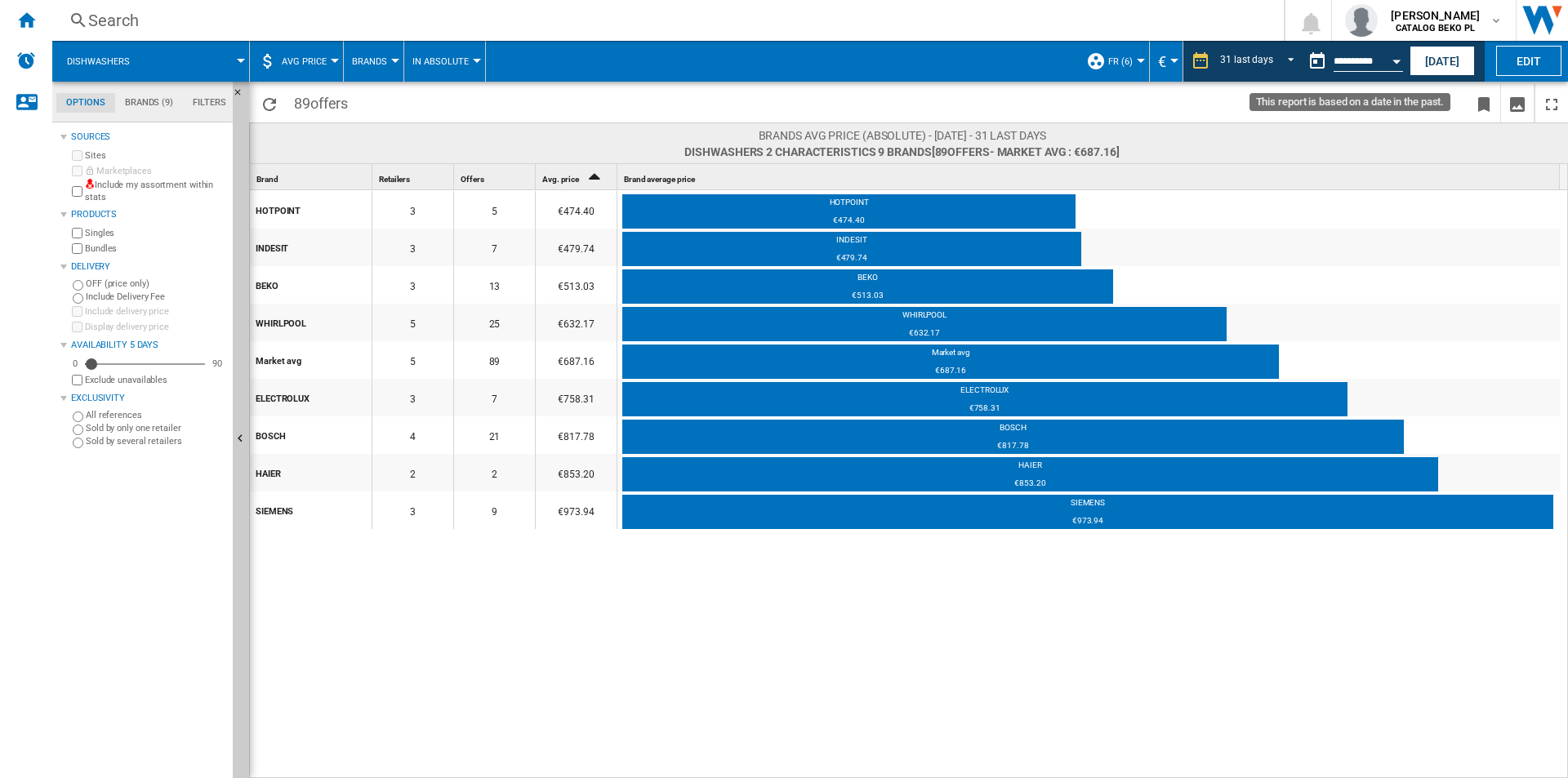
click at [1388, 57] on button "Open calendar" at bounding box center [1397, 59] width 29 height 29
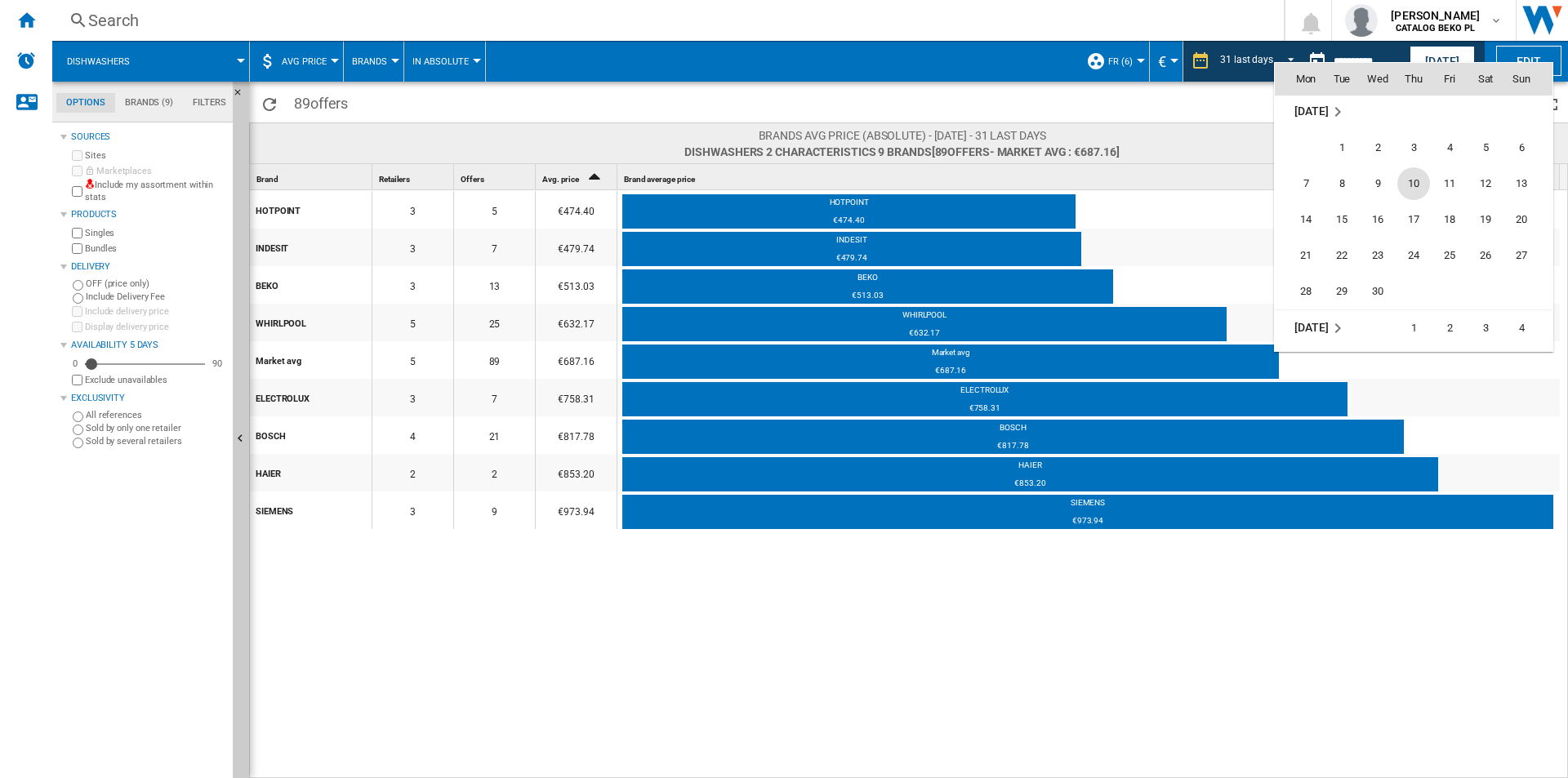
scroll to position [6950, 0]
click at [1388, 256] on span "30" at bounding box center [1378, 265] width 33 height 33
type input "**********"
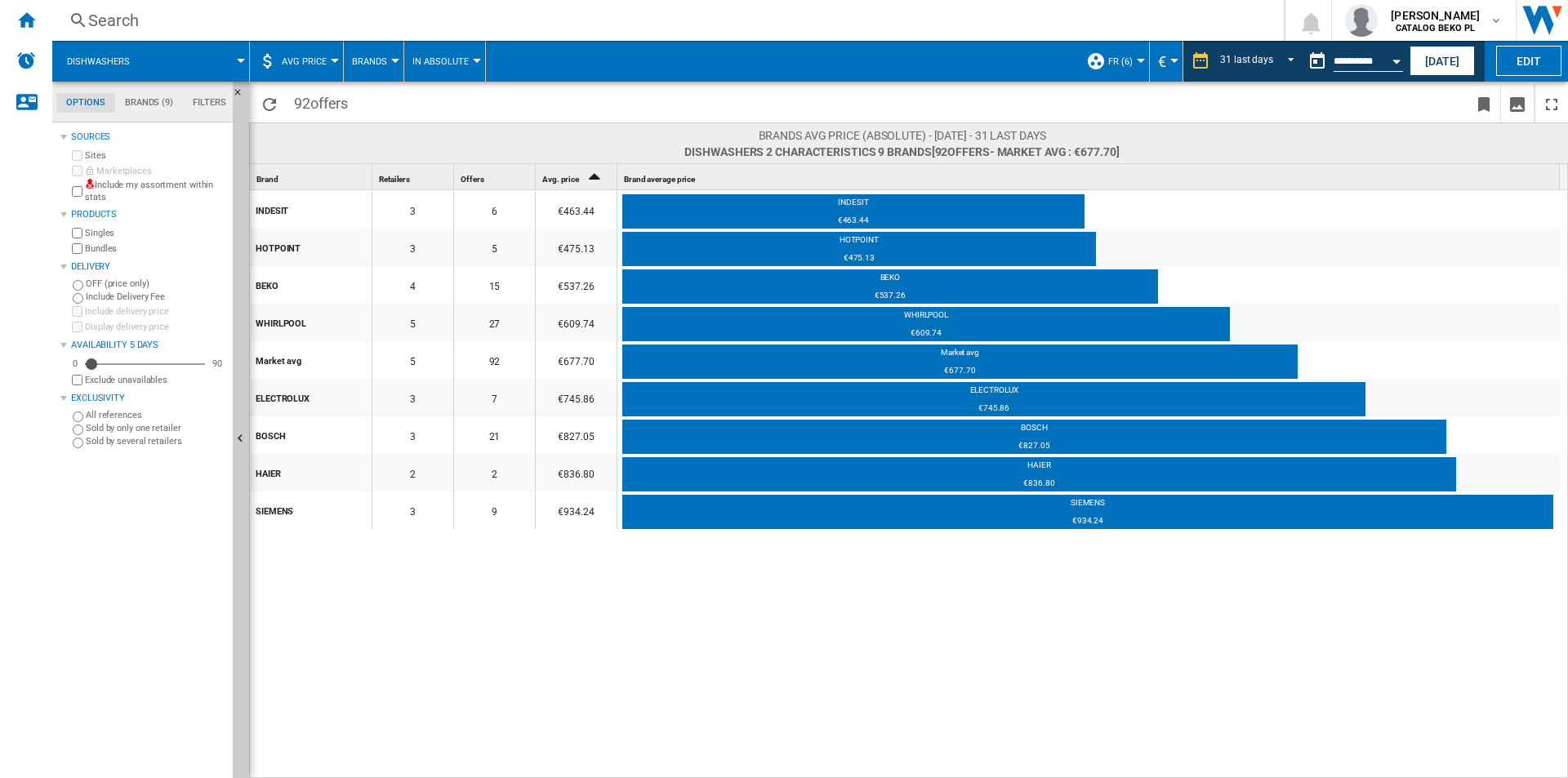
click at [1397, 60] on div "Open calendar" at bounding box center [1396, 61] width 8 height 4
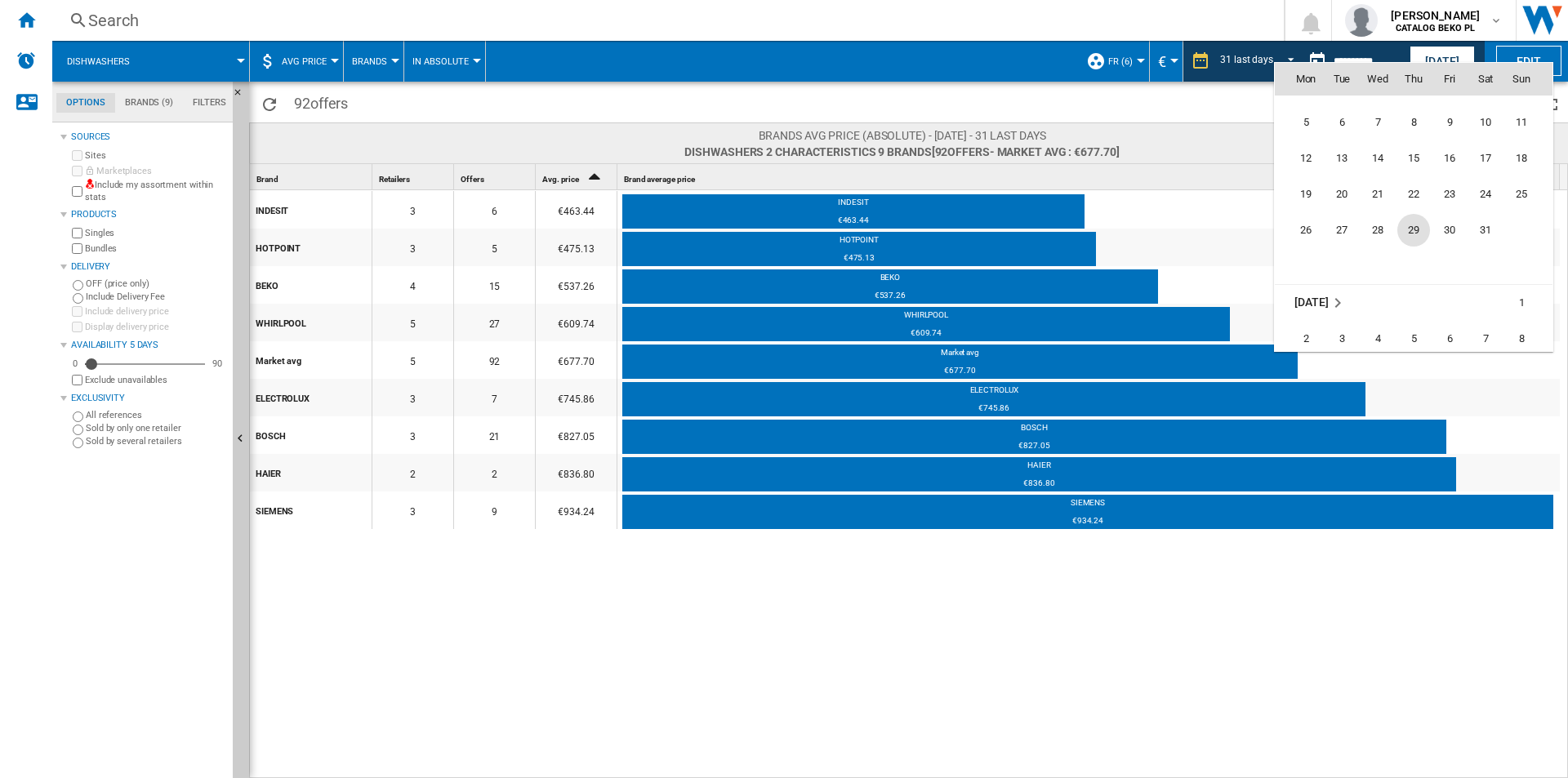
scroll to position [7167, 0]
click at [1473, 231] on span "31" at bounding box center [1486, 230] width 33 height 33
type input "**********"
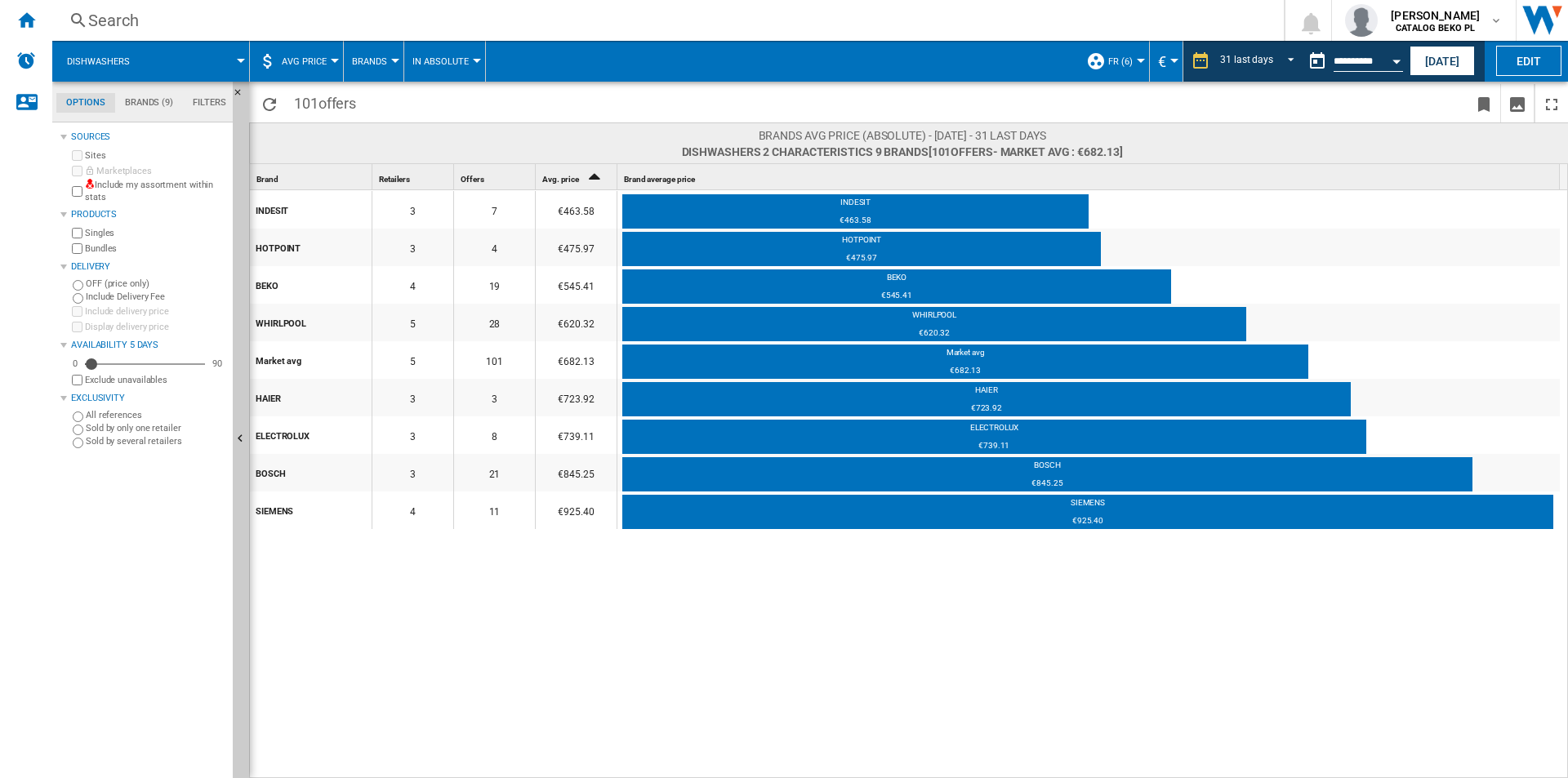
click at [1395, 56] on button "Open calendar" at bounding box center [1397, 59] width 29 height 29
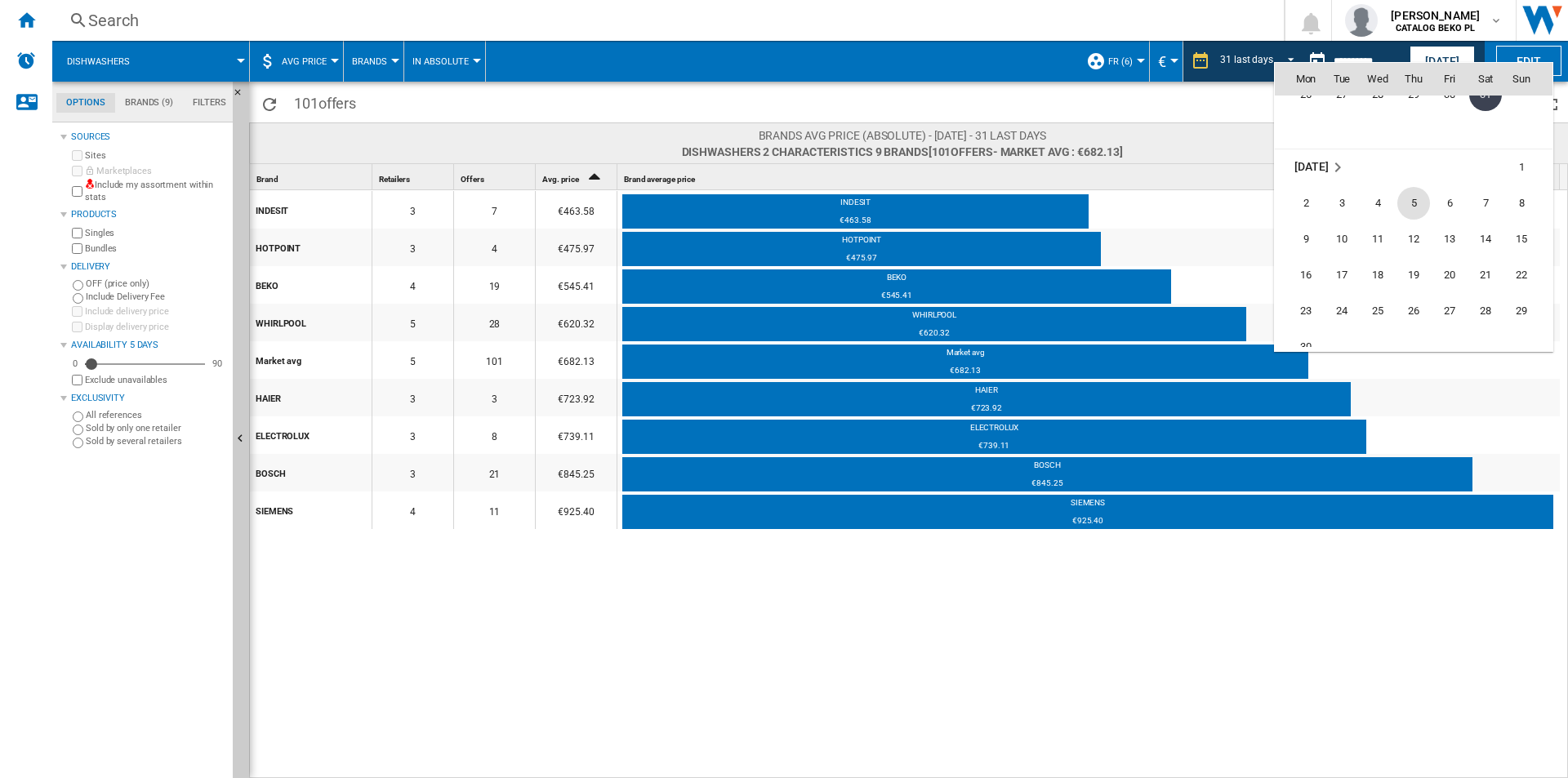
scroll to position [7384, 0]
click at [1314, 262] on span "30" at bounding box center [1306, 265] width 33 height 33
type input "**********"
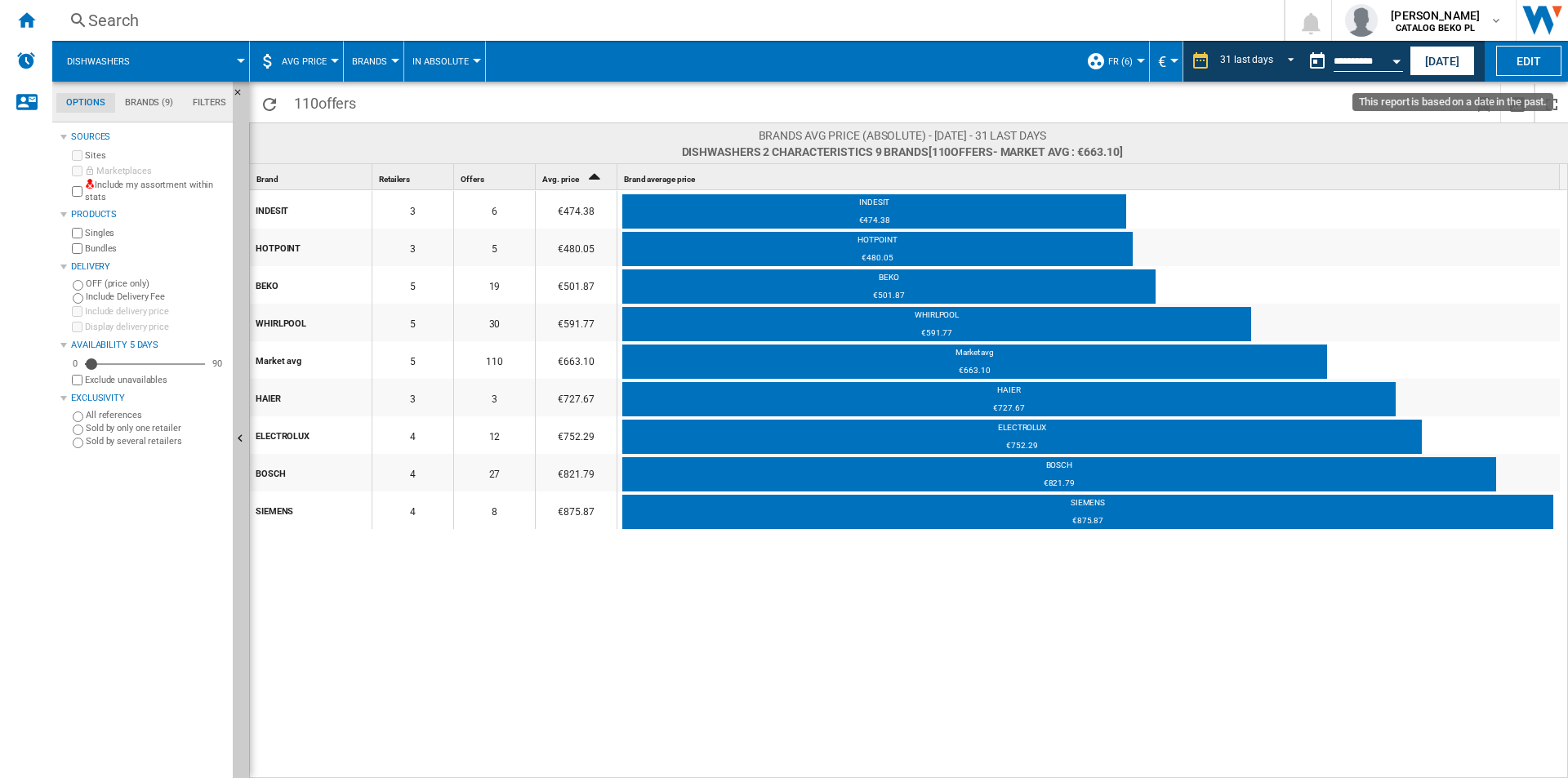
click at [1386, 65] on button "Open calendar" at bounding box center [1397, 59] width 29 height 29
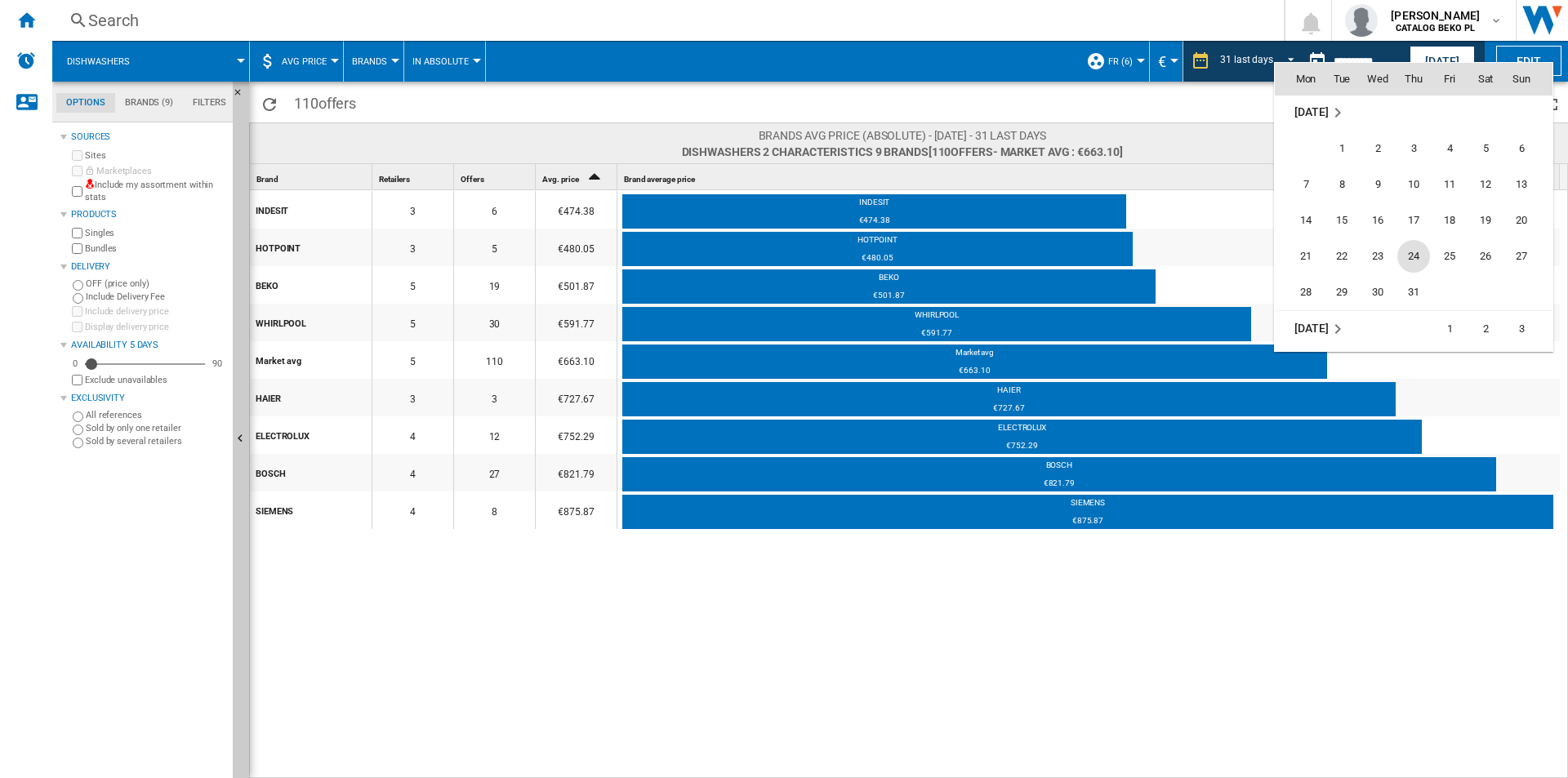
scroll to position [7600, 0]
click at [1425, 257] on span "31" at bounding box center [1413, 265] width 33 height 33
type input "**********"
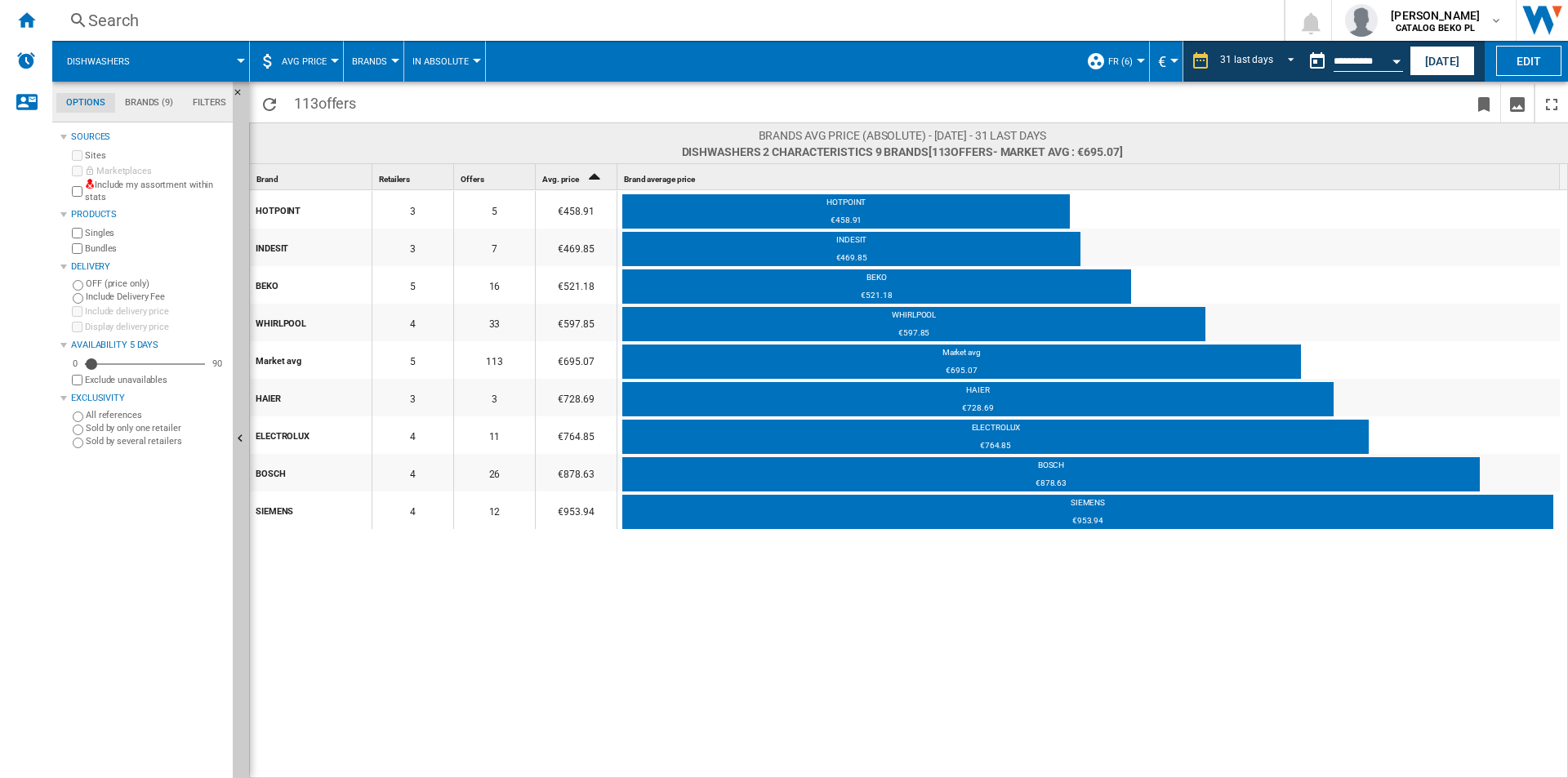
click at [1389, 60] on button "Open calendar" at bounding box center [1397, 59] width 29 height 29
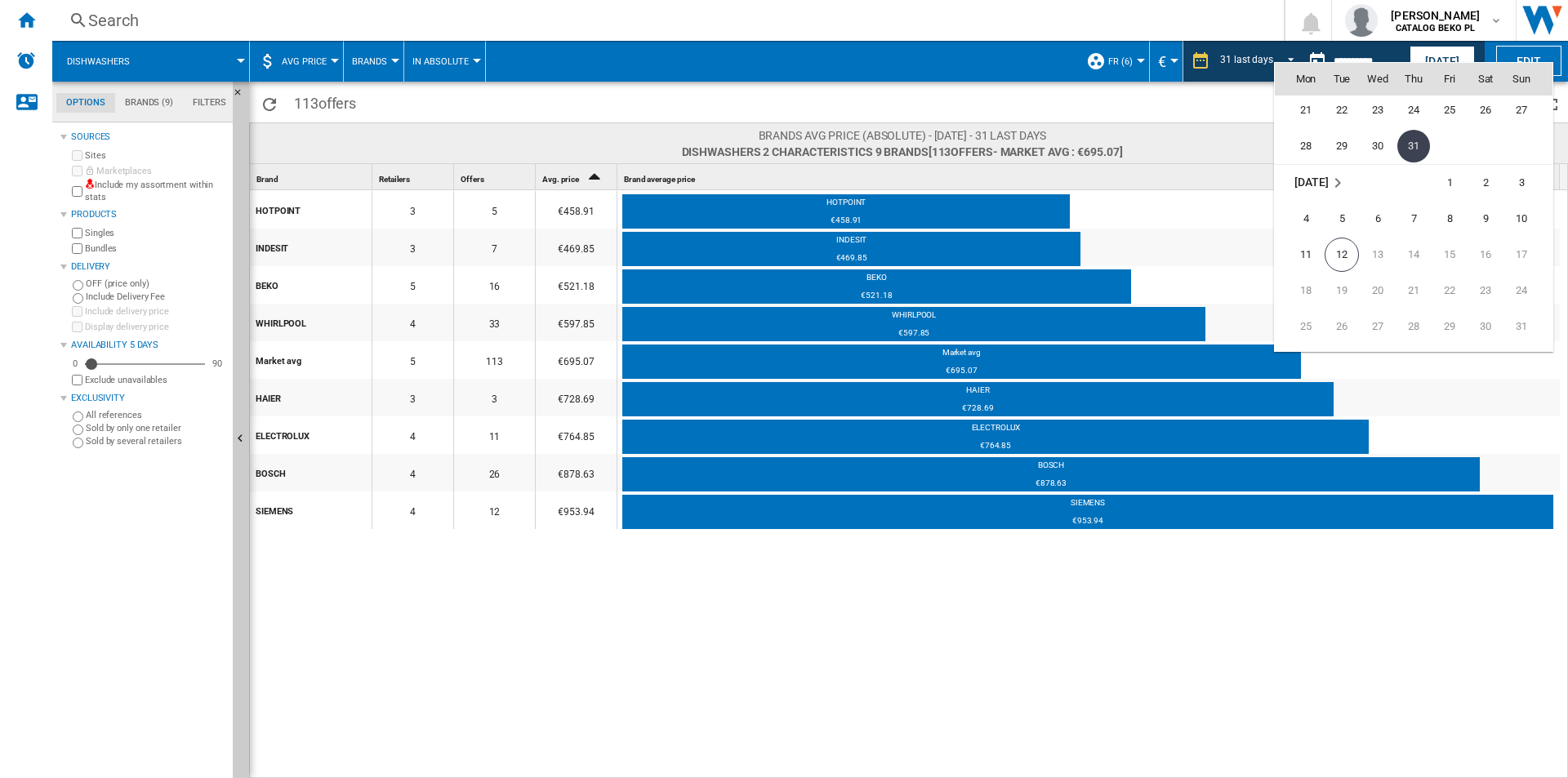
scroll to position [7734, 0]
click at [1343, 245] on span "12" at bounding box center [1342, 239] width 35 height 35
type input "**********"
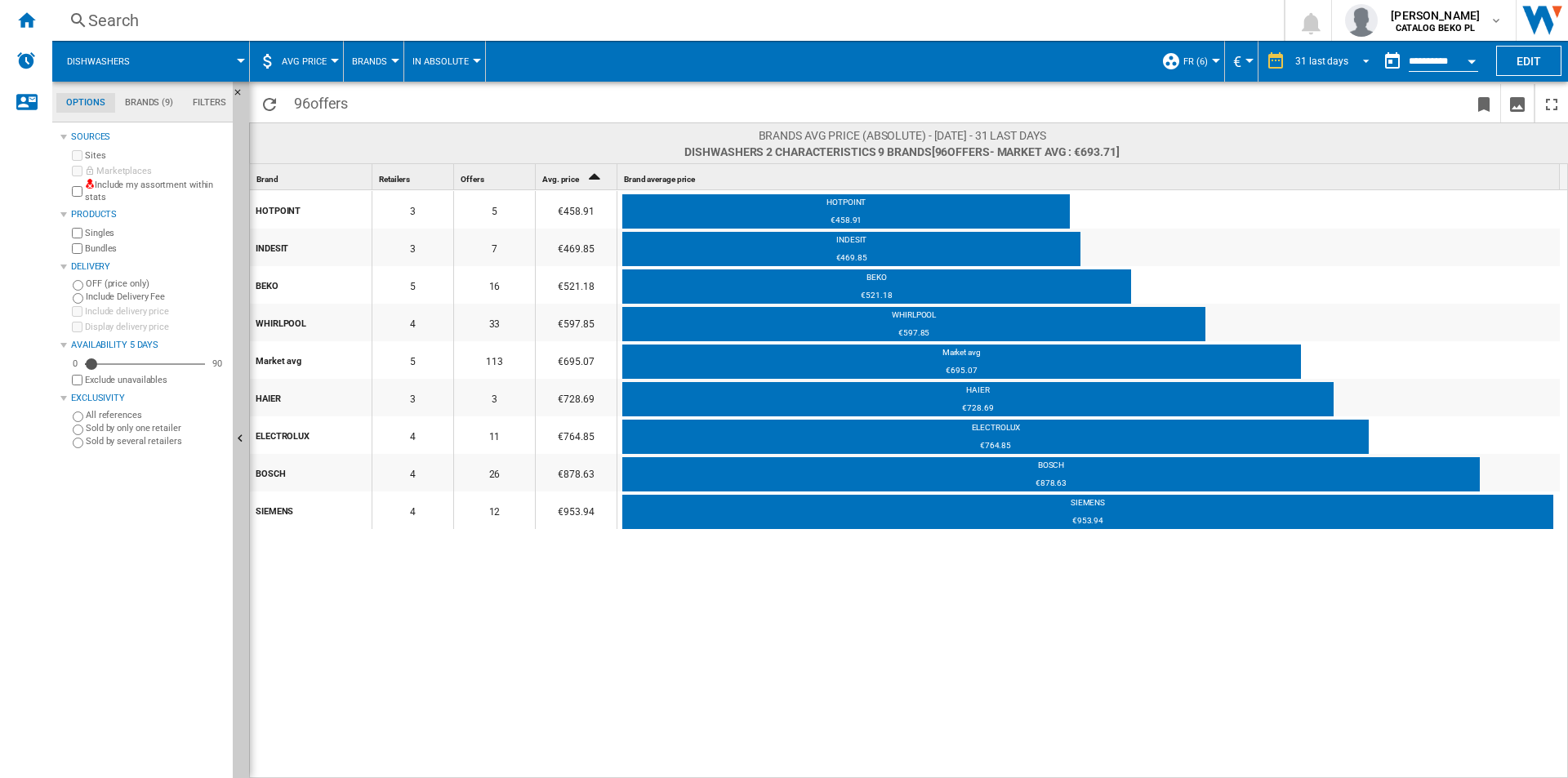
click at [1305, 52] on md-select-value "31 last days" at bounding box center [1334, 61] width 82 height 24
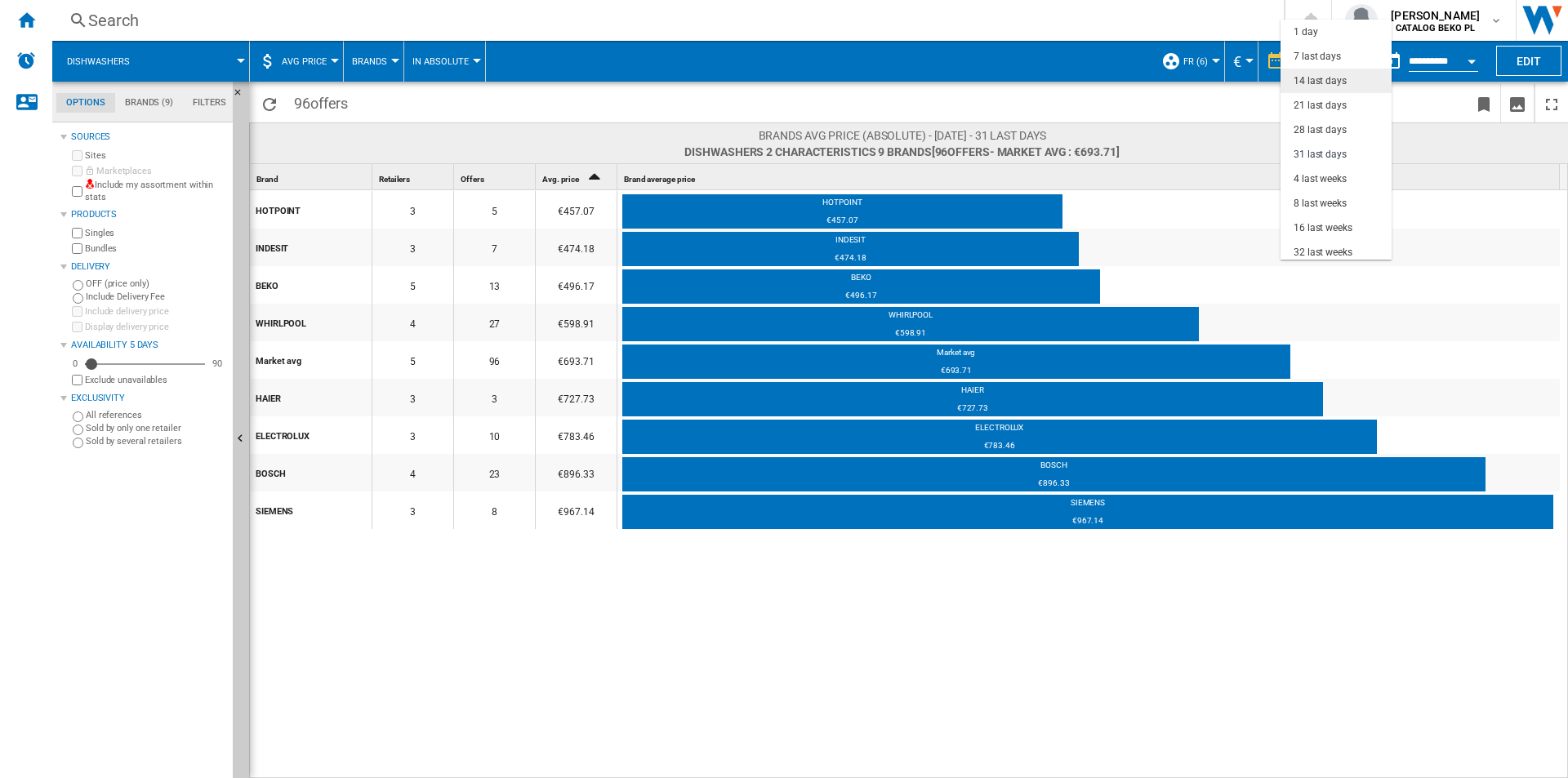
click at [1307, 83] on div "14 last days" at bounding box center [1319, 81] width 53 height 14
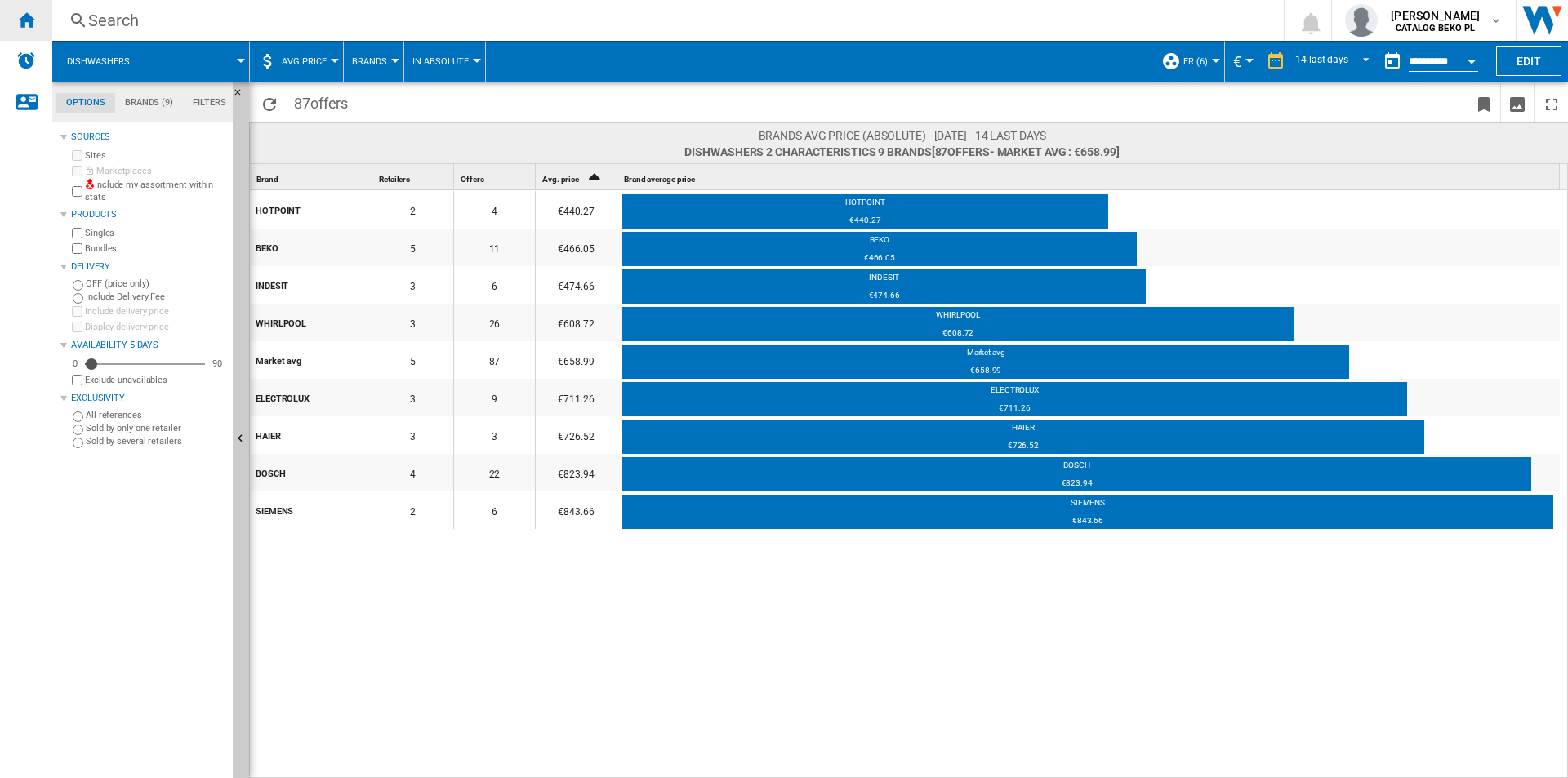
click at [23, 23] on ng-md-icon "Home" at bounding box center [26, 19] width 20 height 20
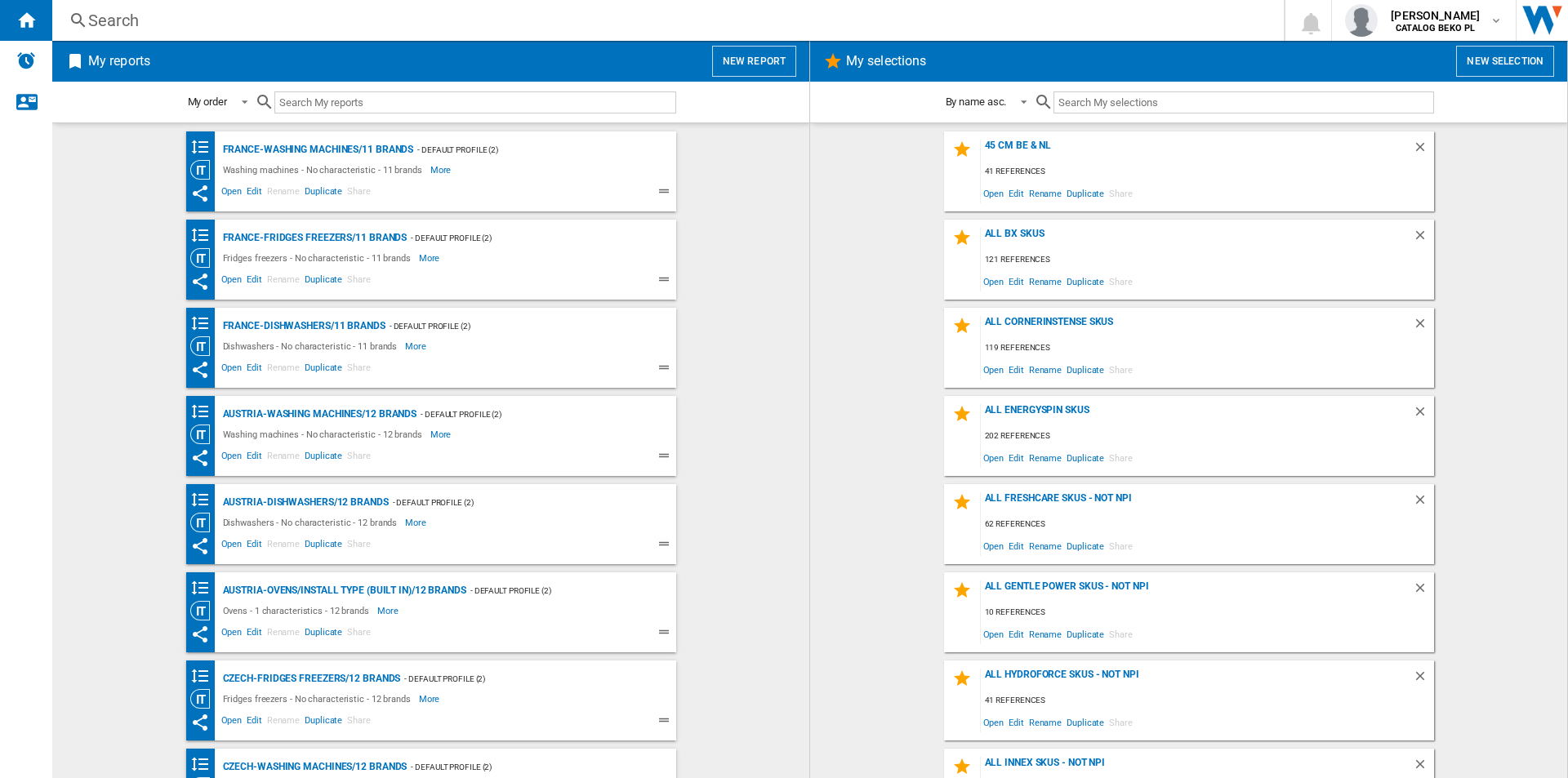
click at [1487, 62] on button "New selection" at bounding box center [1505, 61] width 98 height 31
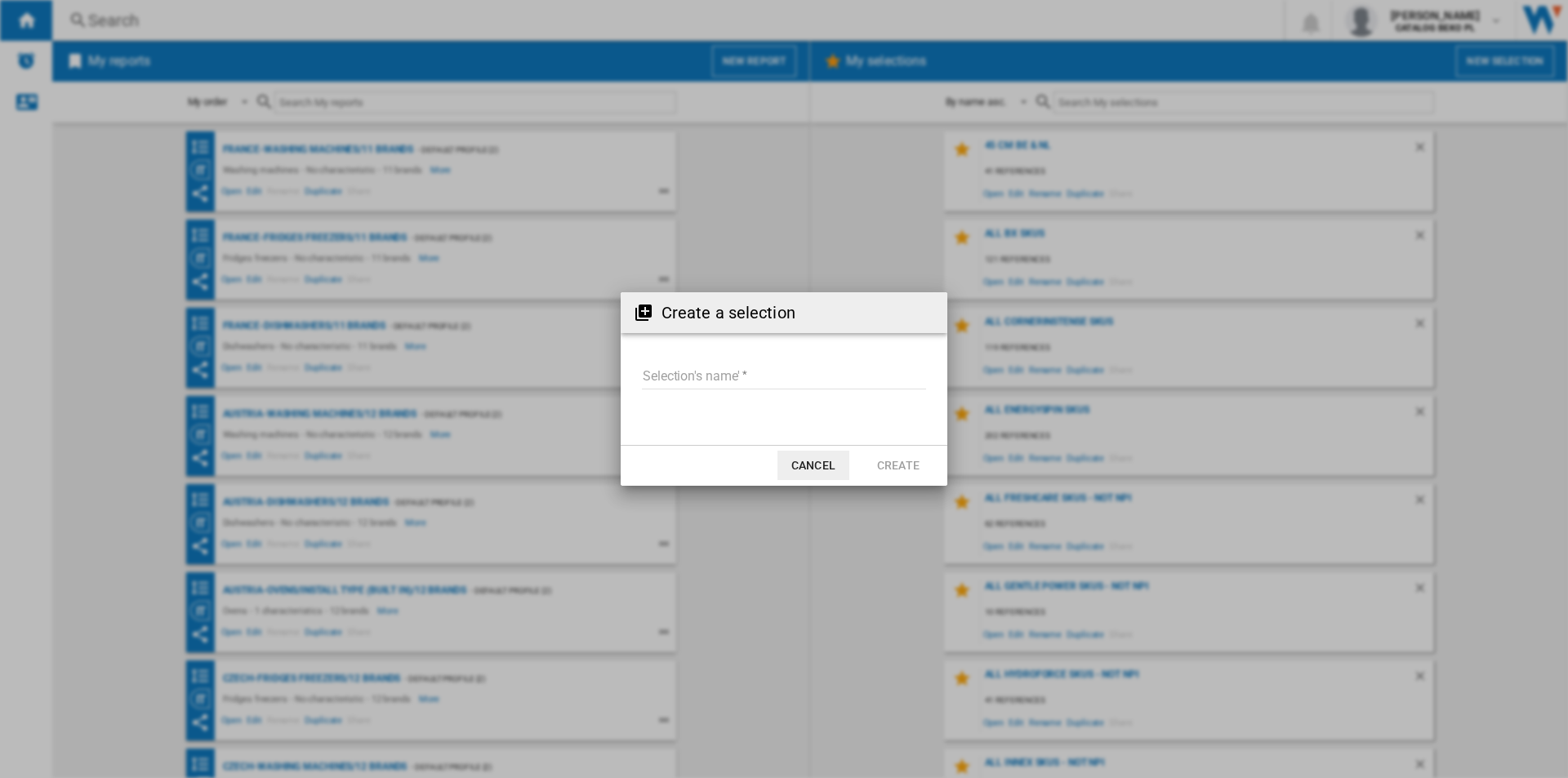
click at [748, 375] on input "Selection's name'" at bounding box center [784, 377] width 284 height 24
type input "**********"
click at [905, 452] on button "Create" at bounding box center [898, 465] width 72 height 29
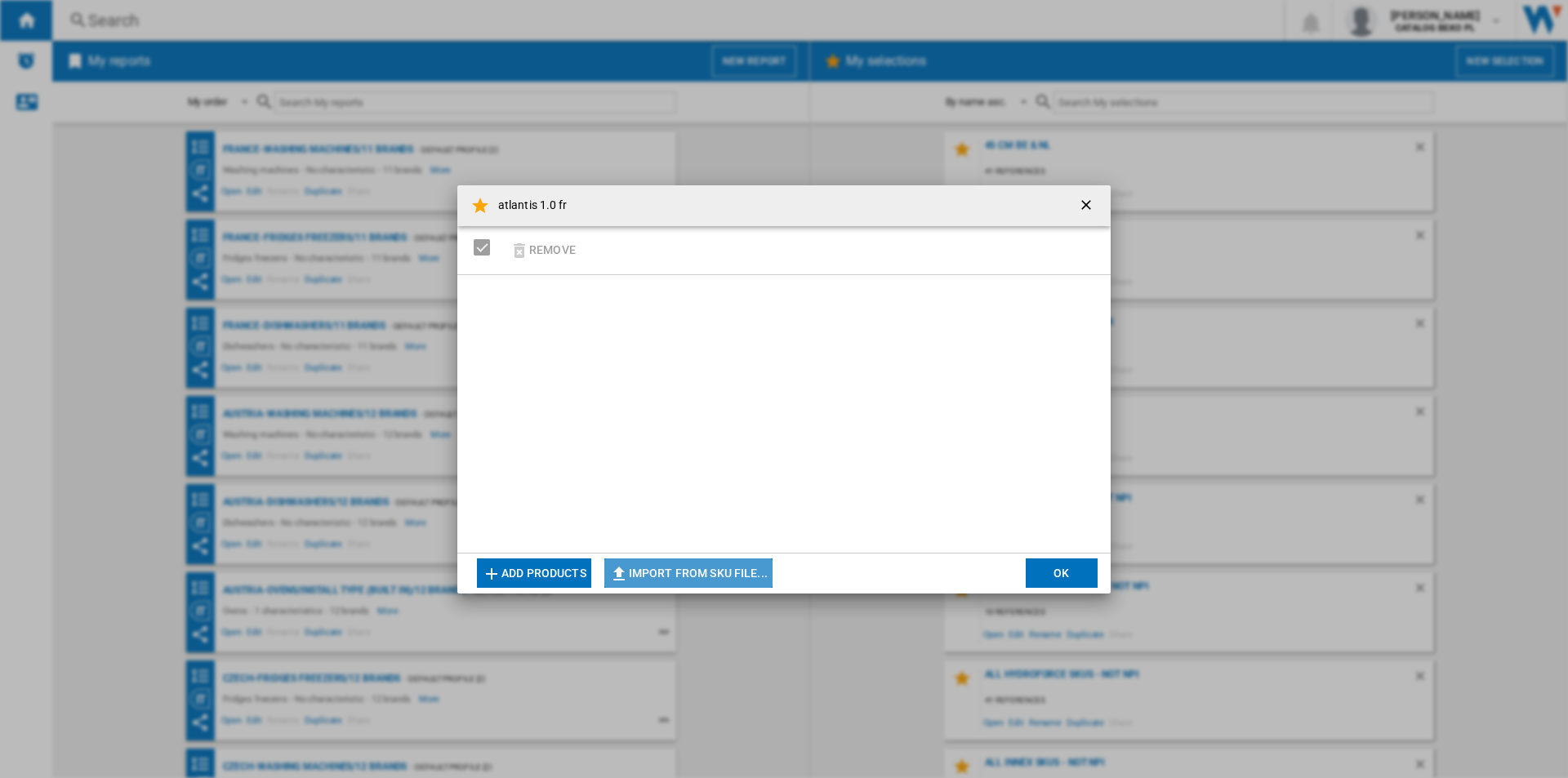
click at [662, 569] on button "Import from SKU file..." at bounding box center [689, 573] width 168 height 29
type input "**********"
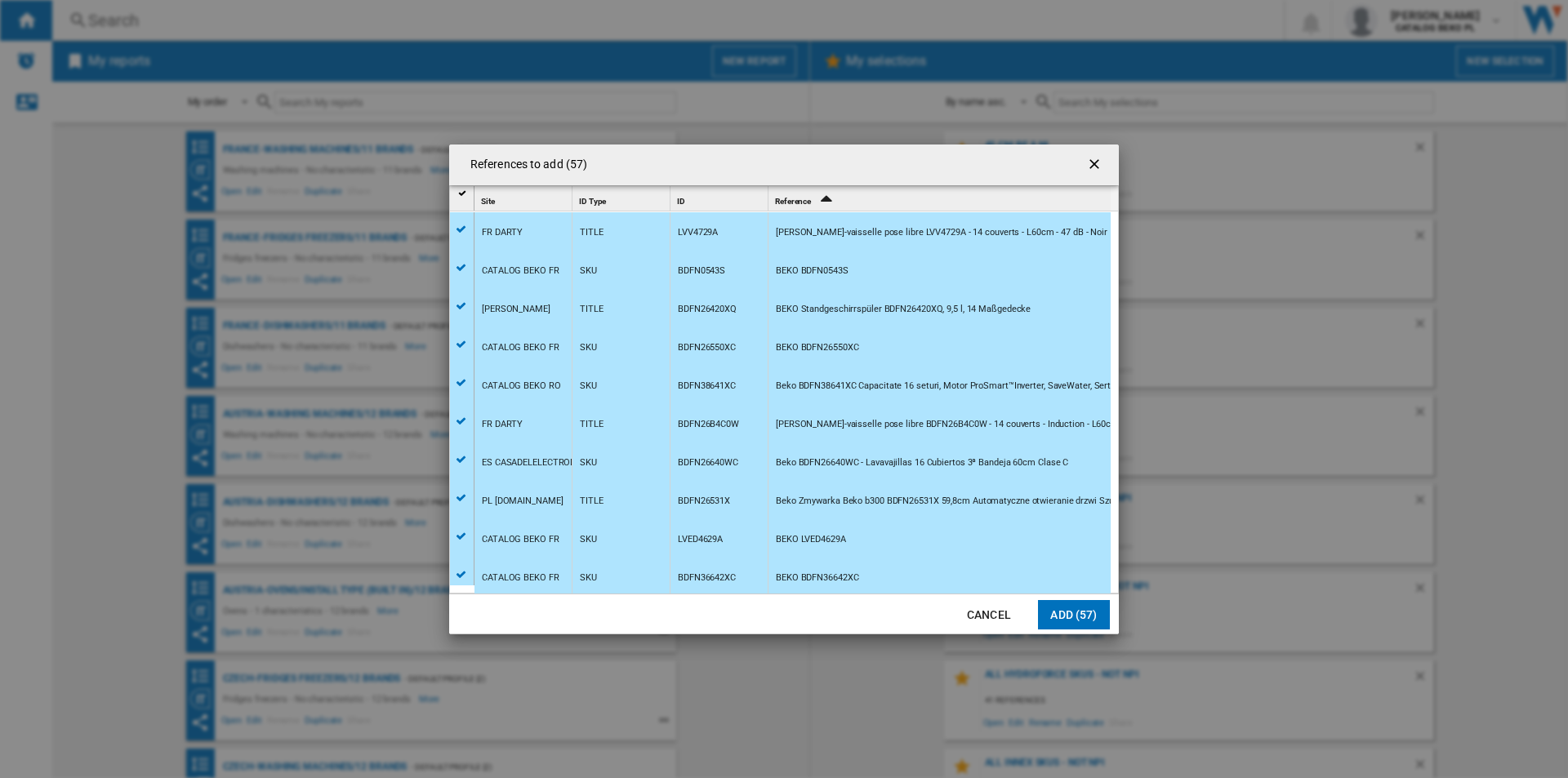
click at [1057, 608] on button "Add (57)" at bounding box center [1074, 615] width 72 height 29
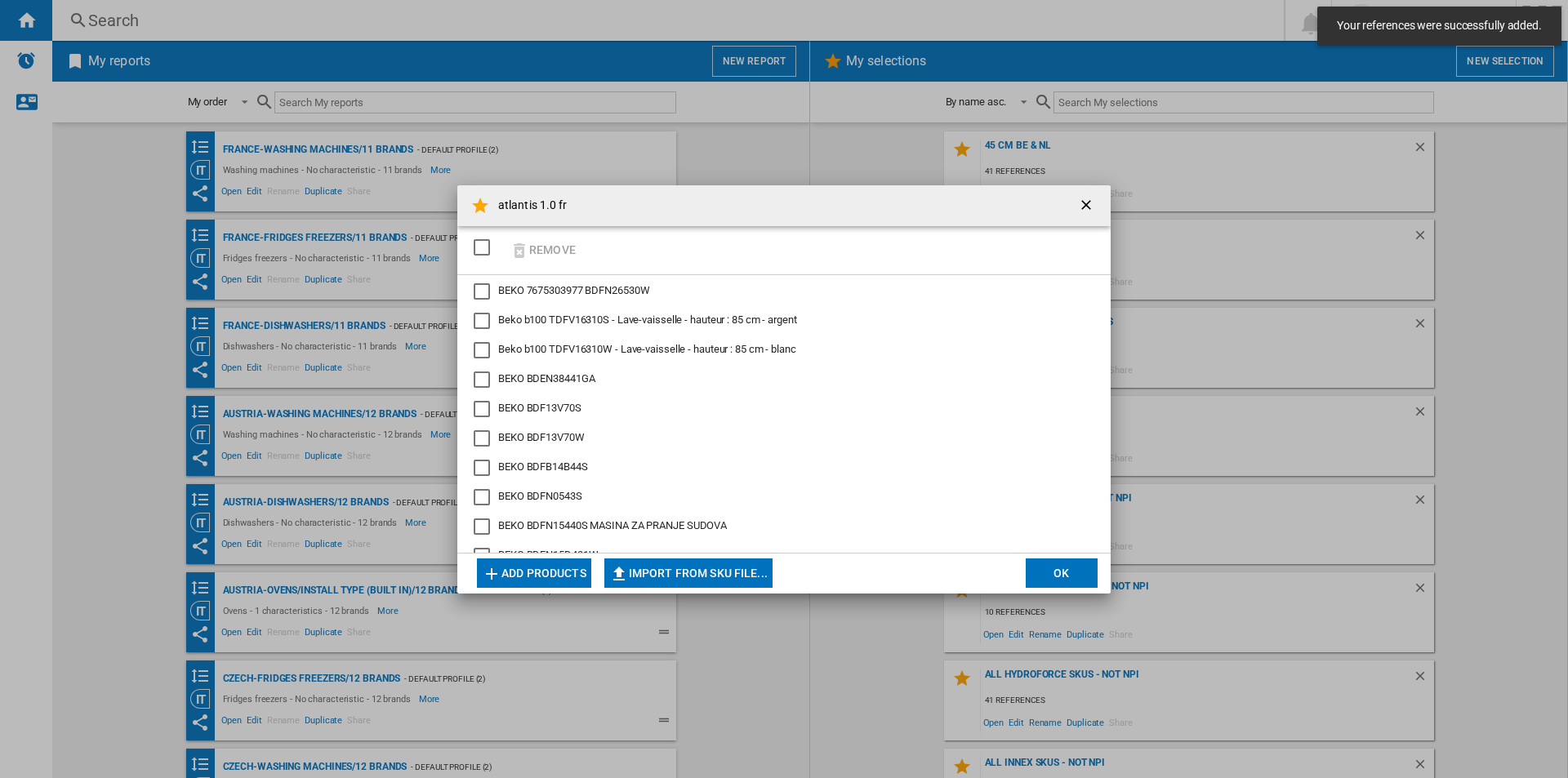
click at [1067, 572] on button "OK" at bounding box center [1061, 573] width 72 height 29
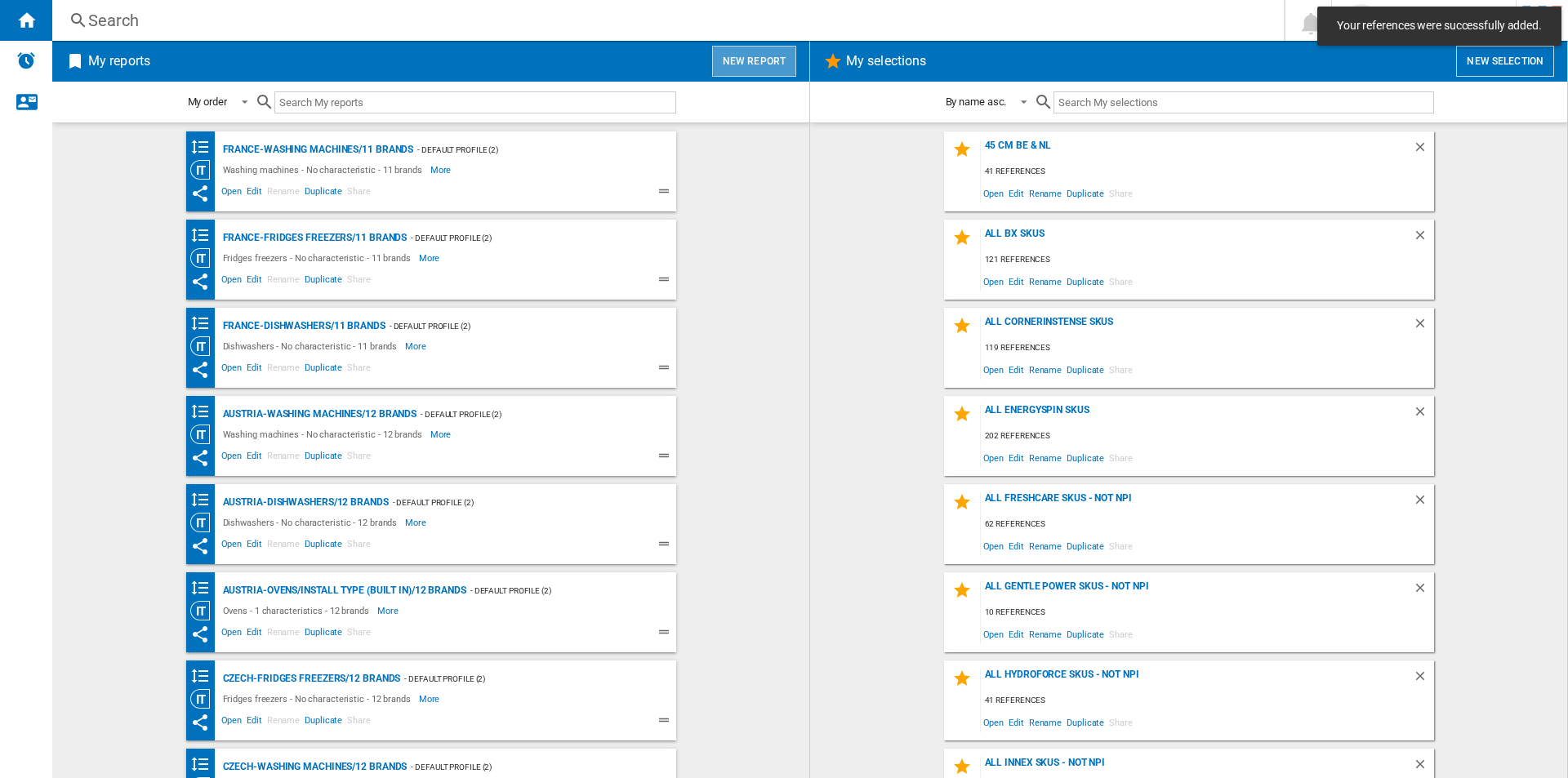
click at [759, 57] on button "New report" at bounding box center [753, 61] width 84 height 31
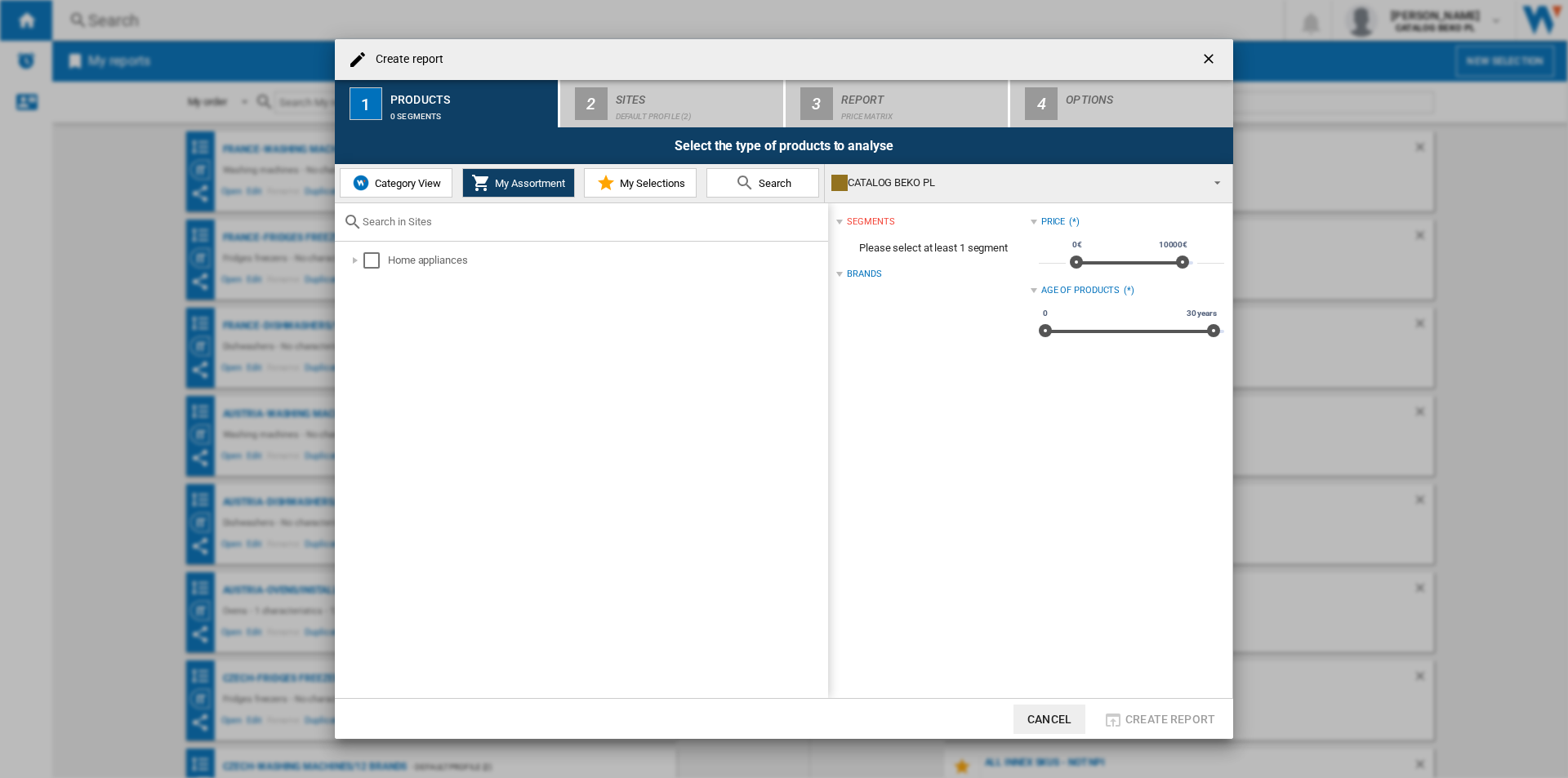
click at [645, 181] on span "My Selections" at bounding box center [651, 183] width 69 height 12
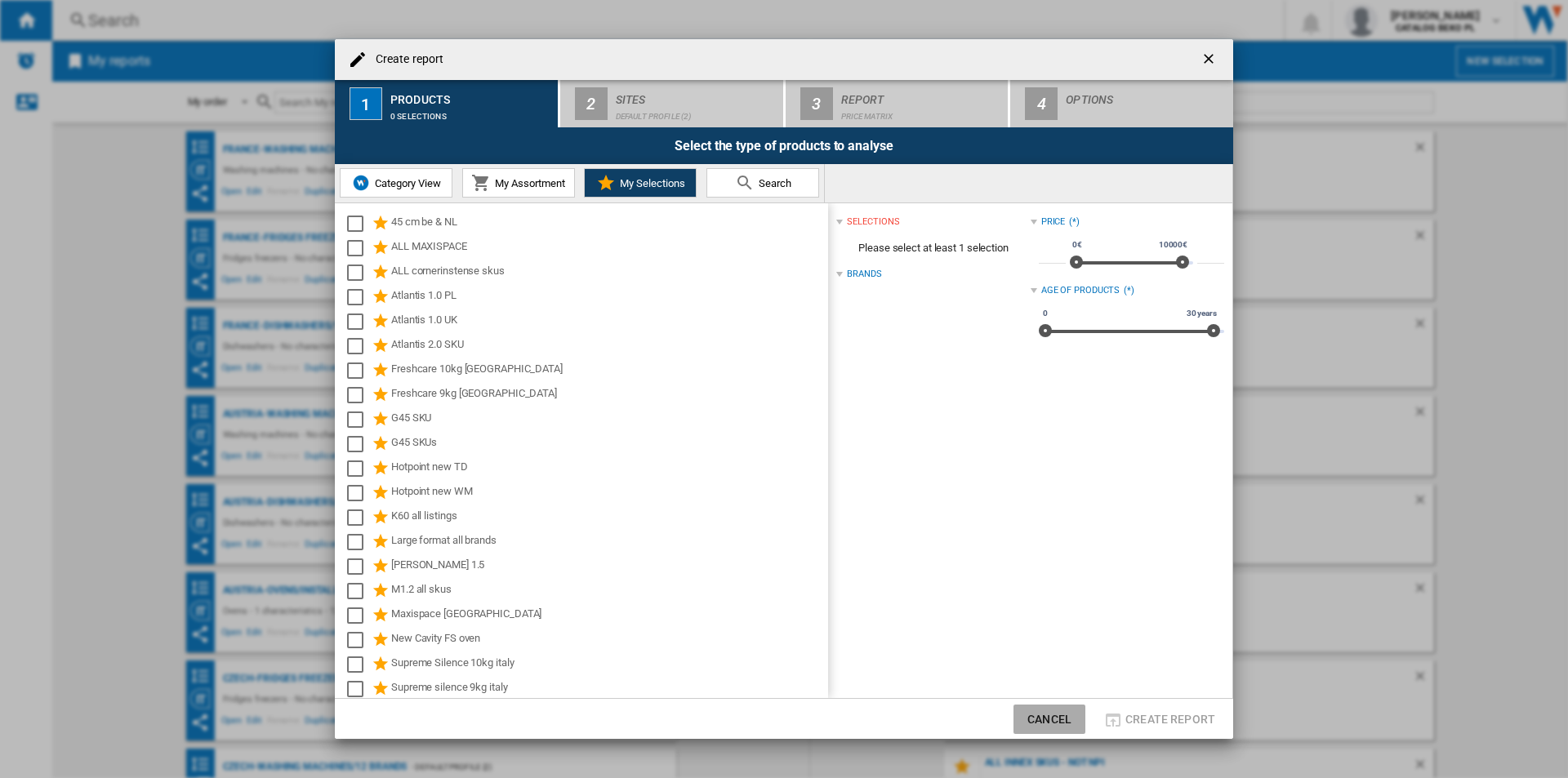
click at [1032, 710] on button "Cancel" at bounding box center [1049, 719] width 72 height 29
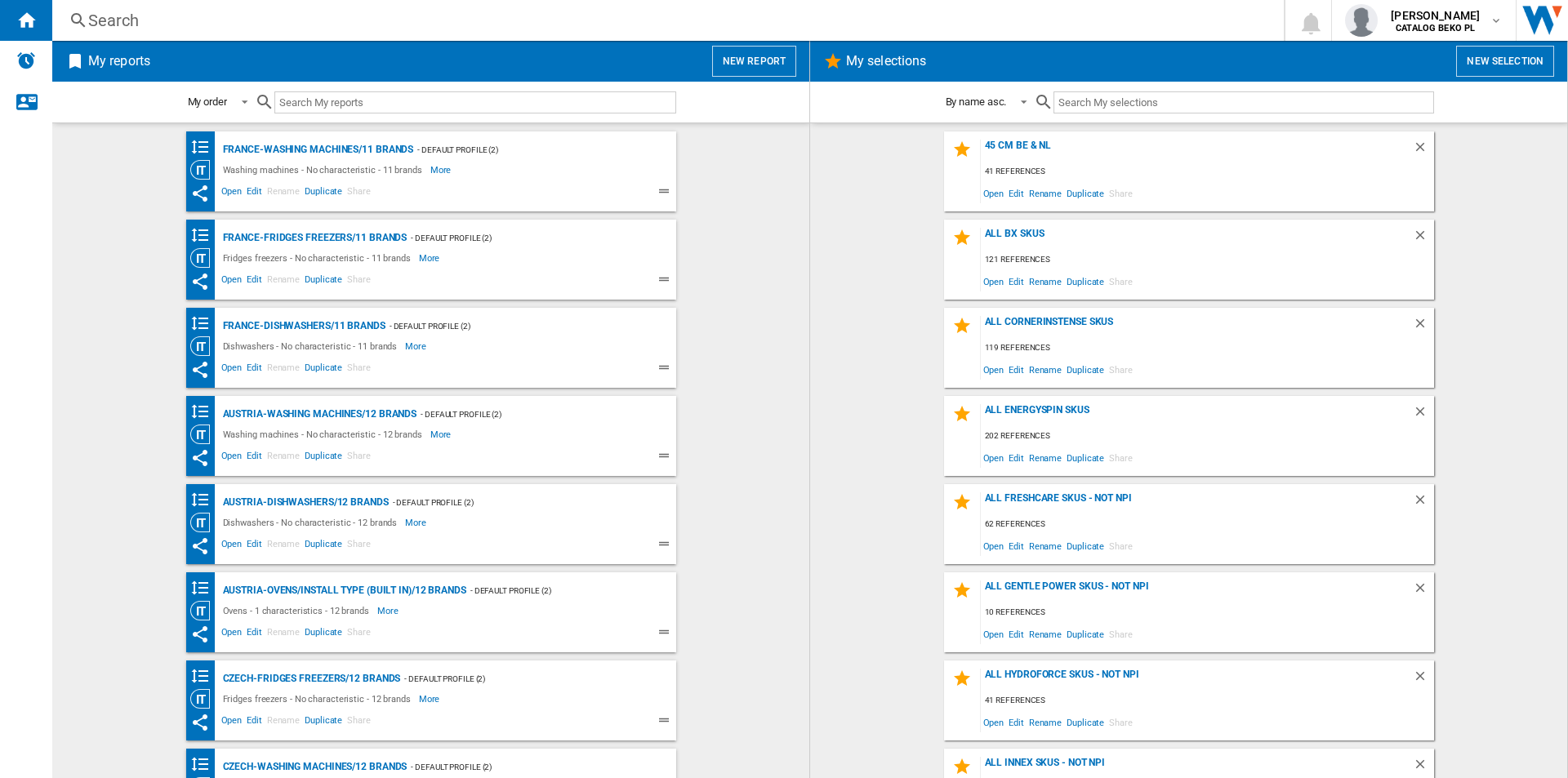
click at [764, 50] on button "New report" at bounding box center [753, 61] width 84 height 31
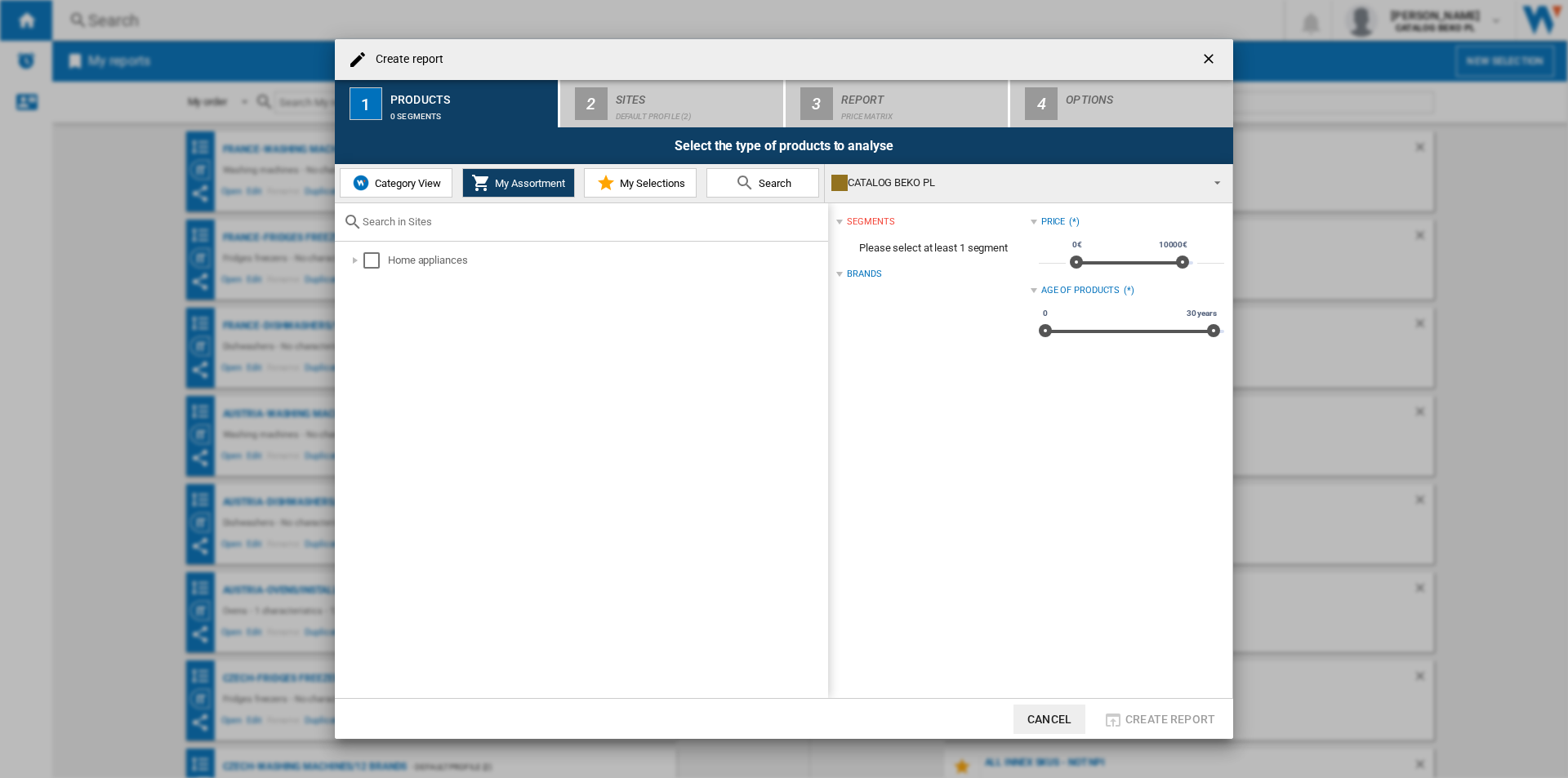
click at [615, 174] on md-icon "Create report ..." at bounding box center [606, 182] width 20 height 20
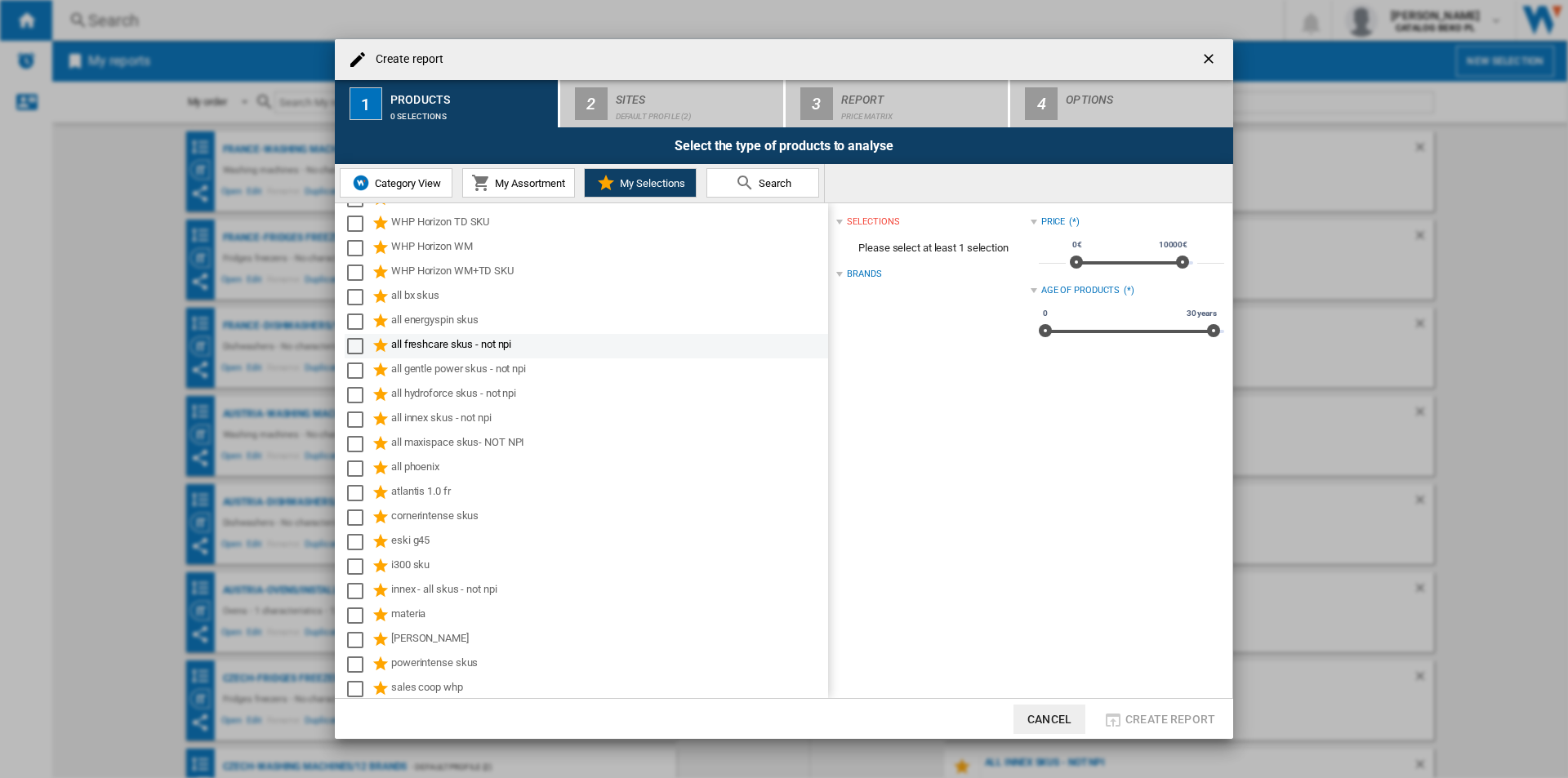
scroll to position [492, 0]
click at [487, 478] on div "atlantis 1.0 fr" at bounding box center [587, 490] width 484 height 24
click at [352, 490] on div "Select" at bounding box center [355, 490] width 16 height 16
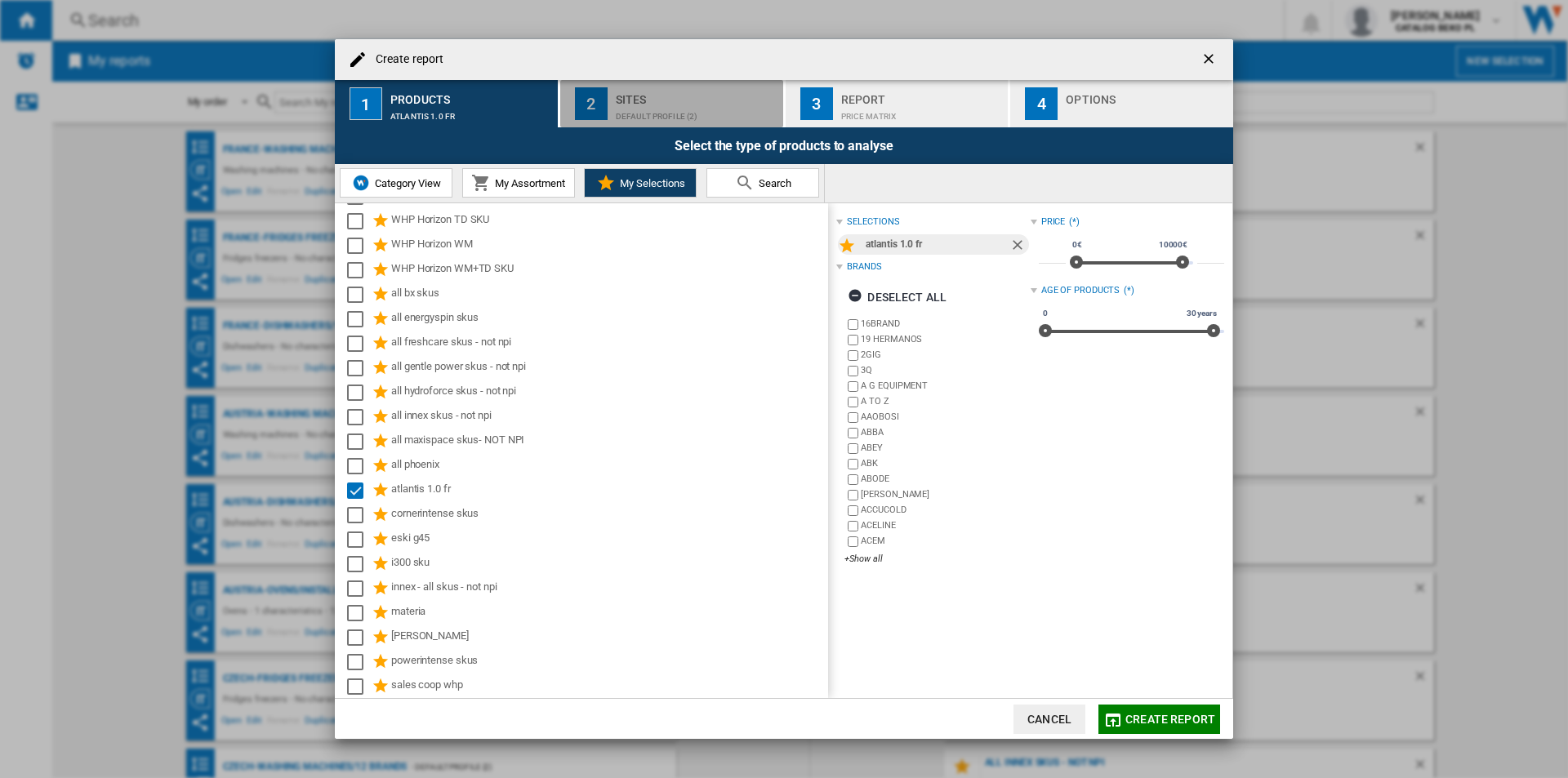
click at [651, 112] on div "Default profile (2)" at bounding box center [696, 112] width 161 height 17
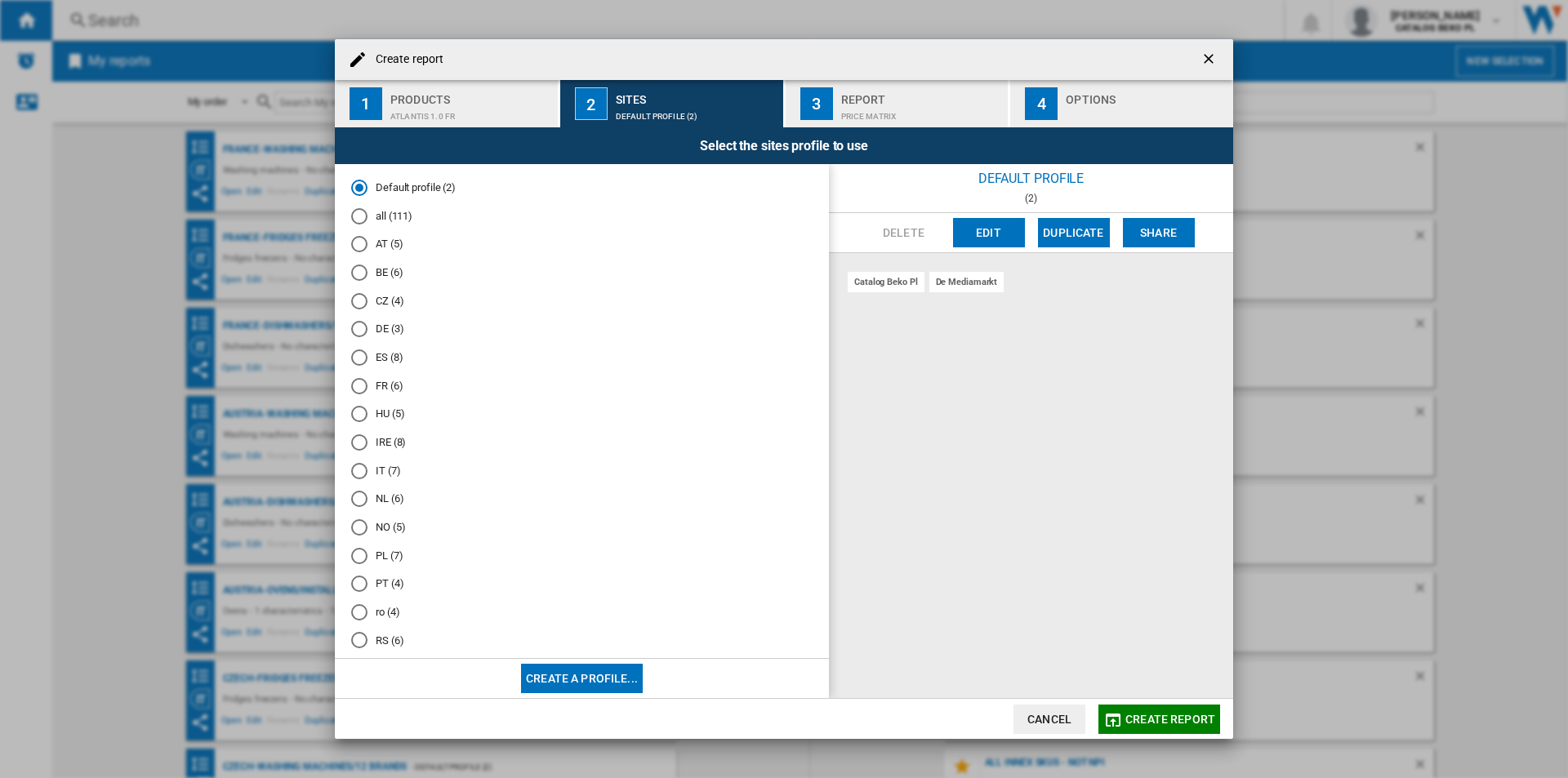
click at [392, 390] on md-radio-button "FR (6)" at bounding box center [581, 386] width 461 height 16
click at [1090, 121] on button "4 Options" at bounding box center [1121, 104] width 223 height 47
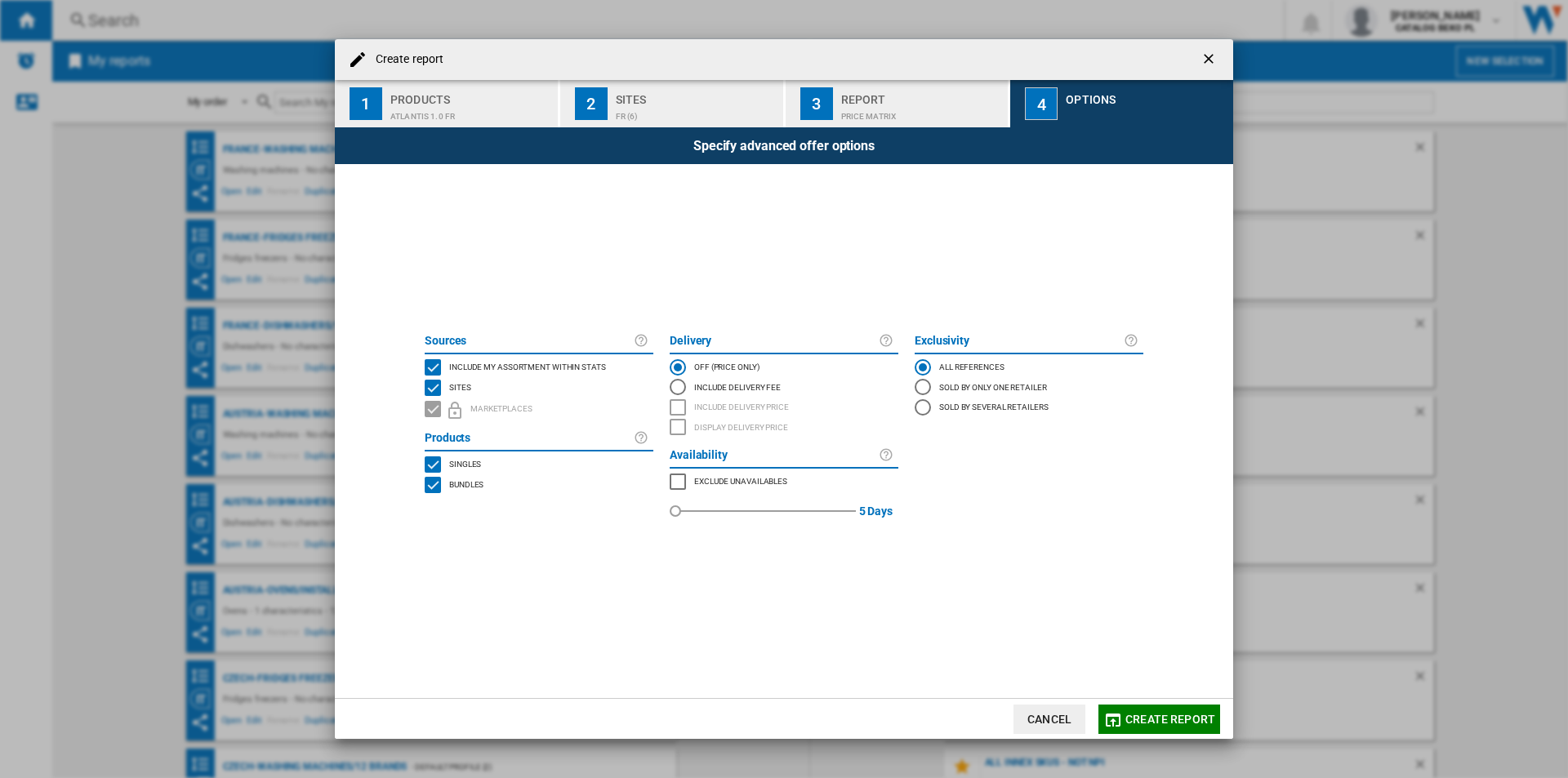
click at [543, 362] on span "Include my assortment within stats" at bounding box center [528, 365] width 157 height 11
click at [1139, 696] on span "Create report ..." at bounding box center [784, 616] width 735 height 163
click at [1174, 731] on button "Create report" at bounding box center [1159, 719] width 122 height 29
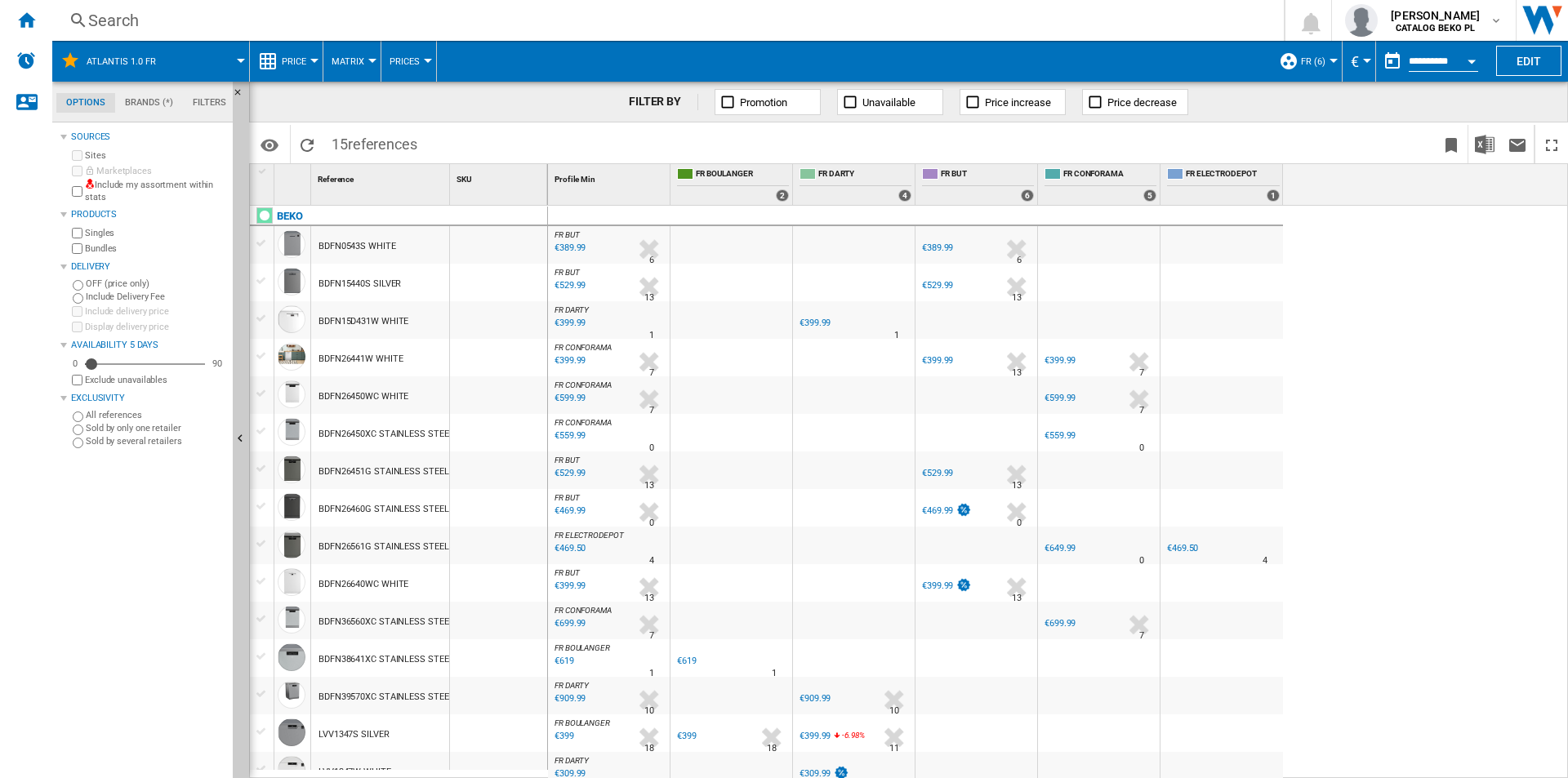
click at [291, 62] on span "Price" at bounding box center [294, 61] width 24 height 10
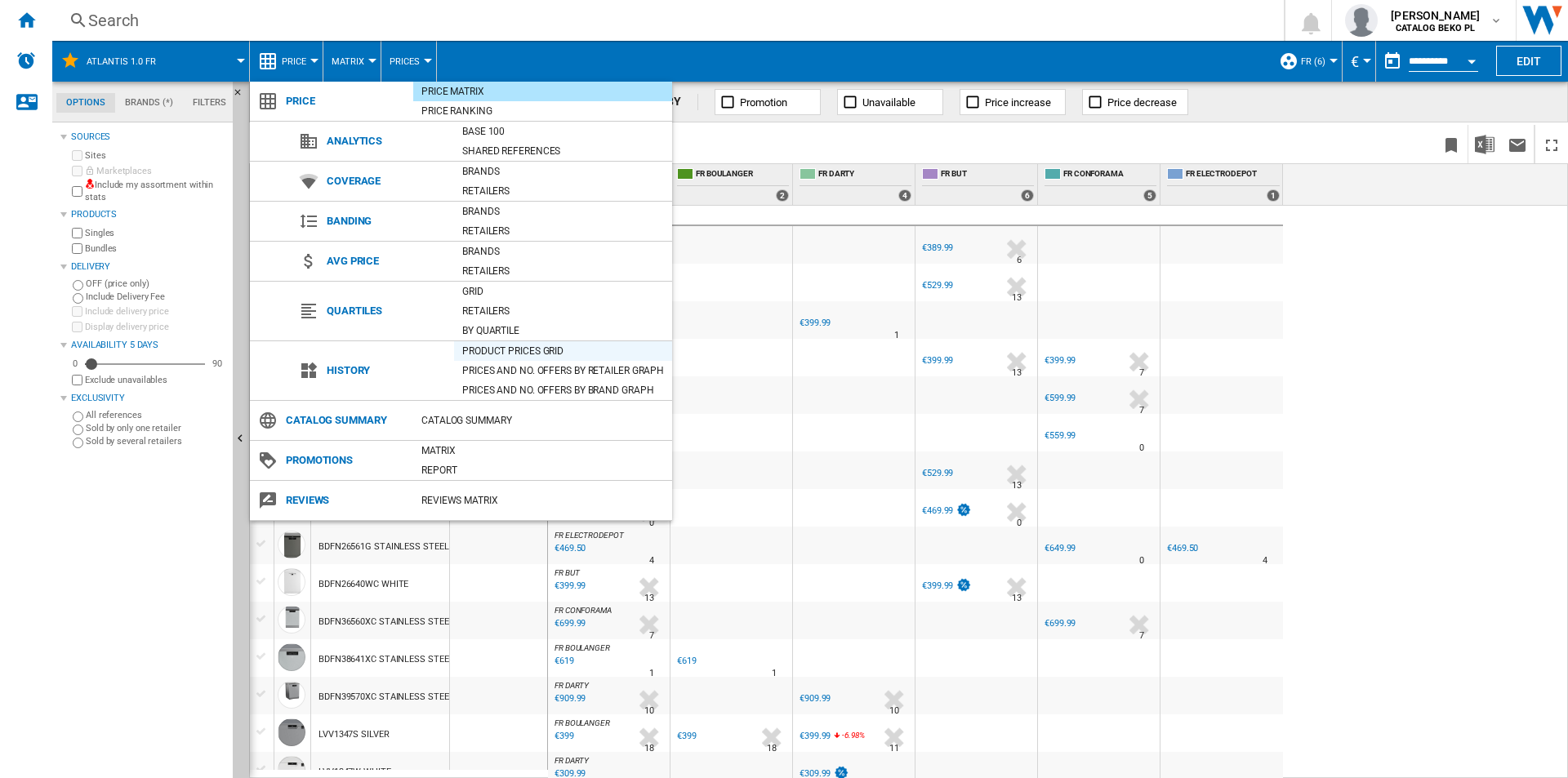
click at [524, 349] on div "Product prices grid" at bounding box center [563, 351] width 218 height 16
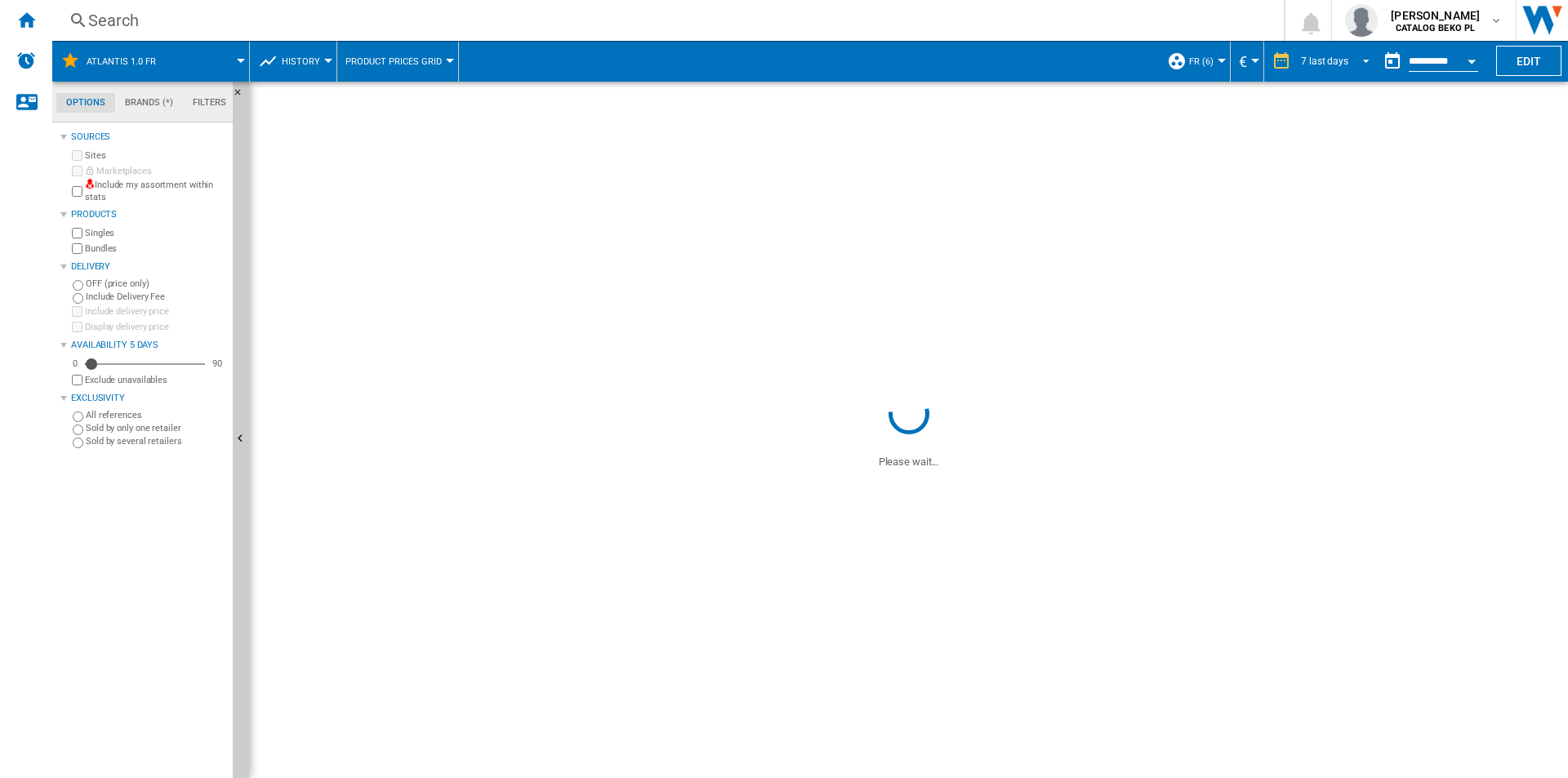
click at [1333, 55] on div "7 last days" at bounding box center [1324, 60] width 48 height 11
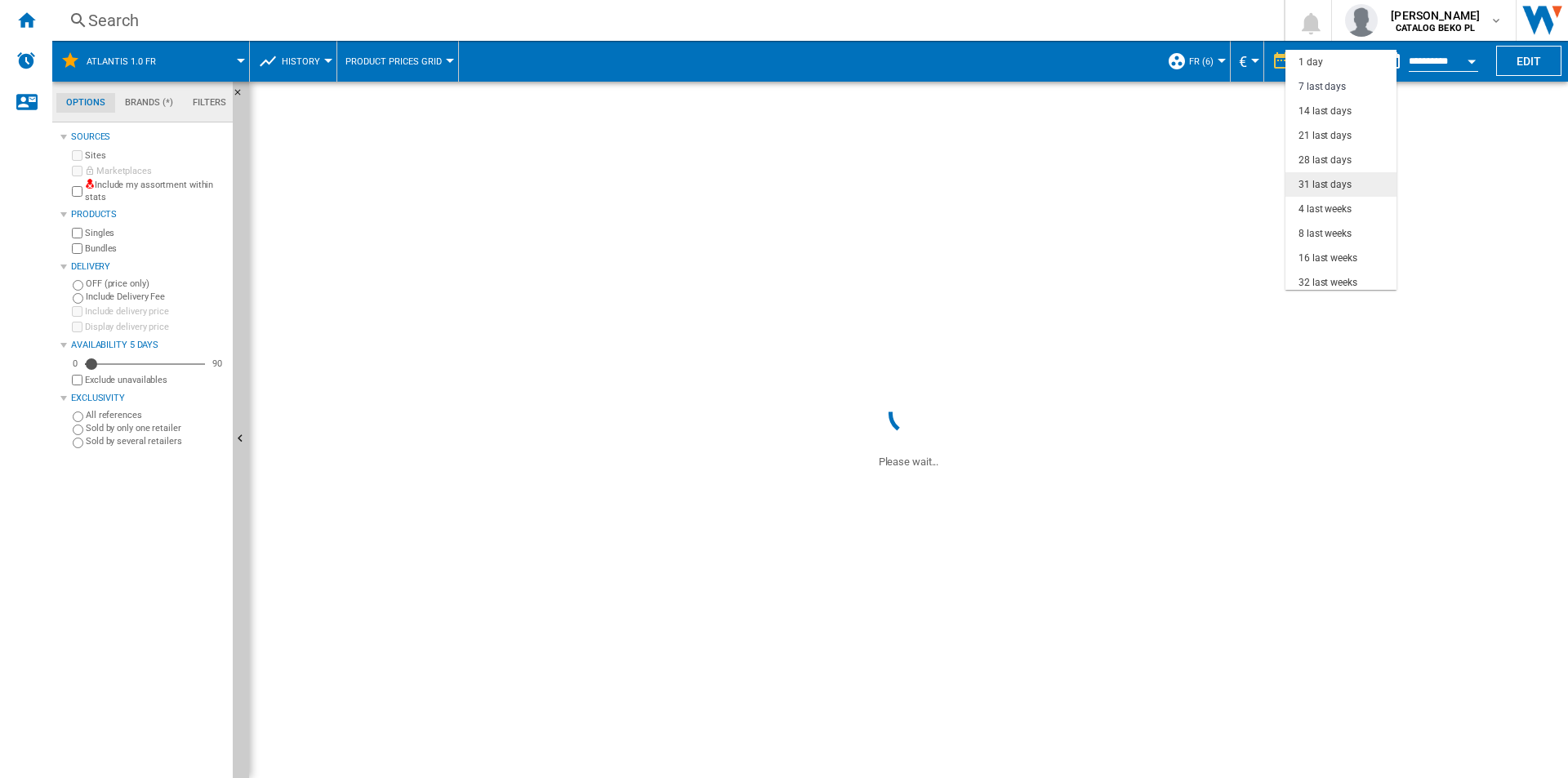
scroll to position [24, 0]
click at [1333, 253] on div "32 last weeks" at bounding box center [1328, 258] width 59 height 14
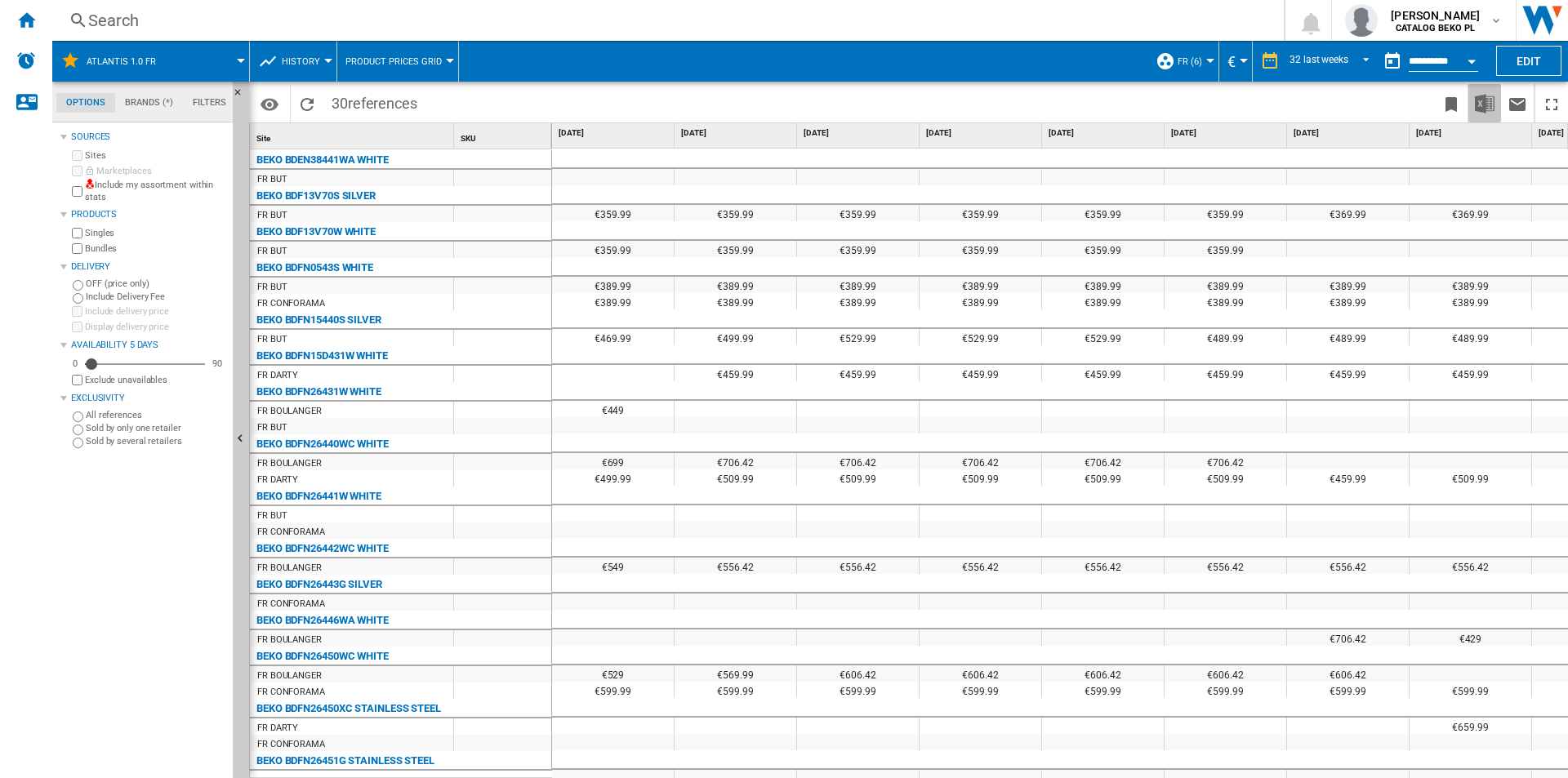
click at [1490, 102] on img "Download in Excel" at bounding box center [1484, 104] width 20 height 20
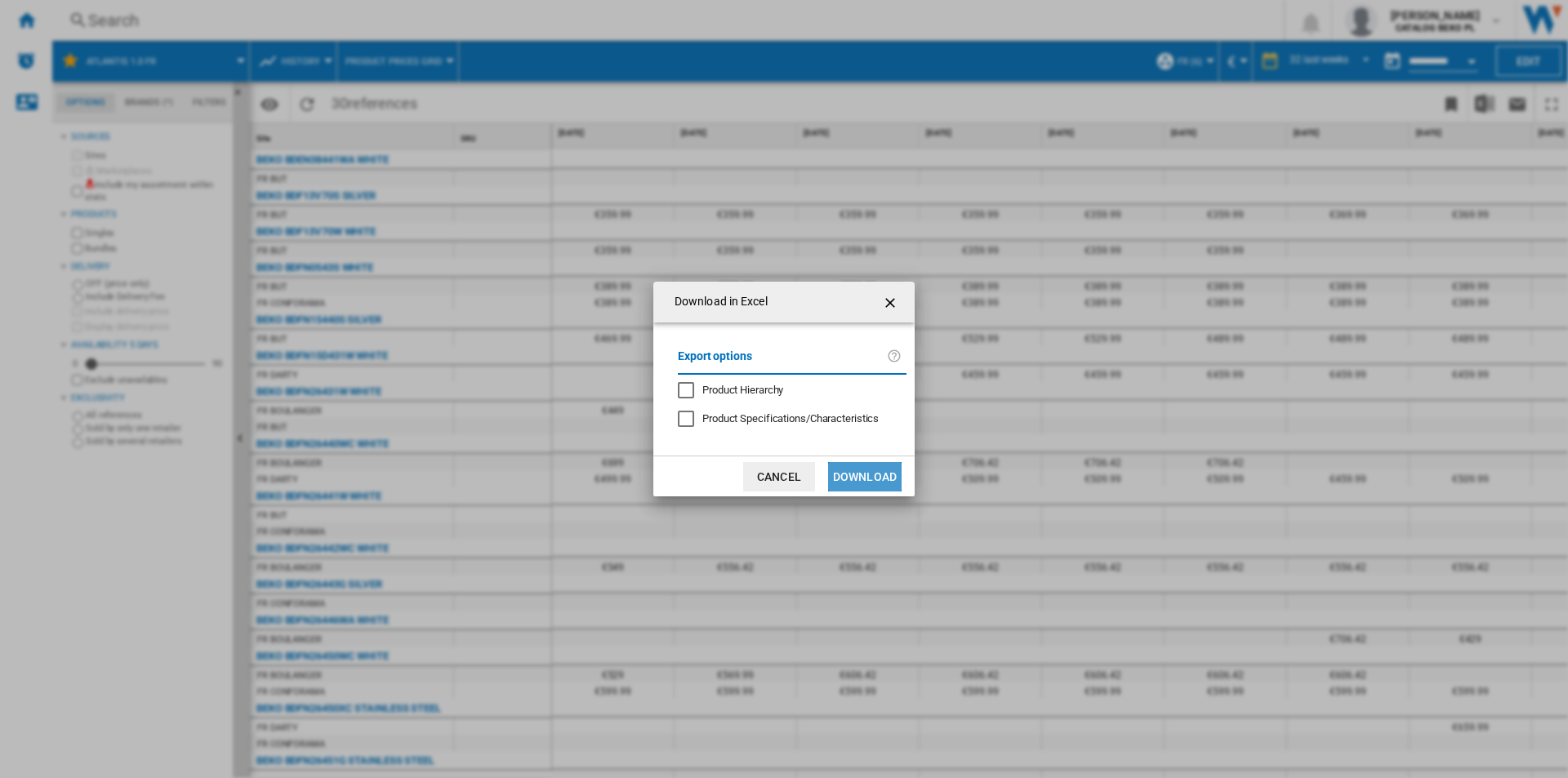
click at [867, 467] on button "Download" at bounding box center [865, 477] width 73 height 29
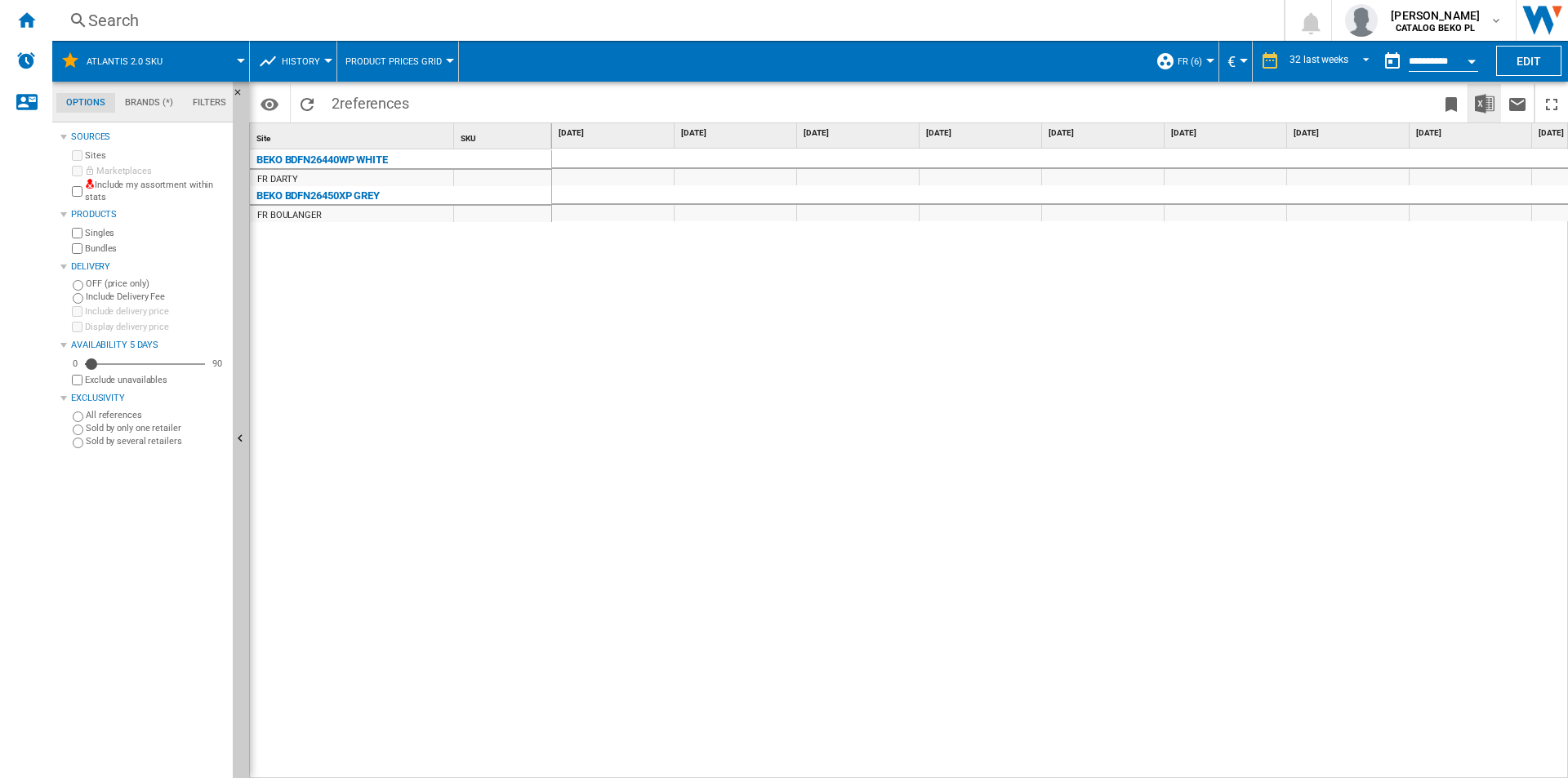
click at [1482, 104] on img "Download in Excel" at bounding box center [1484, 104] width 20 height 20
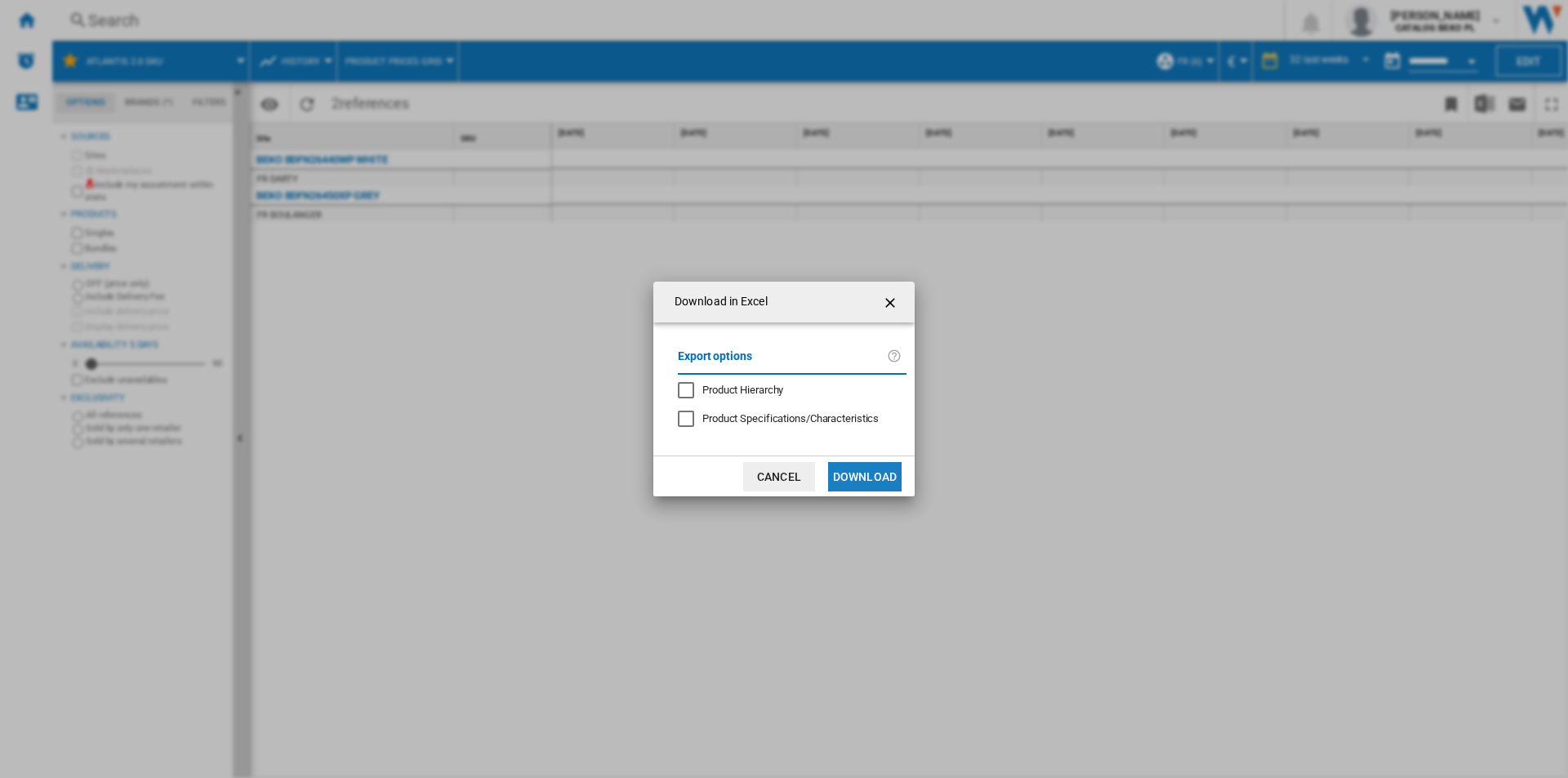
click at [866, 478] on button "Download" at bounding box center [865, 477] width 73 height 29
